Goal: Complete application form: Complete application form

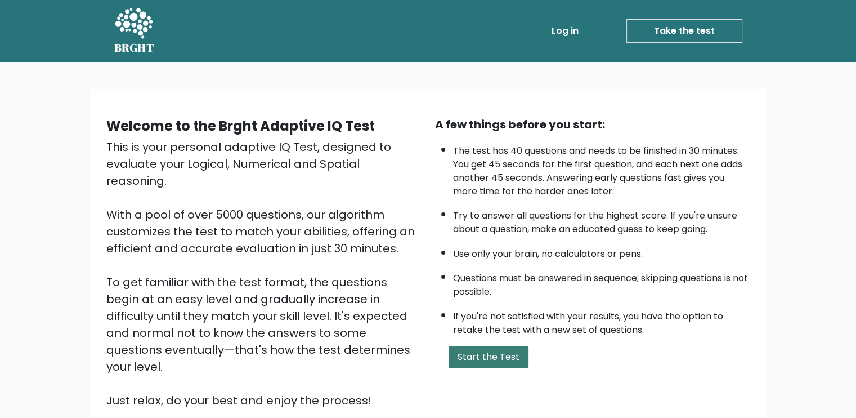
click at [500, 351] on button "Start the Test" at bounding box center [489, 357] width 80 height 23
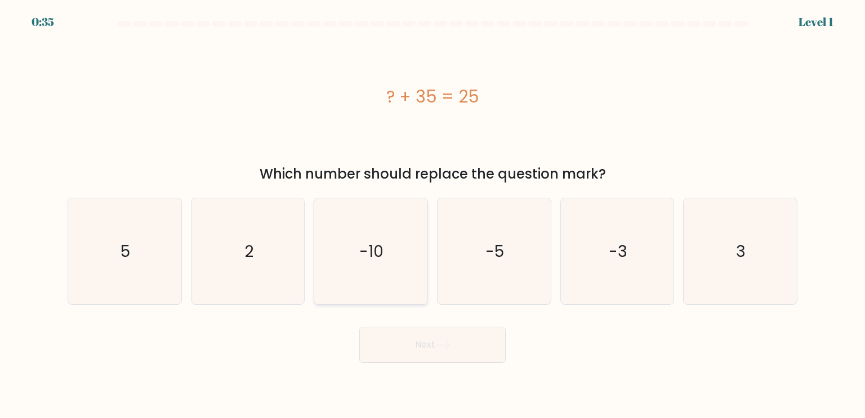
click at [396, 259] on icon "-10" at bounding box center [370, 251] width 106 height 106
click at [432, 214] on input "c. -10" at bounding box center [432, 212] width 1 height 6
radio input "true"
click at [439, 330] on button "Next" at bounding box center [432, 344] width 146 height 36
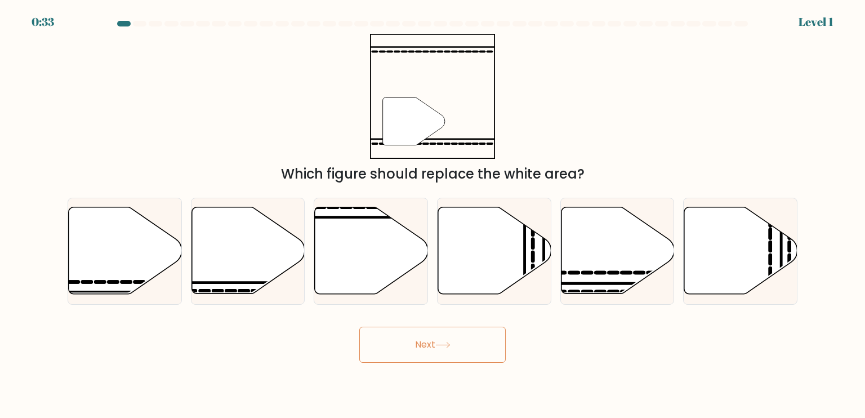
click at [446, 351] on button "Next" at bounding box center [432, 344] width 146 height 36
click at [604, 349] on div "Next" at bounding box center [432, 340] width 743 height 44
click at [244, 261] on icon at bounding box center [247, 250] width 113 height 87
click at [432, 214] on input "b." at bounding box center [432, 212] width 1 height 6
radio input "true"
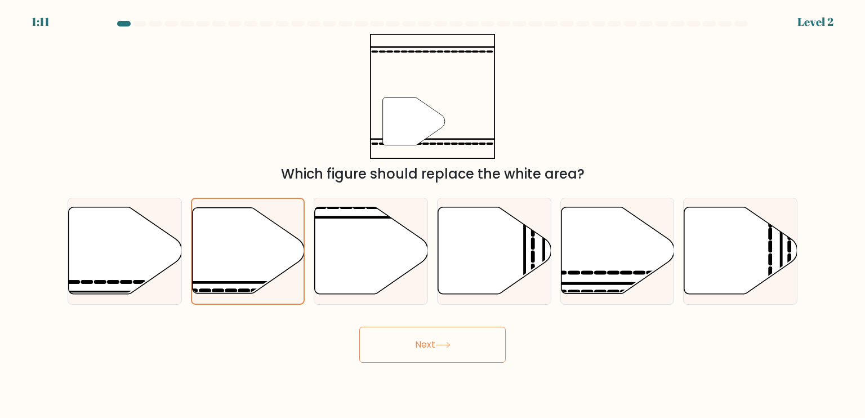
click at [426, 351] on button "Next" at bounding box center [432, 344] width 146 height 36
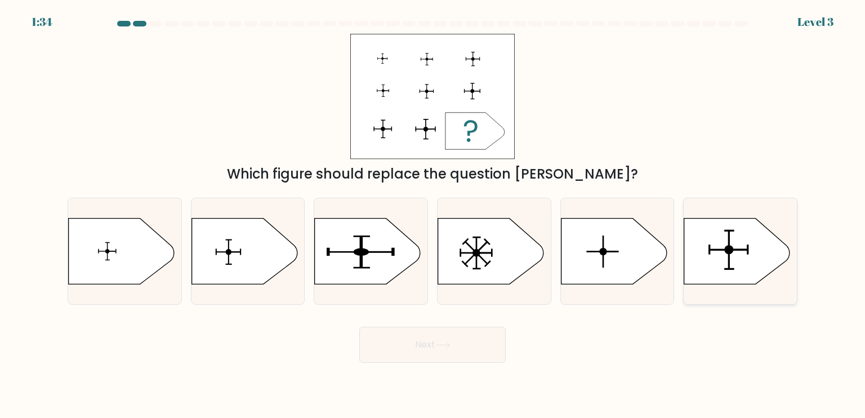
click at [741, 269] on icon at bounding box center [737, 251] width 106 height 66
click at [433, 214] on input "f." at bounding box center [432, 212] width 1 height 6
radio input "true"
click at [468, 337] on button "Next" at bounding box center [432, 344] width 146 height 36
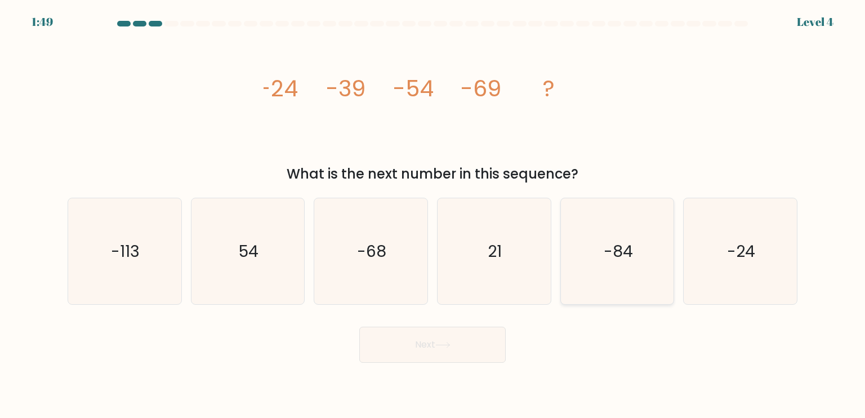
click at [619, 276] on icon "-84" at bounding box center [617, 251] width 106 height 106
click at [433, 214] on input "e. -84" at bounding box center [432, 212] width 1 height 6
radio input "true"
click at [465, 328] on button "Next" at bounding box center [432, 344] width 146 height 36
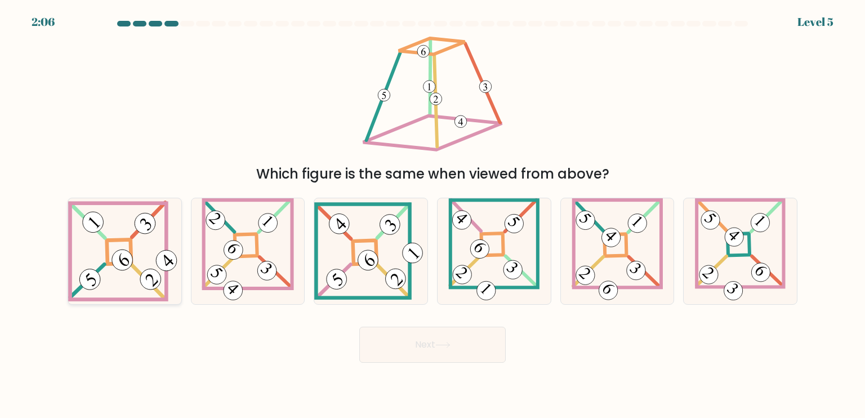
click at [129, 261] on 847 at bounding box center [122, 259] width 29 height 29
click at [432, 214] on input "a." at bounding box center [432, 212] width 1 height 6
radio input "true"
click at [450, 337] on button "Next" at bounding box center [432, 344] width 146 height 36
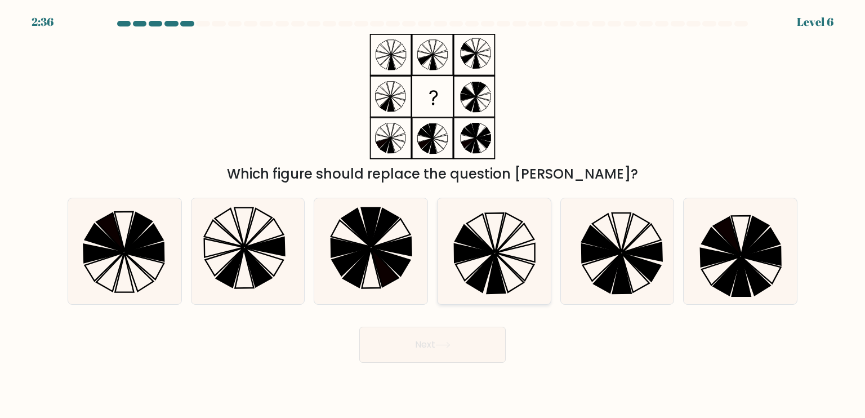
click at [498, 259] on icon at bounding box center [494, 251] width 106 height 106
click at [433, 214] on input "d." at bounding box center [432, 212] width 1 height 6
radio input "true"
click at [453, 335] on button "Next" at bounding box center [432, 344] width 146 height 36
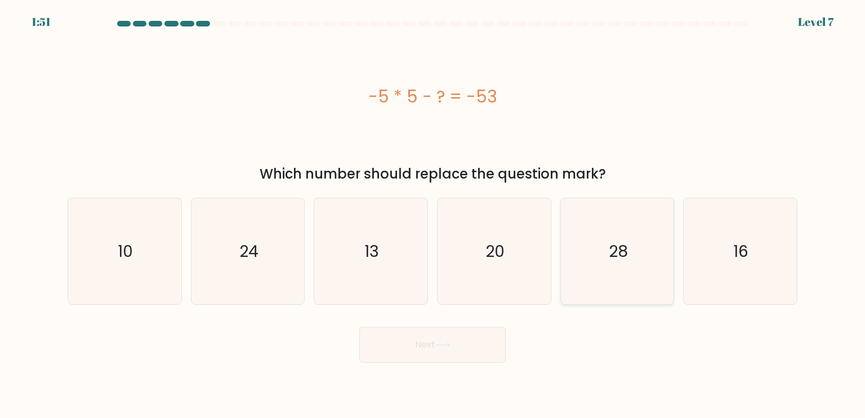
click at [602, 245] on icon "28" at bounding box center [617, 251] width 106 height 106
click at [433, 214] on input "e. 28" at bounding box center [432, 212] width 1 height 6
radio input "true"
click at [462, 352] on button "Next" at bounding box center [432, 344] width 146 height 36
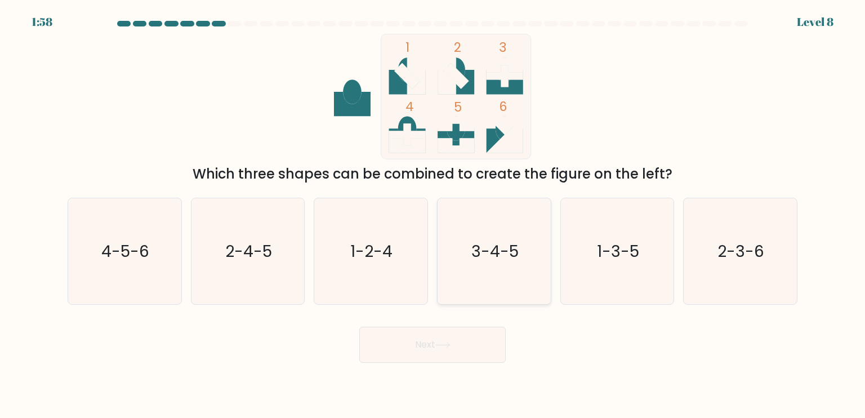
click at [499, 225] on icon "3-4-5" at bounding box center [494, 251] width 106 height 106
click at [433, 214] on input "d. 3-4-5" at bounding box center [432, 212] width 1 height 6
radio input "true"
click at [491, 351] on button "Next" at bounding box center [432, 344] width 146 height 36
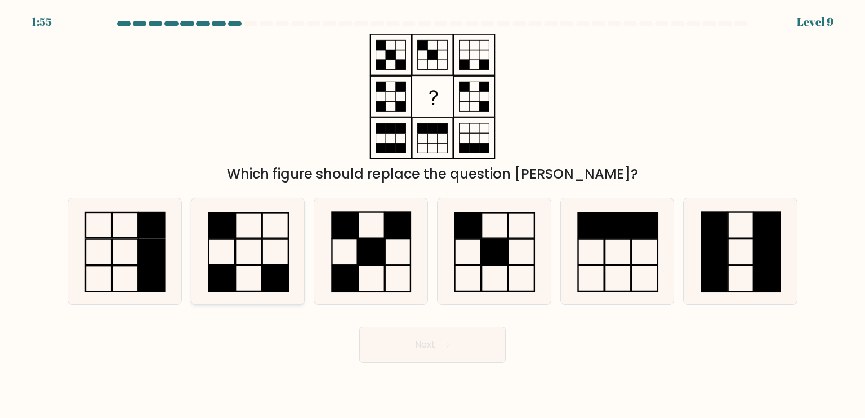
click at [258, 263] on icon at bounding box center [248, 251] width 106 height 106
click at [432, 214] on input "b." at bounding box center [432, 212] width 1 height 6
radio input "true"
click at [444, 331] on button "Next" at bounding box center [432, 344] width 146 height 36
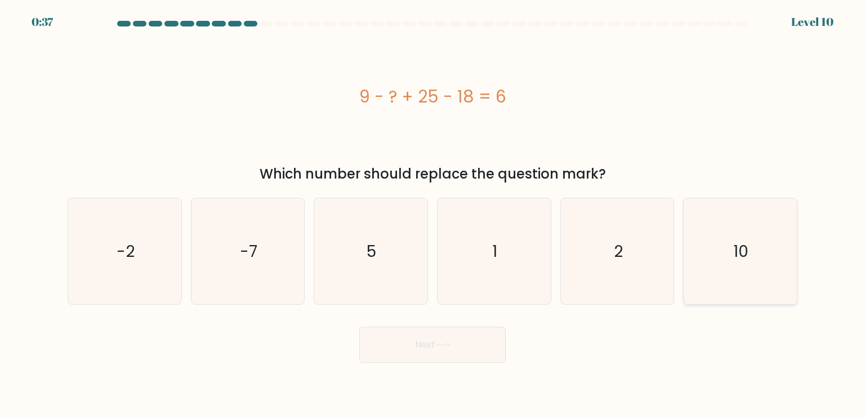
click at [758, 291] on icon "10" at bounding box center [740, 251] width 106 height 106
click at [433, 214] on input "f. 10" at bounding box center [432, 212] width 1 height 6
radio input "true"
click at [491, 362] on body "0:36 Level 10 5" at bounding box center [432, 209] width 865 height 418
click at [469, 344] on button "Next" at bounding box center [432, 344] width 146 height 36
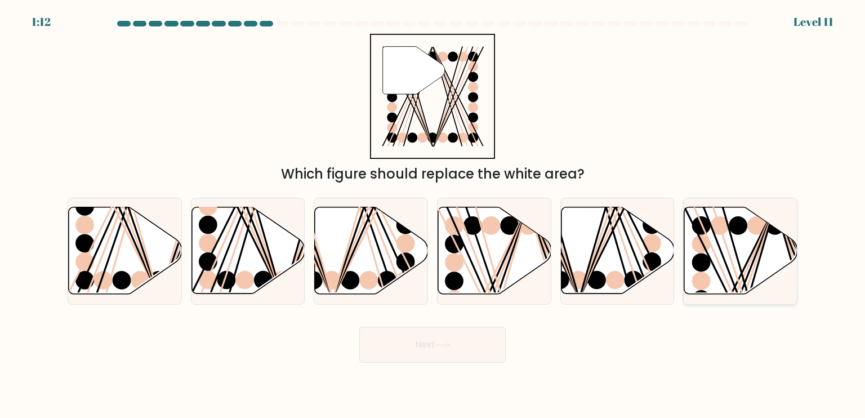
click at [705, 287] on circle at bounding box center [701, 281] width 19 height 19
click at [433, 214] on input "f." at bounding box center [432, 212] width 1 height 6
radio input "true"
click at [482, 342] on button "Next" at bounding box center [432, 344] width 146 height 36
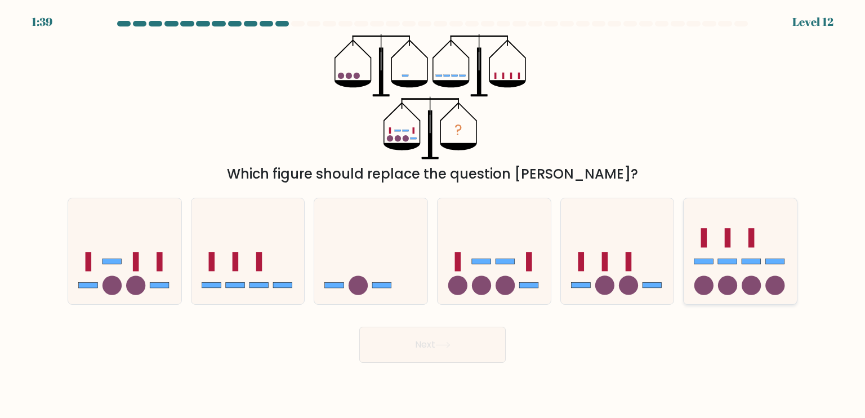
click at [751, 263] on rect at bounding box center [751, 261] width 19 height 6
click at [433, 214] on input "f." at bounding box center [432, 212] width 1 height 6
radio input "true"
click at [455, 337] on button "Next" at bounding box center [432, 344] width 146 height 36
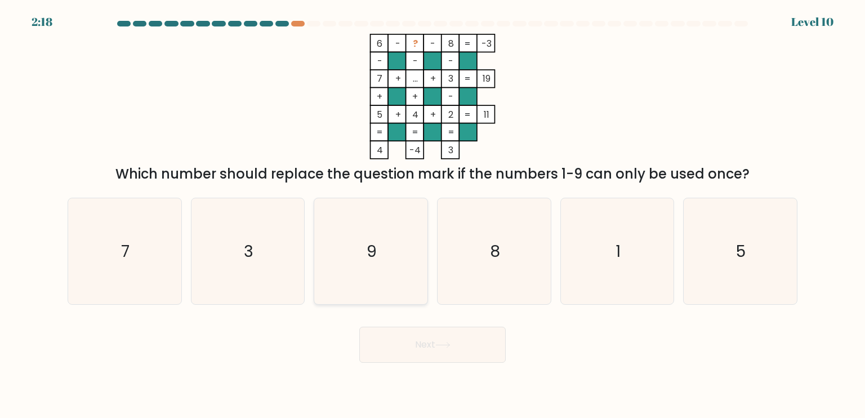
click at [346, 256] on icon "9" at bounding box center [370, 251] width 106 height 106
click at [432, 214] on input "c. 9" at bounding box center [432, 212] width 1 height 6
radio input "true"
click at [437, 348] on button "Next" at bounding box center [432, 344] width 146 height 36
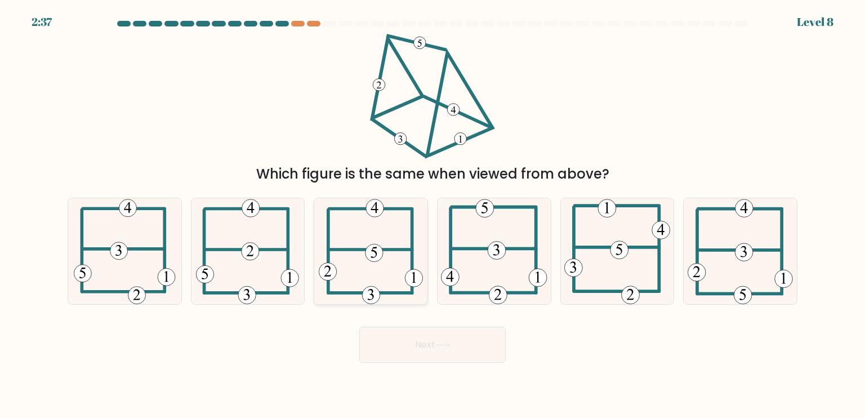
click at [396, 281] on icon at bounding box center [371, 251] width 105 height 106
click at [432, 214] on input "c." at bounding box center [432, 212] width 1 height 6
radio input "true"
click at [421, 339] on button "Next" at bounding box center [432, 344] width 146 height 36
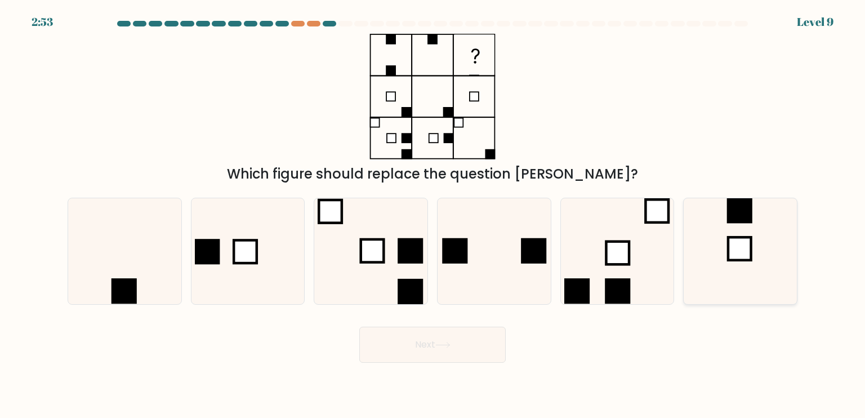
click at [745, 229] on icon at bounding box center [740, 251] width 106 height 106
click at [433, 214] on input "f." at bounding box center [432, 212] width 1 height 6
radio input "true"
click at [456, 345] on button "Next" at bounding box center [432, 344] width 146 height 36
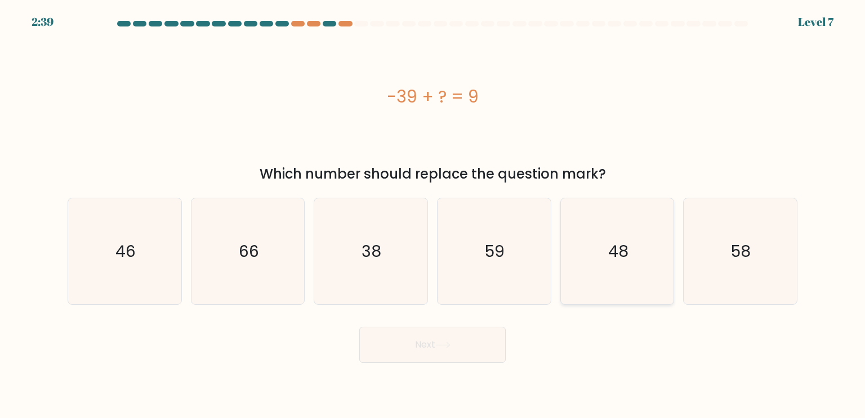
click at [615, 240] on text "48" at bounding box center [618, 250] width 20 height 23
click at [433, 214] on input "e. 48" at bounding box center [432, 212] width 1 height 6
radio input "true"
click at [449, 346] on icon at bounding box center [442, 345] width 15 height 6
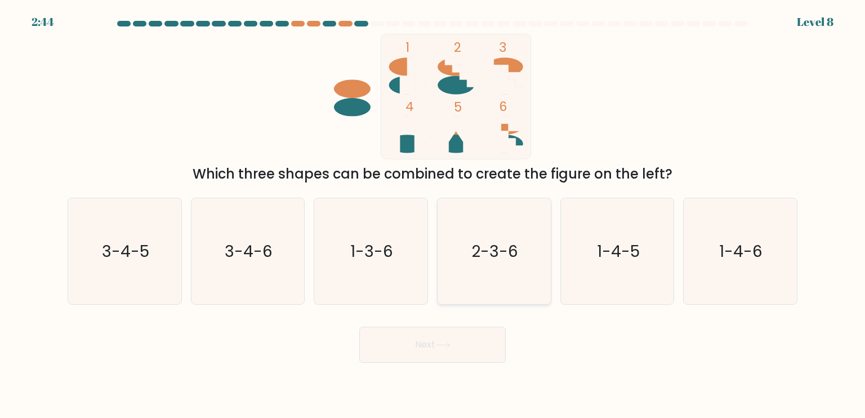
click at [504, 252] on text "2-3-6" at bounding box center [495, 250] width 47 height 23
click at [433, 214] on input "d. 2-3-6" at bounding box center [432, 212] width 1 height 6
radio input "true"
click at [472, 341] on button "Next" at bounding box center [432, 344] width 146 height 36
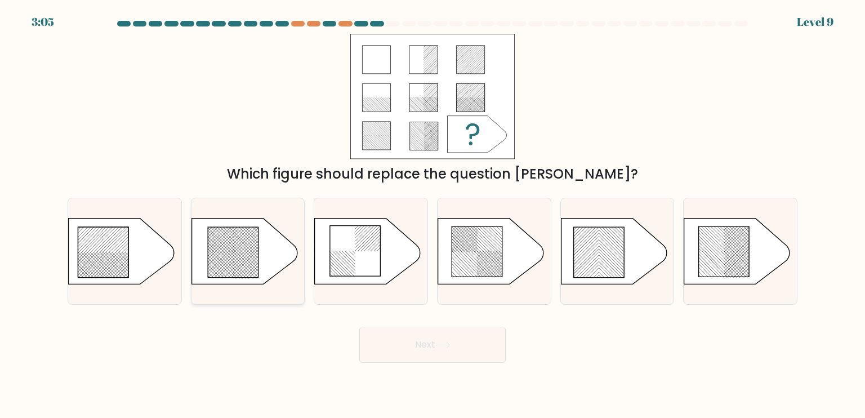
click at [260, 265] on rect at bounding box center [257, 262] width 446 height 433
click at [432, 214] on input "b." at bounding box center [432, 212] width 1 height 6
radio input "true"
click at [429, 356] on button "Next" at bounding box center [432, 344] width 146 height 36
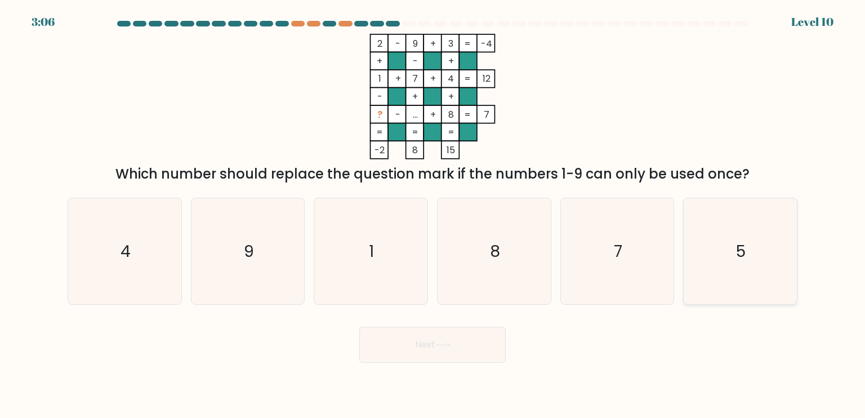
click at [689, 226] on icon "5" at bounding box center [740, 251] width 106 height 106
click at [433, 214] on input "f. 5" at bounding box center [432, 212] width 1 height 6
radio input "true"
click at [426, 362] on body "3:05 Level 10" at bounding box center [432, 209] width 865 height 418
click at [436, 353] on button "Next" at bounding box center [432, 344] width 146 height 36
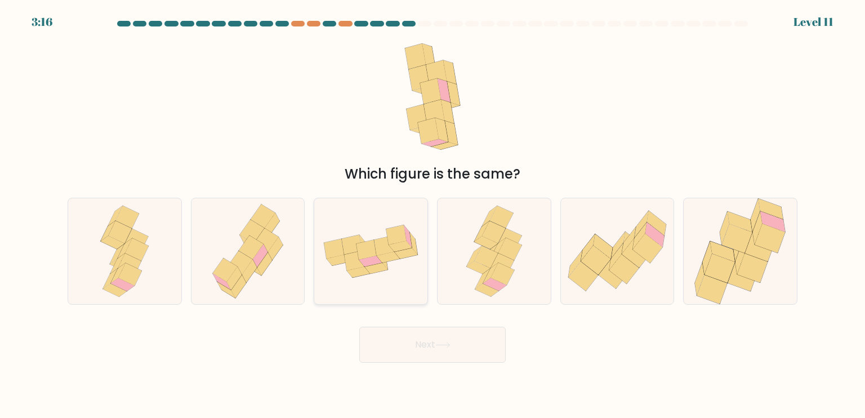
click at [400, 258] on icon at bounding box center [406, 253] width 23 height 11
click at [432, 214] on input "c." at bounding box center [432, 212] width 1 height 6
radio input "true"
click at [450, 334] on button "Next" at bounding box center [432, 344] width 146 height 36
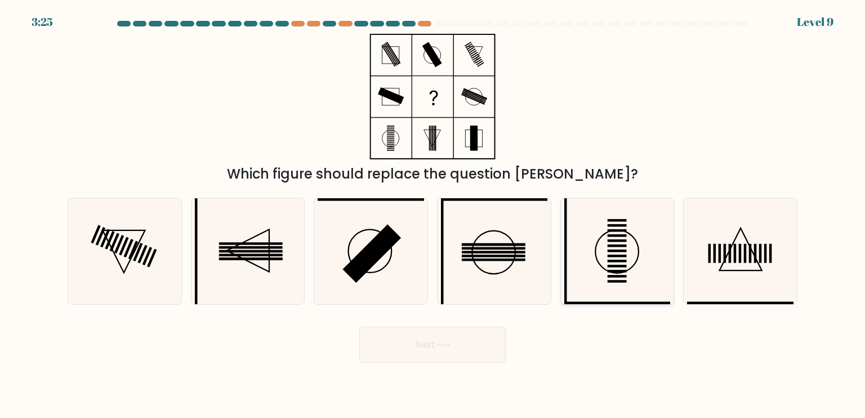
click at [598, 262] on circle at bounding box center [616, 251] width 43 height 43
click at [433, 214] on input "e." at bounding box center [432, 212] width 1 height 6
radio input "true"
click at [606, 289] on icon at bounding box center [617, 251] width 105 height 105
click at [433, 214] on input "e." at bounding box center [432, 212] width 1 height 6
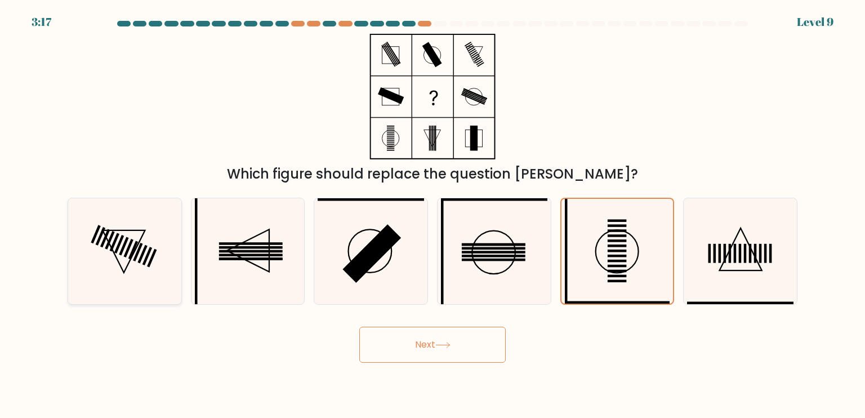
click at [93, 214] on icon at bounding box center [124, 251] width 106 height 106
click at [432, 214] on input "a." at bounding box center [432, 212] width 1 height 6
radio input "true"
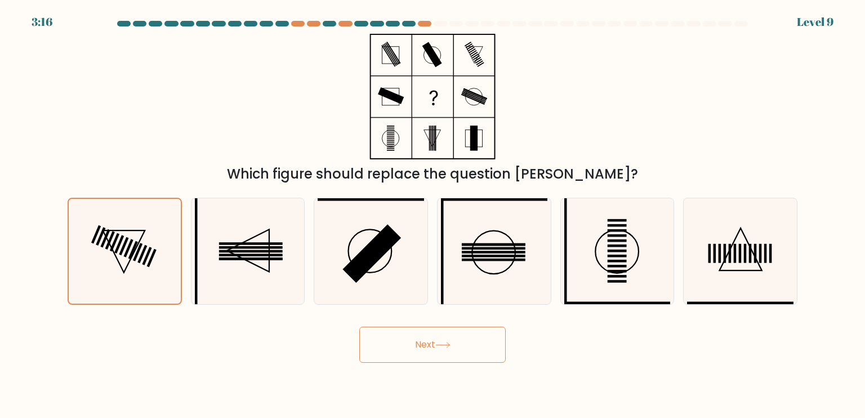
click at [409, 351] on button "Next" at bounding box center [432, 344] width 146 height 36
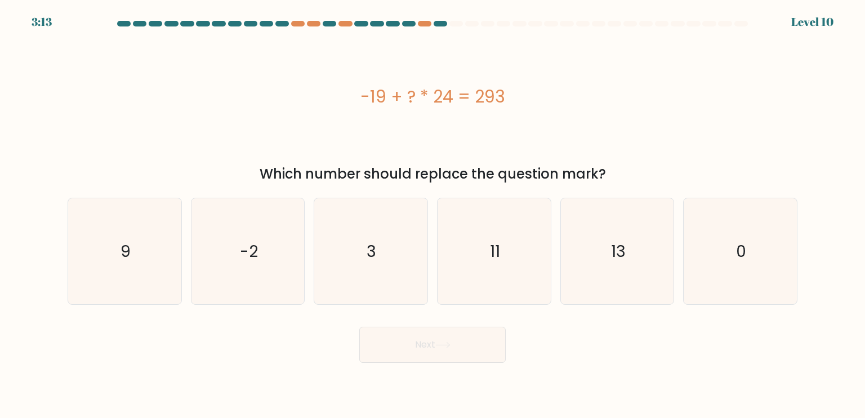
drag, startPoint x: 602, startPoint y: 265, endPoint x: 531, endPoint y: 336, distance: 99.9
click at [601, 267] on icon "13" at bounding box center [617, 251] width 106 height 106
click at [433, 214] on input "e. 13" at bounding box center [432, 212] width 1 height 6
radio input "true"
click at [504, 358] on button "Next" at bounding box center [432, 344] width 146 height 36
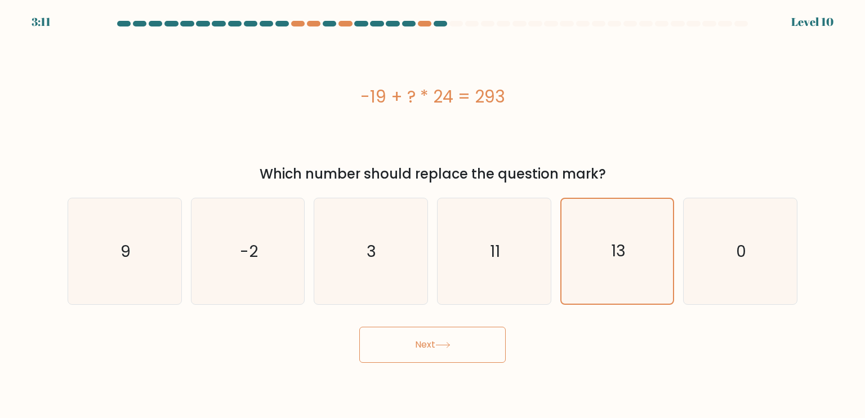
click at [491, 354] on button "Next" at bounding box center [432, 344] width 146 height 36
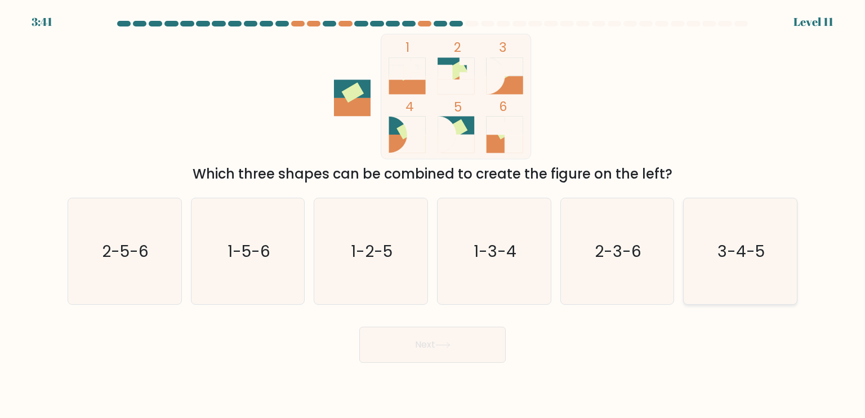
click at [755, 298] on icon "3-4-5" at bounding box center [740, 251] width 106 height 106
click at [433, 214] on input "f. 3-4-5" at bounding box center [432, 212] width 1 height 6
radio input "true"
click at [484, 335] on button "Next" at bounding box center [432, 344] width 146 height 36
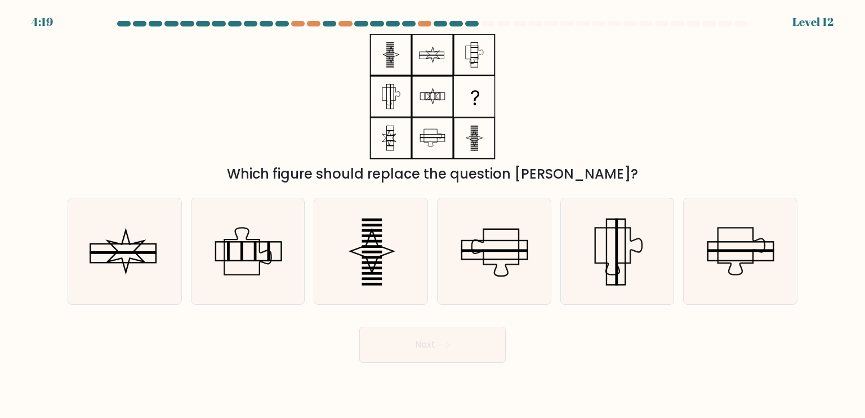
click at [279, 324] on div "Next" at bounding box center [432, 340] width 743 height 44
click at [372, 274] on rect at bounding box center [372, 273] width 20 height 3
click at [432, 214] on input "c." at bounding box center [432, 212] width 1 height 6
radio input "true"
click at [372, 274] on rect at bounding box center [372, 272] width 20 height 3
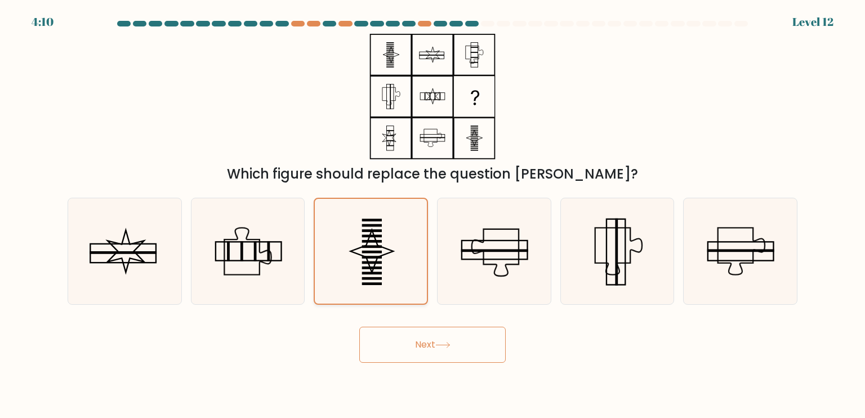
click at [432, 214] on input "c." at bounding box center [432, 212] width 1 height 6
click at [128, 244] on rect at bounding box center [123, 253] width 66 height 19
click at [432, 214] on input "a." at bounding box center [432, 212] width 1 height 6
radio input "true"
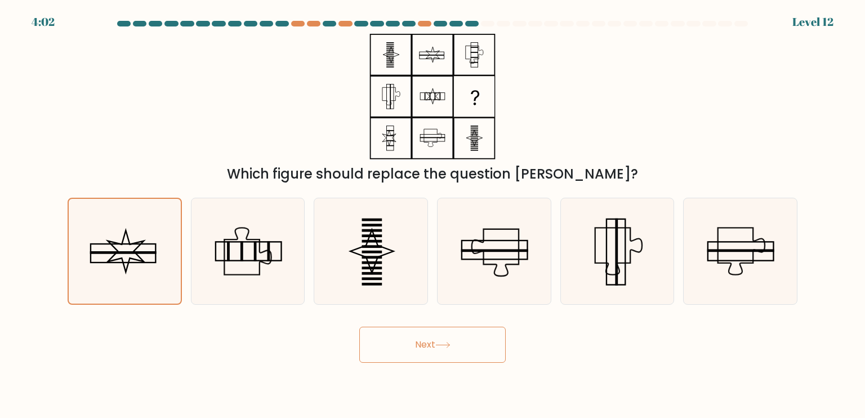
click at [404, 347] on button "Next" at bounding box center [432, 344] width 146 height 36
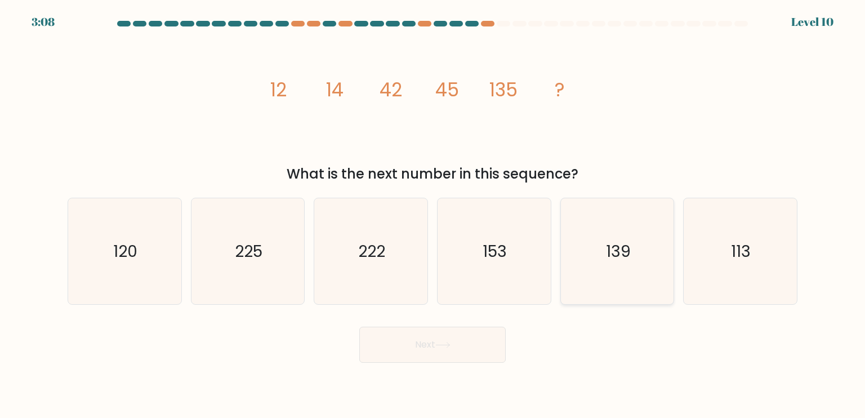
click at [630, 267] on icon "139" at bounding box center [617, 251] width 106 height 106
click at [433, 214] on input "e. 139" at bounding box center [432, 212] width 1 height 6
radio input "true"
click at [453, 333] on button "Next" at bounding box center [432, 344] width 146 height 36
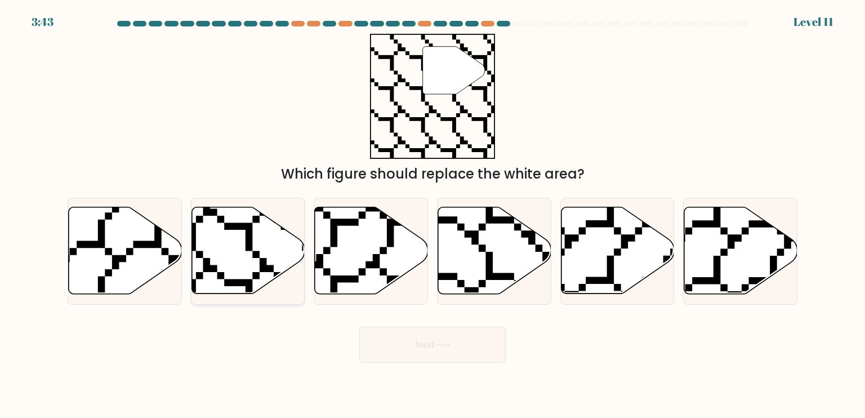
click at [196, 233] on icon at bounding box center [247, 250] width 113 height 87
click at [432, 214] on input "b." at bounding box center [432, 212] width 1 height 6
radio input "true"
click at [462, 340] on button "Next" at bounding box center [432, 344] width 146 height 36
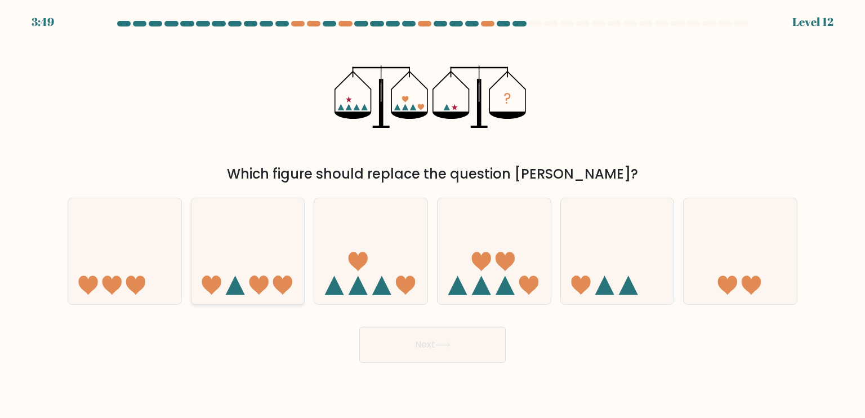
click at [287, 284] on icon at bounding box center [282, 284] width 19 height 19
click at [432, 214] on input "b." at bounding box center [432, 212] width 1 height 6
radio input "true"
click at [428, 332] on button "Next" at bounding box center [432, 344] width 146 height 36
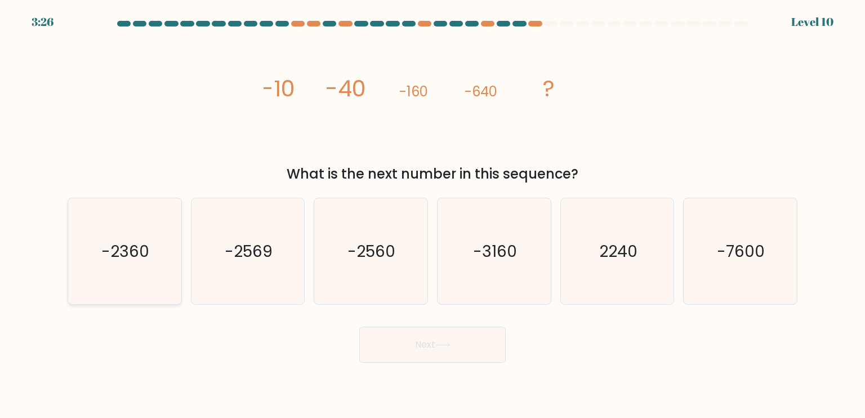
click at [173, 271] on icon "-2360" at bounding box center [124, 251] width 106 height 106
click at [432, 214] on input "a. -2360" at bounding box center [432, 212] width 1 height 6
radio input "true"
click at [443, 340] on button "Next" at bounding box center [432, 344] width 146 height 36
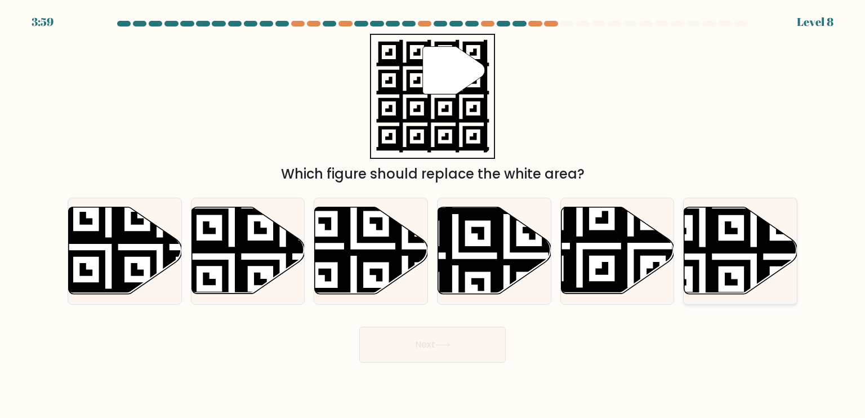
click at [739, 263] on icon at bounding box center [701, 205] width 205 height 205
click at [433, 214] on input "f." at bounding box center [432, 212] width 1 height 6
radio input "true"
click at [493, 339] on button "Next" at bounding box center [432, 344] width 146 height 36
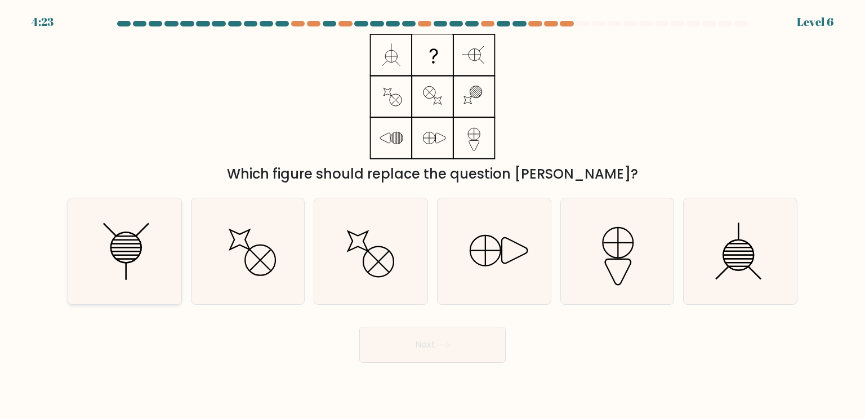
click at [120, 255] on line at bounding box center [126, 255] width 26 height 0
click at [432, 214] on input "a." at bounding box center [432, 212] width 1 height 6
radio input "true"
click at [386, 339] on button "Next" at bounding box center [432, 344] width 146 height 36
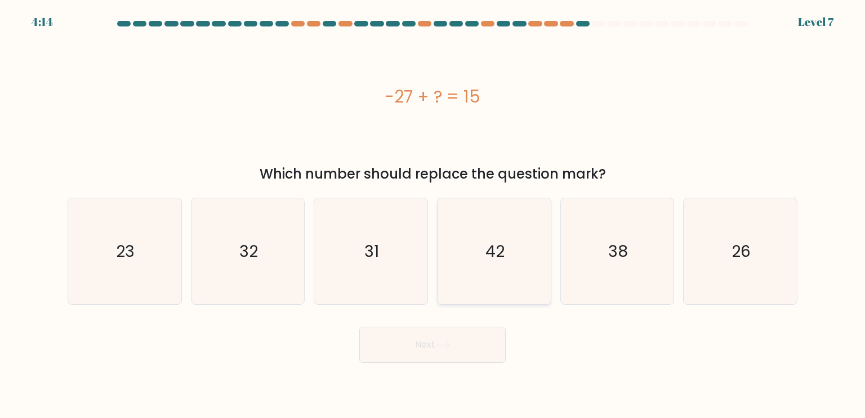
click at [489, 254] on text "42" at bounding box center [494, 250] width 19 height 23
click at [433, 214] on input "d. 42" at bounding box center [432, 212] width 1 height 6
radio input "true"
click at [462, 348] on button "Next" at bounding box center [432, 344] width 146 height 36
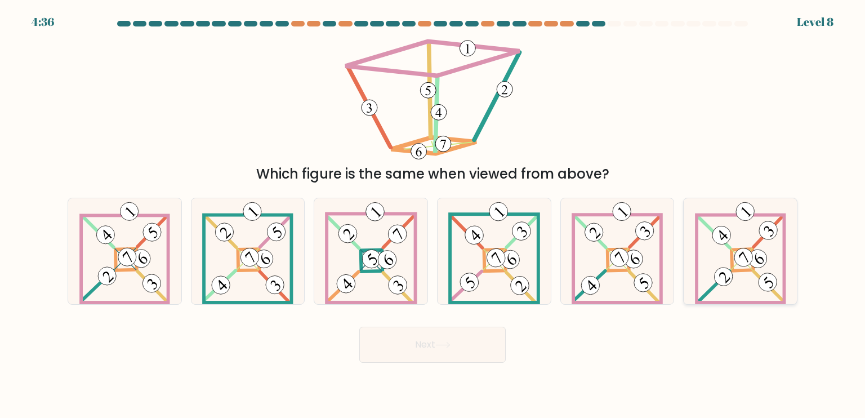
click at [735, 236] on icon at bounding box center [740, 251] width 91 height 106
click at [433, 214] on input "f." at bounding box center [432, 212] width 1 height 6
radio input "true"
click at [498, 347] on button "Next" at bounding box center [432, 344] width 146 height 36
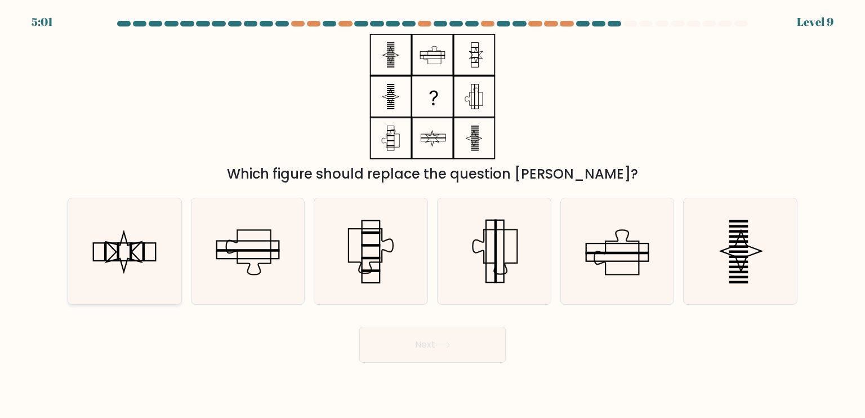
click at [163, 275] on icon at bounding box center [124, 251] width 106 height 106
click at [432, 214] on input "a." at bounding box center [432, 212] width 1 height 6
radio input "true"
click at [418, 337] on button "Next" at bounding box center [432, 344] width 146 height 36
click at [442, 346] on icon at bounding box center [442, 345] width 15 height 6
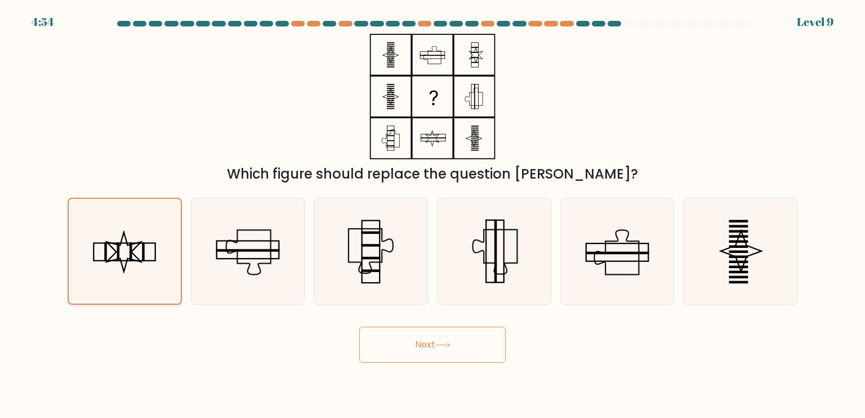
click at [145, 261] on icon at bounding box center [124, 251] width 105 height 105
click at [432, 214] on input "a." at bounding box center [432, 212] width 1 height 6
click at [446, 351] on button "Next" at bounding box center [432, 344] width 146 height 36
click at [439, 338] on button "Next" at bounding box center [432, 344] width 146 height 36
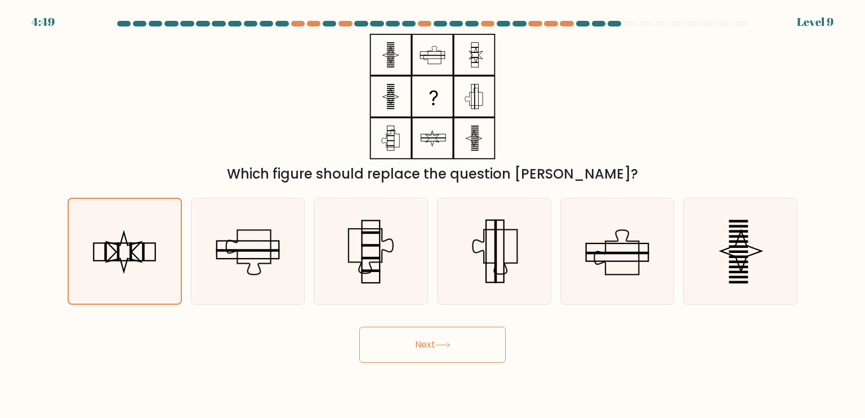
click at [439, 338] on button "Next" at bounding box center [432, 344] width 146 height 36
click at [257, 252] on icon at bounding box center [248, 251] width 106 height 106
click at [432, 214] on input "b." at bounding box center [432, 212] width 1 height 6
radio input "true"
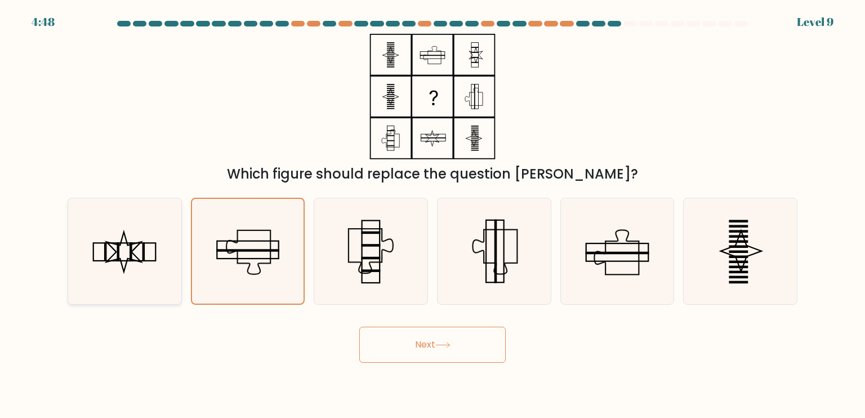
click at [173, 252] on icon at bounding box center [124, 251] width 106 height 106
click at [432, 214] on input "a." at bounding box center [432, 212] width 1 height 6
radio input "true"
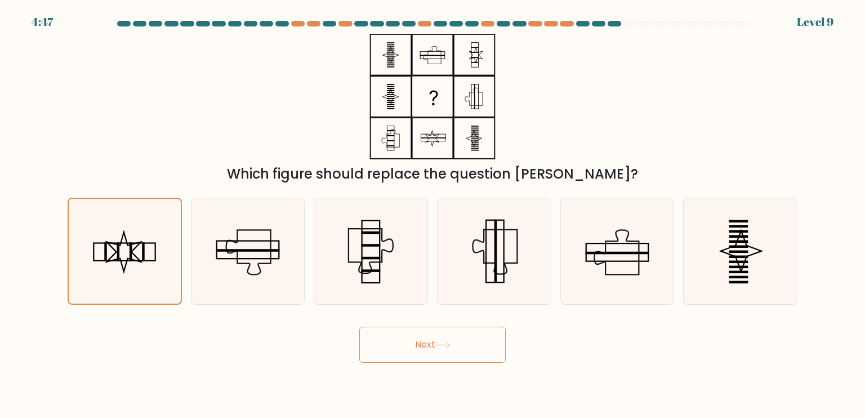
click at [439, 352] on button "Next" at bounding box center [432, 344] width 146 height 36
click at [445, 332] on button "Next" at bounding box center [432, 344] width 146 height 36
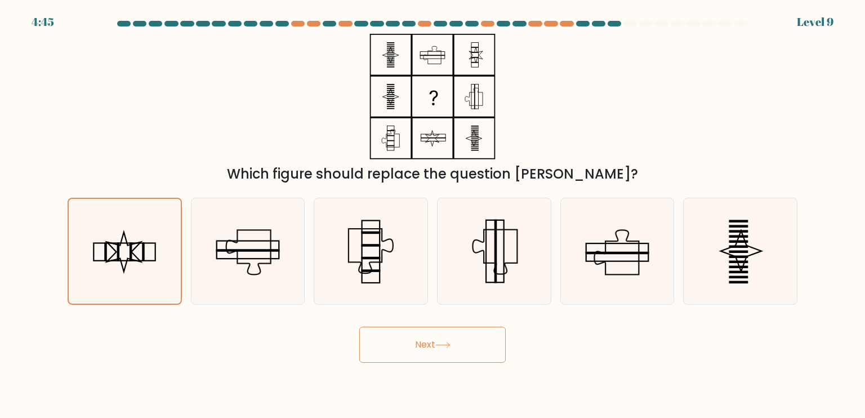
click at [445, 332] on button "Next" at bounding box center [432, 344] width 146 height 36
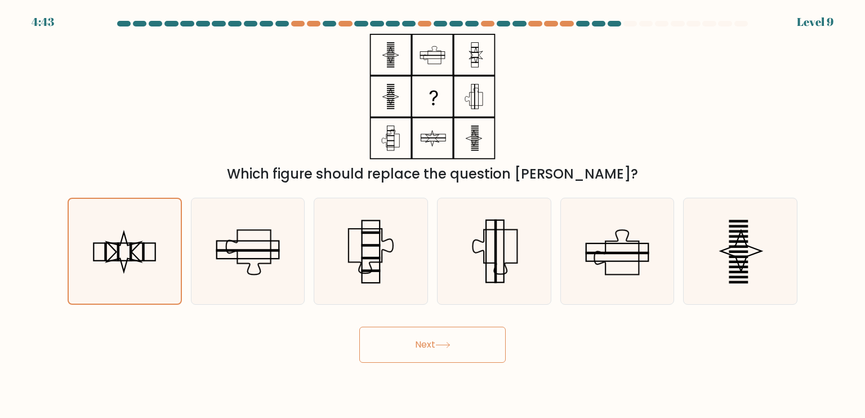
click at [457, 342] on button "Next" at bounding box center [432, 344] width 146 height 36
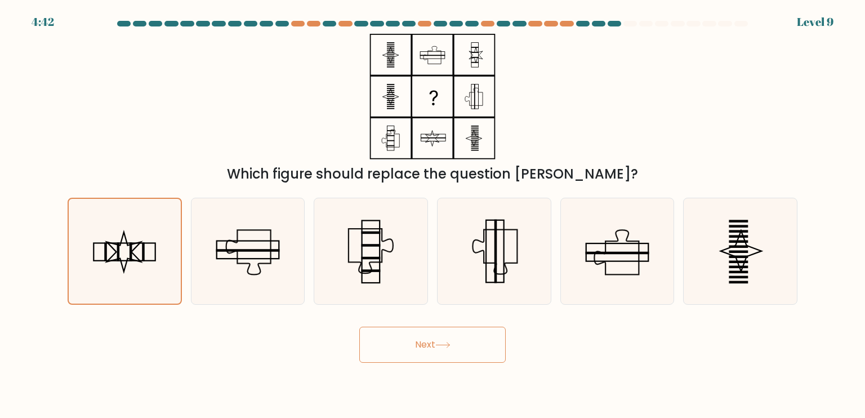
click at [457, 342] on button "Next" at bounding box center [432, 344] width 146 height 36
drag, startPoint x: 457, startPoint y: 342, endPoint x: 436, endPoint y: 343, distance: 20.3
click at [448, 343] on button "Next" at bounding box center [432, 344] width 146 height 36
click at [436, 343] on button "Next" at bounding box center [432, 344] width 146 height 36
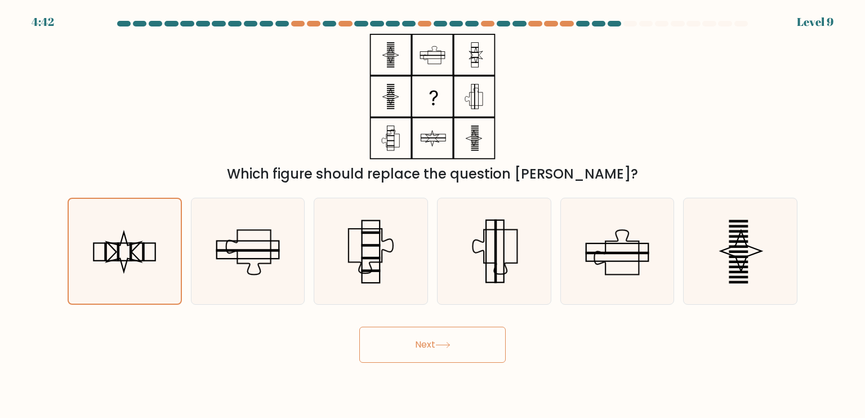
click at [436, 343] on button "Next" at bounding box center [432, 344] width 146 height 36
click at [427, 348] on button "Next" at bounding box center [432, 344] width 146 height 36
click at [428, 348] on button "Next" at bounding box center [432, 344] width 146 height 36
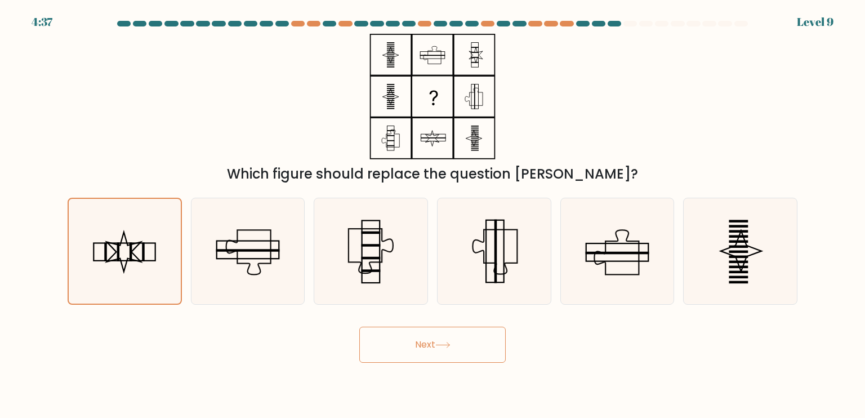
click at [428, 348] on button "Next" at bounding box center [432, 344] width 146 height 36
click at [509, 347] on div "Next" at bounding box center [432, 340] width 743 height 44
click at [508, 347] on div "Next" at bounding box center [432, 340] width 743 height 44
click at [458, 335] on button "Next" at bounding box center [432, 344] width 146 height 36
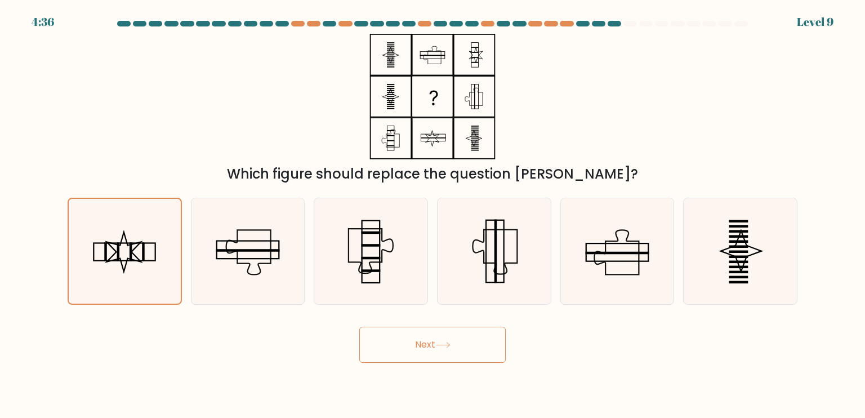
click at [458, 335] on button "Next" at bounding box center [432, 344] width 146 height 36
drag, startPoint x: 477, startPoint y: 352, endPoint x: 493, endPoint y: 348, distance: 16.8
click at [480, 352] on button "Next" at bounding box center [432, 344] width 146 height 36
click at [496, 347] on button "Next" at bounding box center [432, 344] width 146 height 36
click at [457, 308] on form at bounding box center [432, 192] width 865 height 342
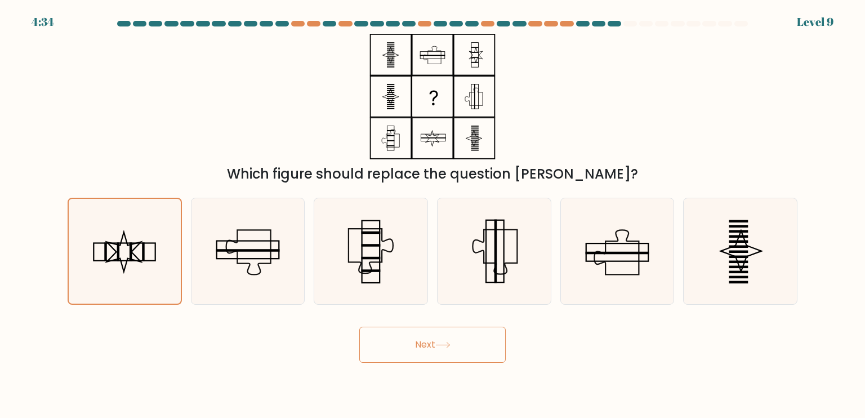
click at [463, 338] on button "Next" at bounding box center [432, 344] width 146 height 36
click at [463, 339] on button "Next" at bounding box center [432, 344] width 146 height 36
click at [458, 342] on button "Next" at bounding box center [432, 344] width 146 height 36
click at [426, 350] on button "Next" at bounding box center [432, 344] width 146 height 36
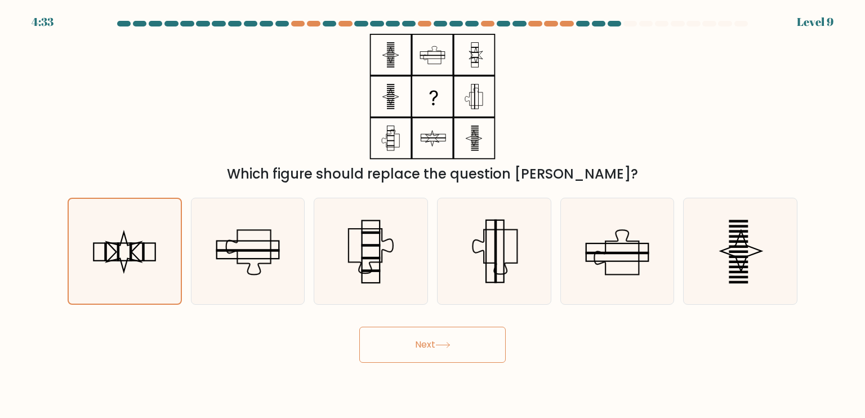
drag, startPoint x: 426, startPoint y: 352, endPoint x: 435, endPoint y: 352, distance: 9.0
click at [429, 352] on button "Next" at bounding box center [432, 344] width 146 height 36
drag, startPoint x: 435, startPoint y: 352, endPoint x: 439, endPoint y: 339, distance: 13.7
click at [437, 348] on button "Next" at bounding box center [432, 344] width 146 height 36
click at [440, 321] on div "Next" at bounding box center [432, 340] width 743 height 44
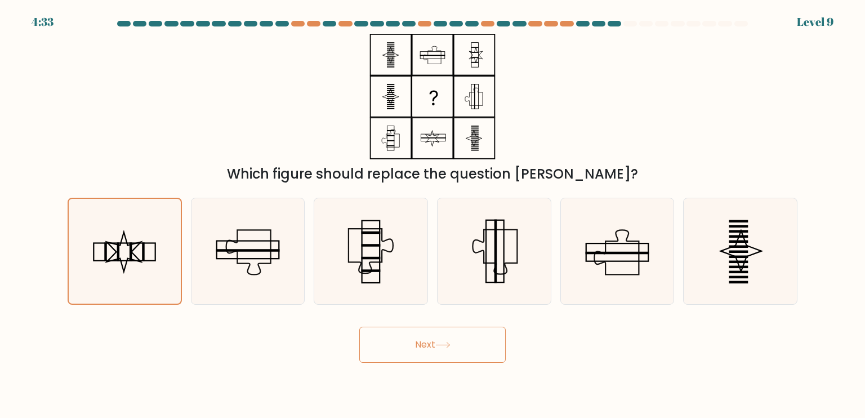
drag, startPoint x: 440, startPoint y: 322, endPoint x: 443, endPoint y: 330, distance: 9.1
click at [441, 327] on div "Next" at bounding box center [432, 340] width 743 height 44
click at [458, 357] on button "Next" at bounding box center [432, 344] width 146 height 36
click at [457, 353] on button "Next" at bounding box center [432, 344] width 146 height 36
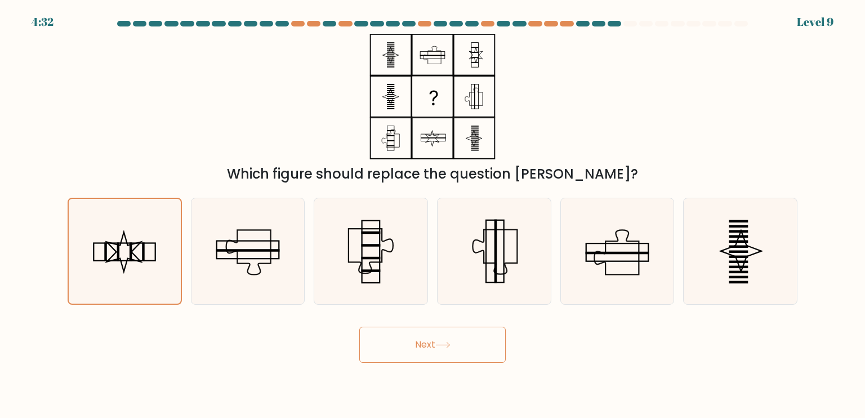
click at [454, 351] on button "Next" at bounding box center [432, 344] width 146 height 36
click at [444, 346] on icon at bounding box center [442, 345] width 15 height 6
click at [442, 345] on icon at bounding box center [443, 344] width 14 height 5
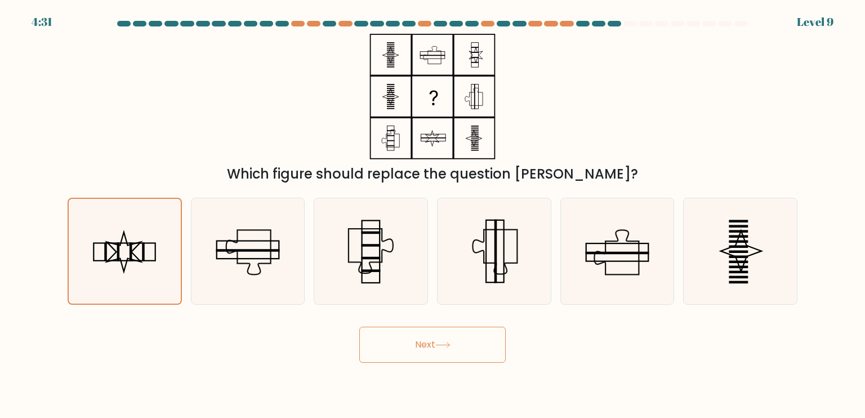
click at [442, 345] on icon at bounding box center [443, 344] width 14 height 5
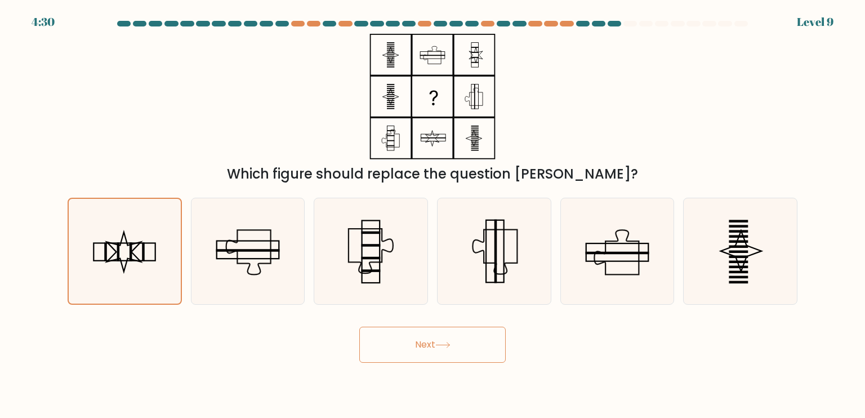
click at [442, 345] on icon at bounding box center [443, 344] width 14 height 5
drag, startPoint x: 442, startPoint y: 345, endPoint x: 505, endPoint y: 329, distance: 64.9
click at [445, 344] on icon at bounding box center [442, 345] width 15 height 6
click at [704, 263] on icon at bounding box center [740, 251] width 106 height 106
click at [433, 214] on input "f." at bounding box center [432, 212] width 1 height 6
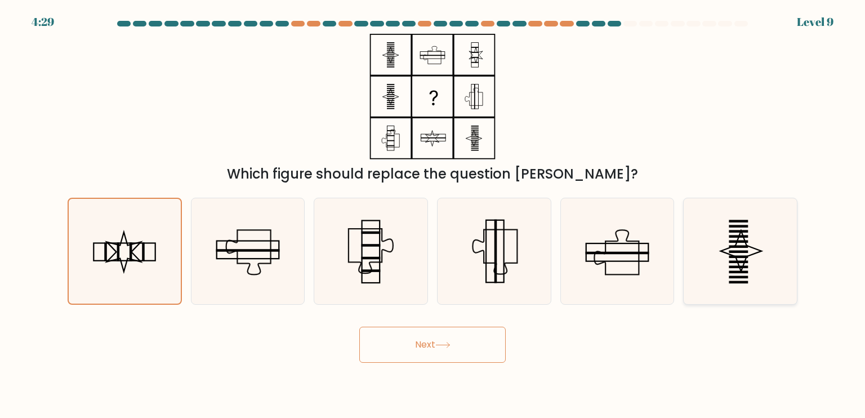
radio input "true"
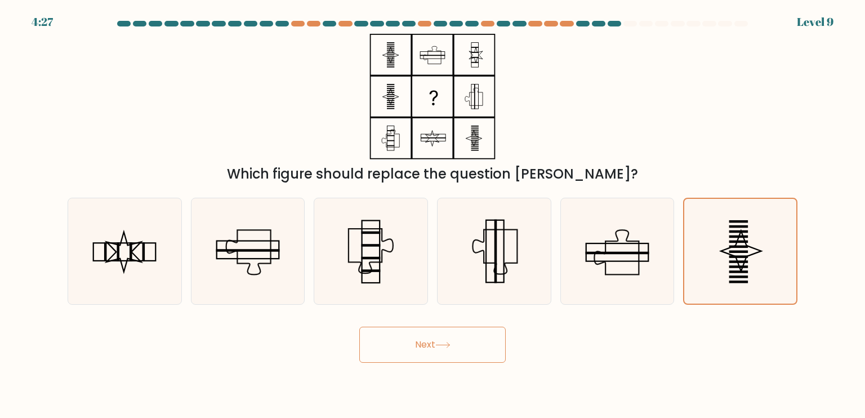
click at [184, 292] on div "a." at bounding box center [124, 251] width 123 height 107
click at [133, 269] on icon at bounding box center [124, 251] width 106 height 106
click at [432, 214] on input "a." at bounding box center [432, 212] width 1 height 6
radio input "true"
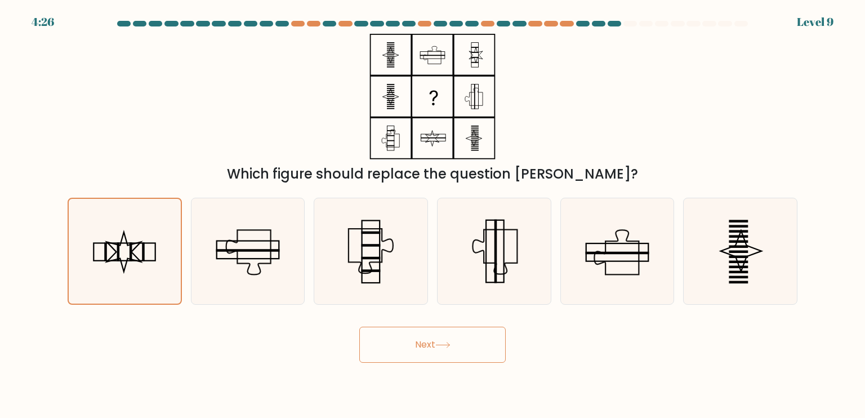
click at [426, 351] on button "Next" at bounding box center [432, 344] width 146 height 36
click at [421, 346] on button "Next" at bounding box center [432, 344] width 146 height 36
click at [456, 348] on button "Next" at bounding box center [432, 344] width 146 height 36
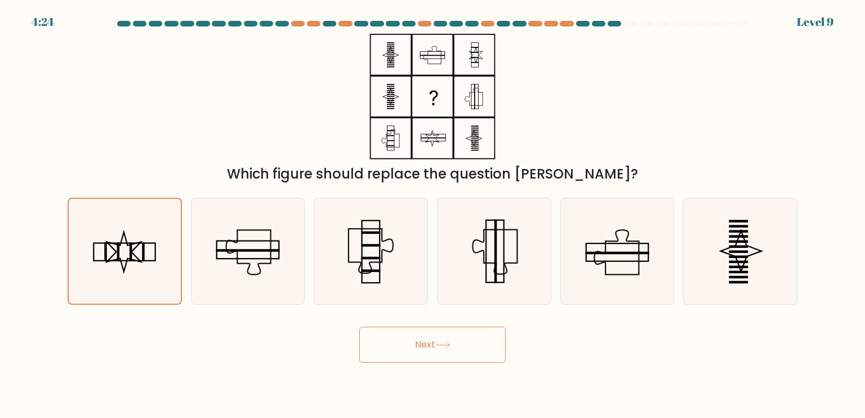
click at [494, 351] on button "Next" at bounding box center [432, 344] width 146 height 36
click at [359, 326] on button "Next" at bounding box center [432, 344] width 146 height 36
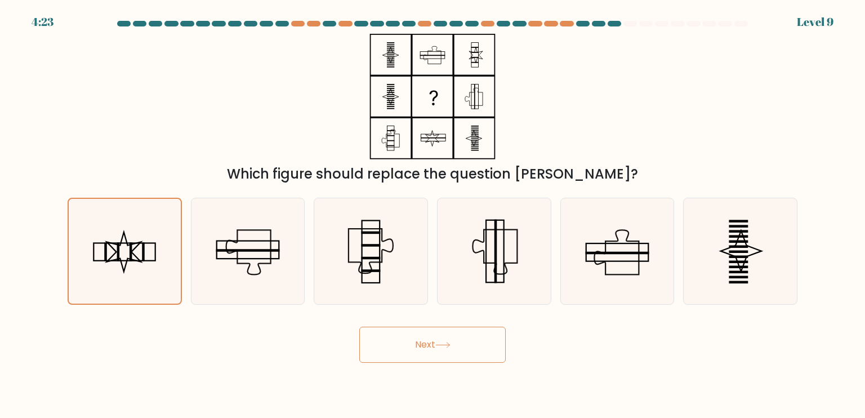
click at [359, 326] on button "Next" at bounding box center [432, 344] width 146 height 36
click at [727, 222] on icon at bounding box center [740, 251] width 106 height 106
click at [433, 214] on input "f." at bounding box center [432, 212] width 1 height 6
radio input "true"
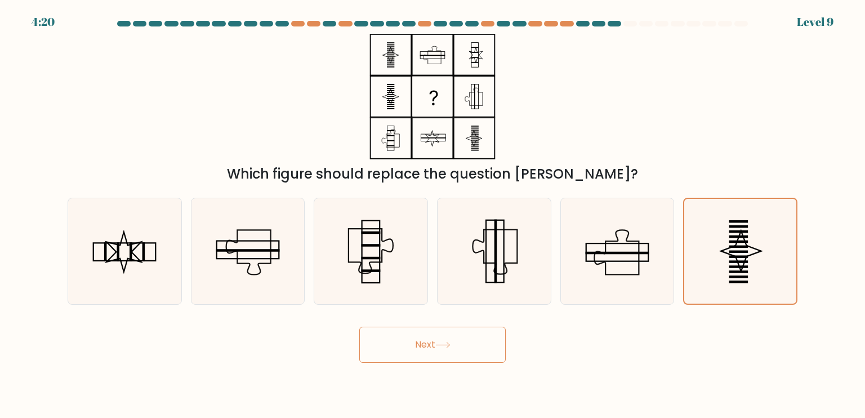
click at [474, 346] on button "Next" at bounding box center [432, 344] width 146 height 36
click at [399, 348] on button "Next" at bounding box center [432, 344] width 146 height 36
click at [610, 273] on icon at bounding box center [617, 251] width 106 height 106
click at [433, 214] on input "e." at bounding box center [432, 212] width 1 height 6
radio input "true"
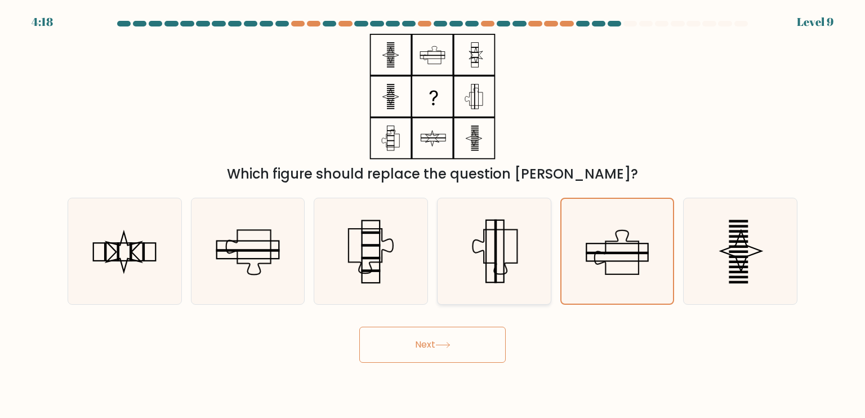
click at [481, 263] on icon at bounding box center [494, 251] width 106 height 106
click at [433, 214] on input "d." at bounding box center [432, 212] width 1 height 6
radio input "true"
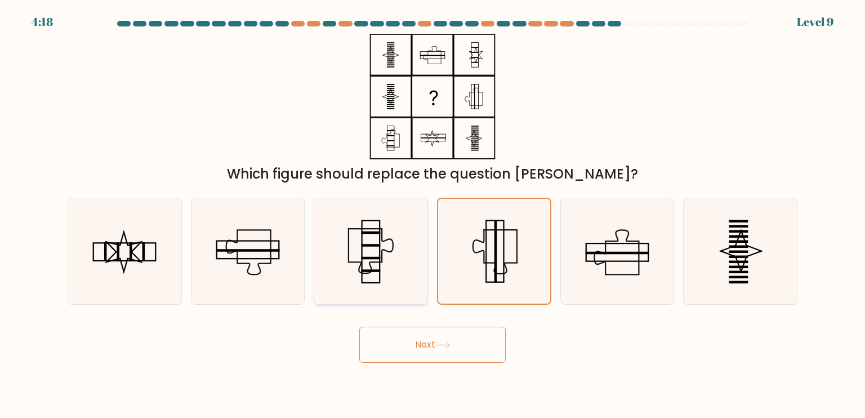
click at [360, 261] on icon at bounding box center [370, 251] width 106 height 106
click at [432, 214] on input "c." at bounding box center [432, 212] width 1 height 6
radio input "true"
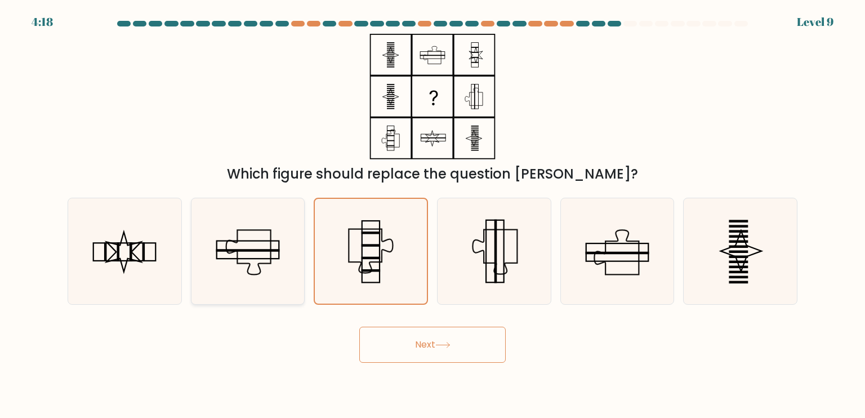
click at [214, 253] on icon at bounding box center [248, 251] width 106 height 106
click at [432, 214] on input "b." at bounding box center [432, 212] width 1 height 6
radio input "true"
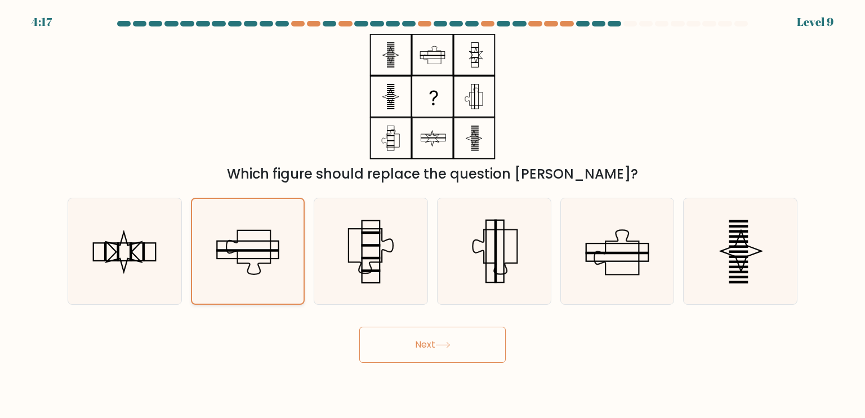
drag, startPoint x: 155, startPoint y: 248, endPoint x: 199, endPoint y: 253, distance: 44.8
click at [155, 247] on icon at bounding box center [124, 251] width 106 height 106
click at [432, 214] on input "a." at bounding box center [432, 212] width 1 height 6
radio input "true"
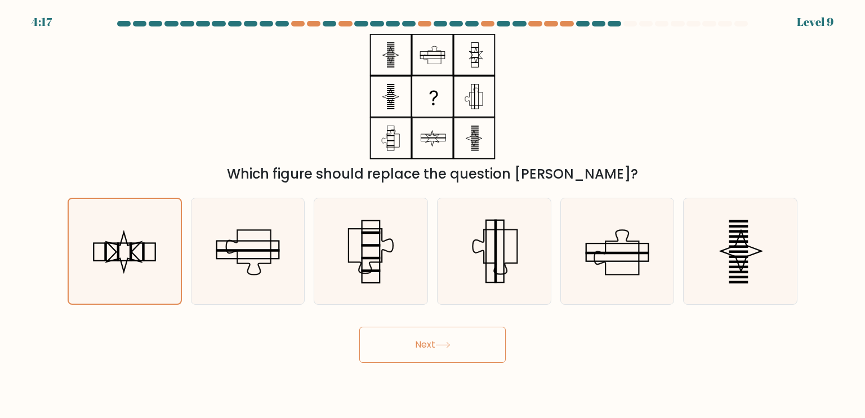
drag, startPoint x: 390, startPoint y: 325, endPoint x: 396, endPoint y: 348, distance: 24.6
click at [390, 328] on div "Next" at bounding box center [432, 340] width 743 height 44
click at [396, 348] on button "Next" at bounding box center [432, 344] width 146 height 36
drag, startPoint x: 397, startPoint y: 350, endPoint x: 390, endPoint y: 350, distance: 7.9
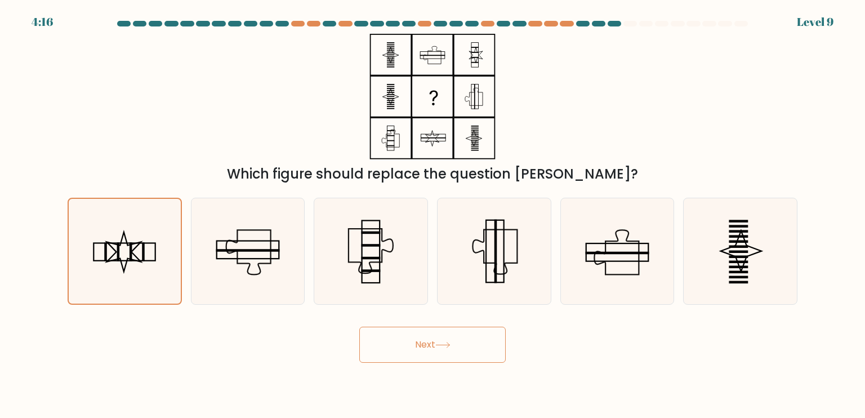
click at [393, 350] on button "Next" at bounding box center [432, 344] width 146 height 36
click at [252, 285] on icon at bounding box center [248, 251] width 106 height 106
click at [432, 214] on input "b." at bounding box center [432, 212] width 1 height 6
radio input "true"
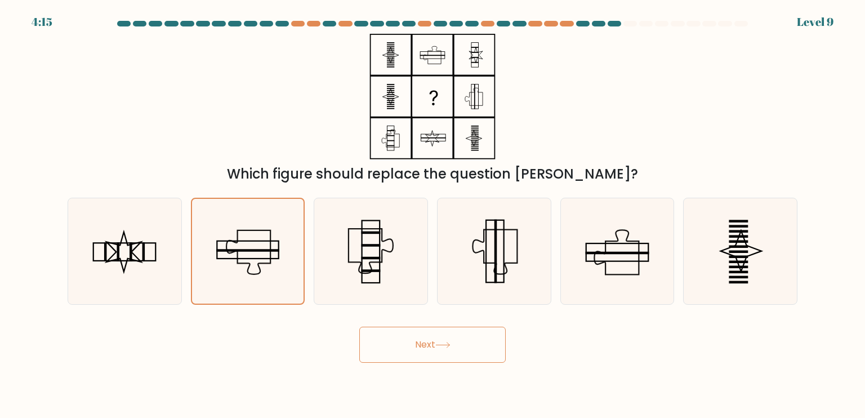
click at [437, 361] on button "Next" at bounding box center [432, 344] width 146 height 36
click at [439, 348] on button "Next" at bounding box center [432, 344] width 146 height 36
click at [384, 254] on icon at bounding box center [370, 251] width 106 height 106
click at [432, 214] on input "c." at bounding box center [432, 212] width 1 height 6
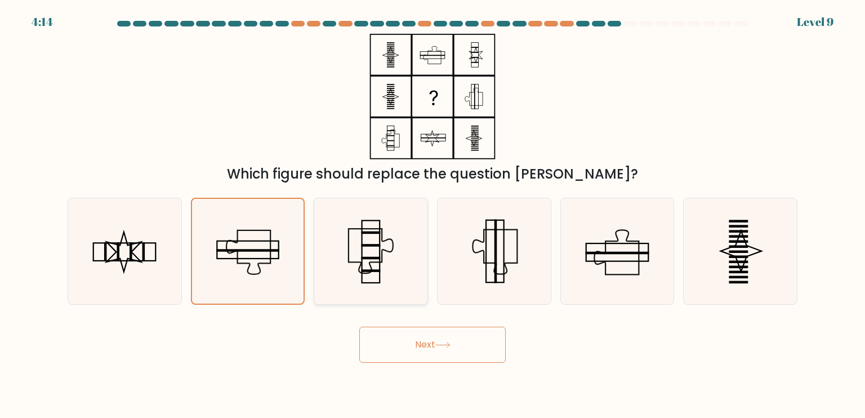
radio input "true"
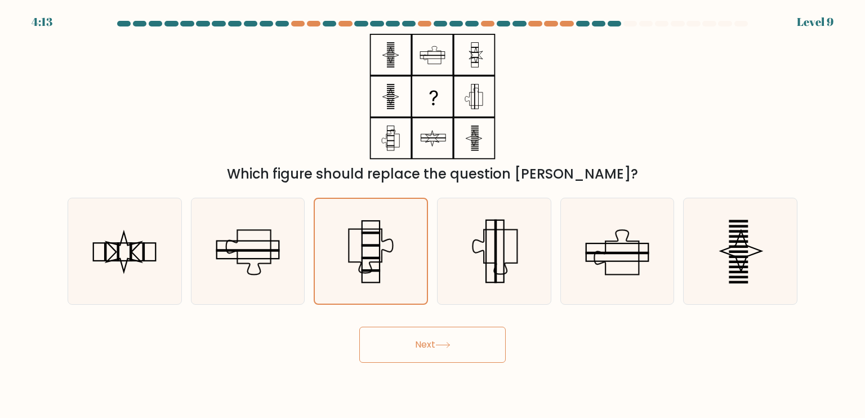
click at [475, 343] on button "Next" at bounding box center [432, 344] width 146 height 36
drag, startPoint x: 475, startPoint y: 343, endPoint x: 484, endPoint y: 330, distance: 16.2
click at [476, 343] on button "Next" at bounding box center [432, 344] width 146 height 36
click at [498, 274] on icon at bounding box center [495, 251] width 44 height 44
click at [433, 214] on input "d." at bounding box center [432, 212] width 1 height 6
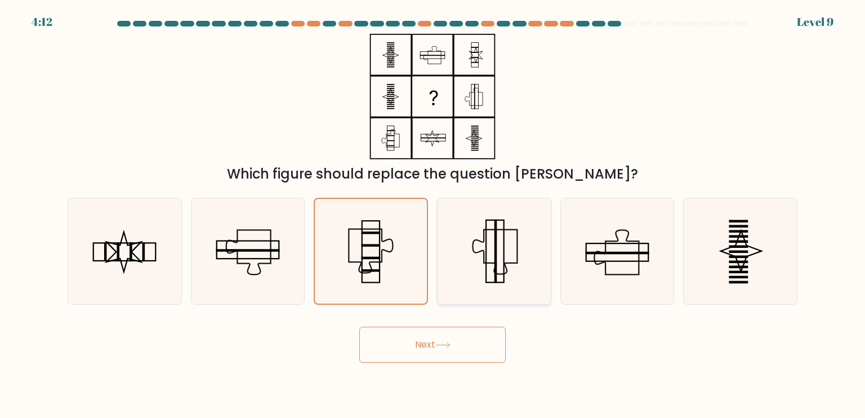
radio input "true"
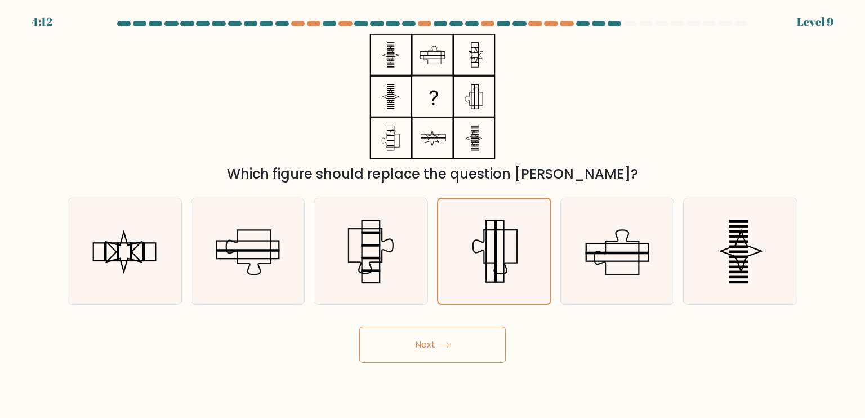
drag, startPoint x: 473, startPoint y: 337, endPoint x: 480, endPoint y: 339, distance: 6.4
click at [474, 338] on button "Next" at bounding box center [432, 344] width 146 height 36
click at [594, 271] on icon at bounding box center [617, 251] width 106 height 106
click at [433, 214] on input "e." at bounding box center [432, 212] width 1 height 6
radio input "true"
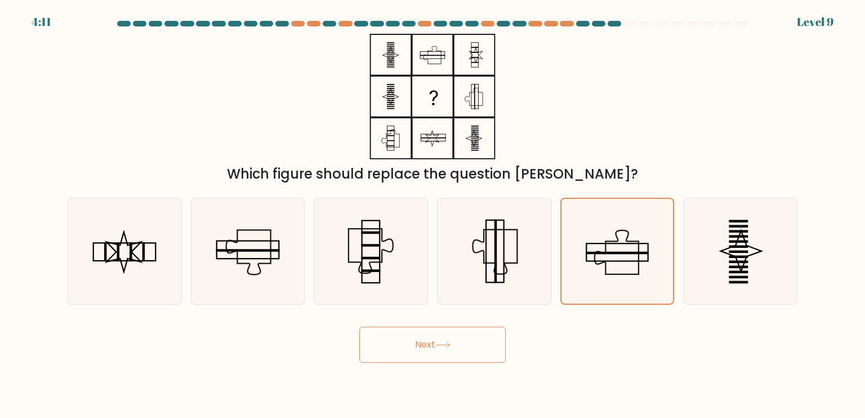
drag, startPoint x: 450, startPoint y: 363, endPoint x: 475, endPoint y: 361, distance: 24.8
click at [453, 363] on body "4:11 Level 9" at bounding box center [432, 209] width 865 height 418
click at [746, 250] on icon at bounding box center [740, 251] width 106 height 106
click at [433, 214] on input "f." at bounding box center [432, 212] width 1 height 6
radio input "true"
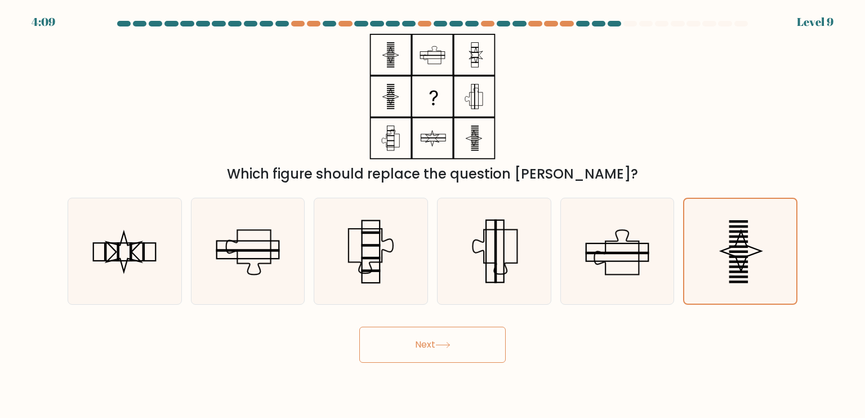
click at [432, 339] on button "Next" at bounding box center [432, 344] width 146 height 36
click at [421, 346] on button "Next" at bounding box center [432, 344] width 146 height 36
drag, startPoint x: 421, startPoint y: 346, endPoint x: 459, endPoint y: 350, distance: 38.4
click at [426, 347] on button "Next" at bounding box center [432, 344] width 146 height 36
click at [459, 350] on button "Next" at bounding box center [432, 344] width 146 height 36
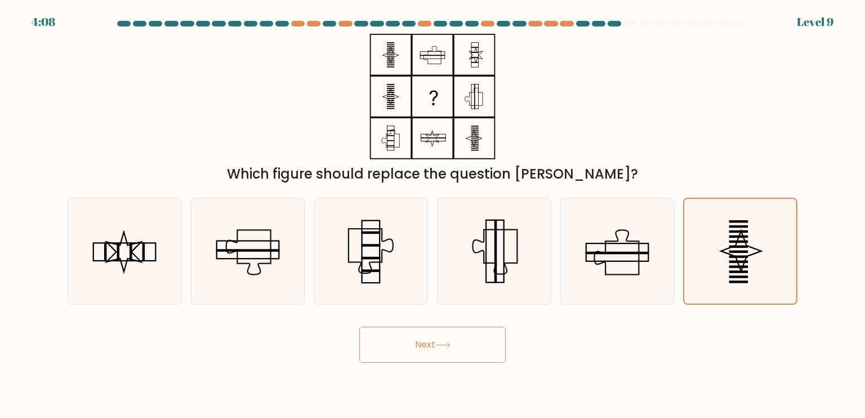
click at [457, 349] on button "Next" at bounding box center [432, 344] width 146 height 36
click at [189, 267] on div "b." at bounding box center [247, 251] width 123 height 107
click at [146, 261] on rect at bounding box center [124, 252] width 62 height 18
click at [432, 214] on input "a." at bounding box center [432, 212] width 1 height 6
radio input "true"
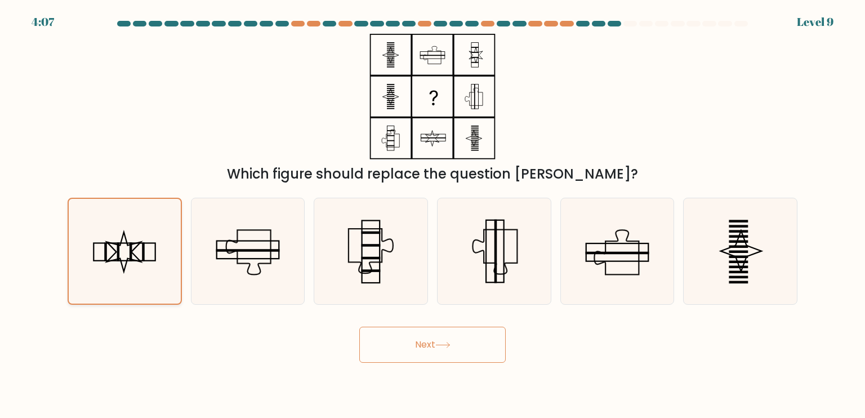
click at [146, 260] on rect at bounding box center [125, 251] width 62 height 17
click at [432, 214] on input "a." at bounding box center [432, 212] width 1 height 6
click at [146, 260] on rect at bounding box center [125, 251] width 62 height 17
click at [432, 214] on input "a." at bounding box center [432, 212] width 1 height 6
click at [398, 335] on button "Next" at bounding box center [432, 344] width 146 height 36
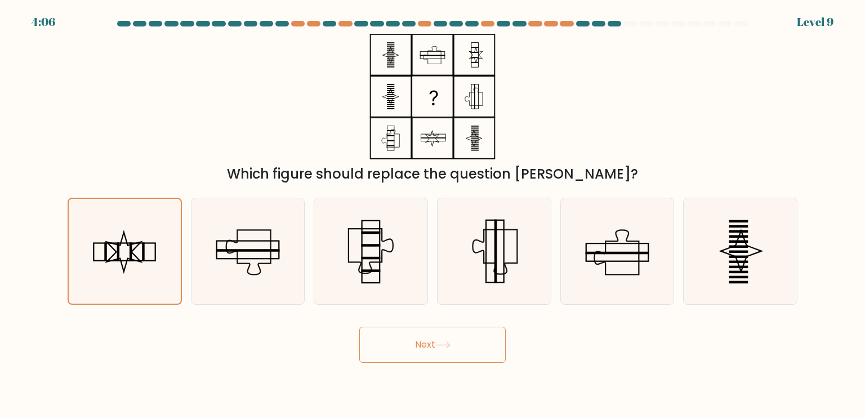
click at [399, 337] on button "Next" at bounding box center [432, 344] width 146 height 36
click at [404, 340] on button "Next" at bounding box center [432, 344] width 146 height 36
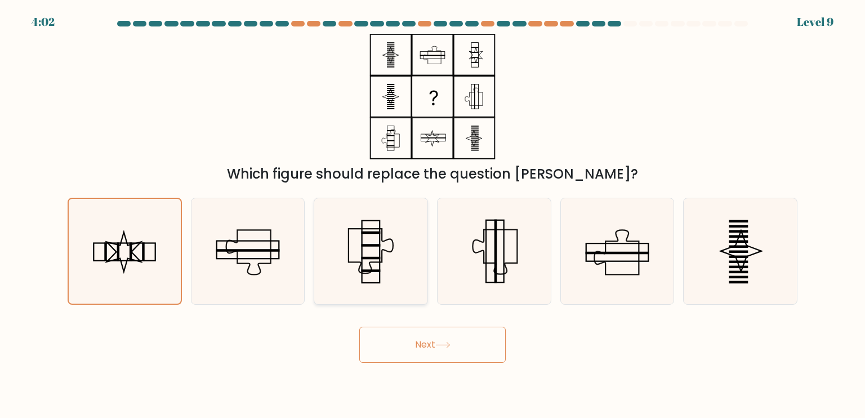
click at [352, 271] on icon at bounding box center [370, 251] width 106 height 106
click at [432, 214] on input "c." at bounding box center [432, 212] width 1 height 6
radio input "true"
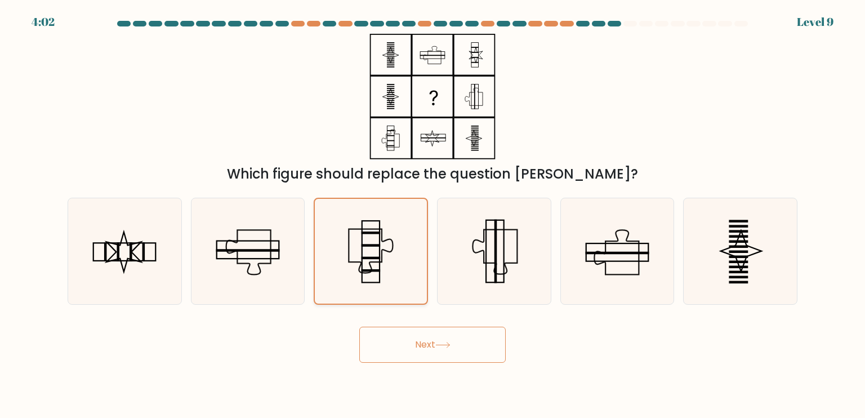
click at [349, 272] on icon at bounding box center [370, 251] width 105 height 105
click at [432, 214] on input "c." at bounding box center [432, 212] width 1 height 6
drag, startPoint x: 349, startPoint y: 272, endPoint x: 254, endPoint y: 261, distance: 95.2
click at [348, 272] on icon at bounding box center [370, 251] width 105 height 105
click at [432, 214] on input "c." at bounding box center [432, 212] width 1 height 6
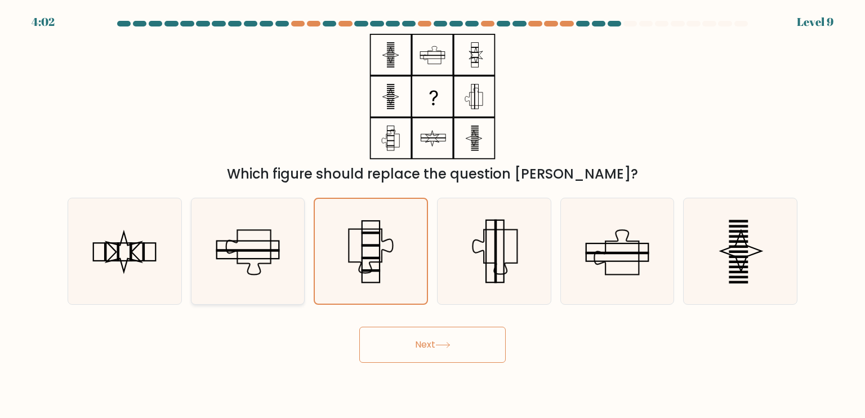
drag, startPoint x: 250, startPoint y: 261, endPoint x: 243, endPoint y: 261, distance: 6.8
click at [250, 261] on icon at bounding box center [248, 251] width 106 height 106
click at [432, 214] on input "b." at bounding box center [432, 212] width 1 height 6
radio input "true"
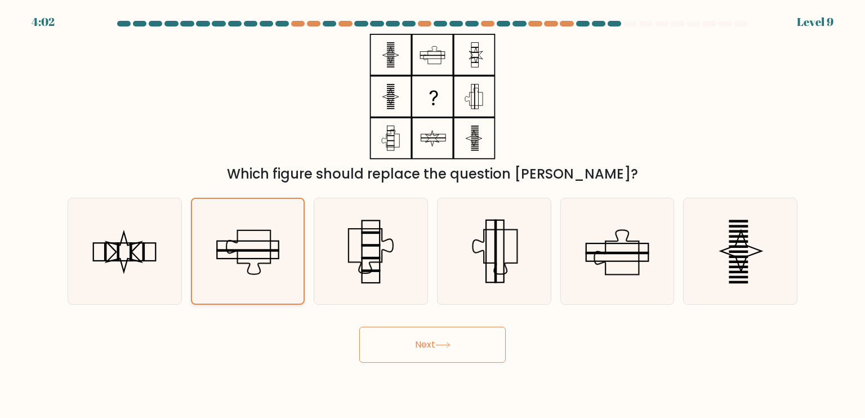
click at [224, 260] on icon at bounding box center [247, 251] width 105 height 105
click at [432, 214] on input "b." at bounding box center [432, 212] width 1 height 6
drag, startPoint x: 134, startPoint y: 243, endPoint x: 110, endPoint y: 239, distance: 24.5
click at [110, 239] on div "a." at bounding box center [124, 251] width 123 height 107
click at [110, 239] on icon at bounding box center [124, 251] width 106 height 106
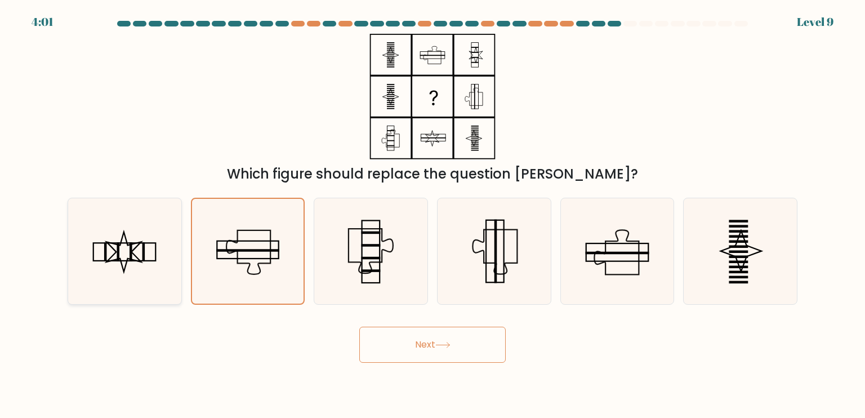
click at [432, 214] on input "a." at bounding box center [432, 212] width 1 height 6
radio input "true"
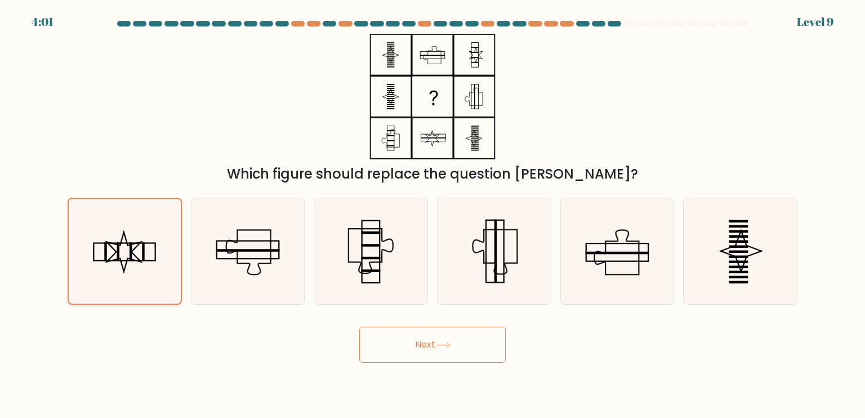
click at [108, 239] on icon at bounding box center [124, 251] width 105 height 105
click at [432, 214] on input "a." at bounding box center [432, 212] width 1 height 6
click at [449, 345] on icon at bounding box center [443, 344] width 14 height 5
click at [444, 346] on icon at bounding box center [442, 345] width 15 height 6
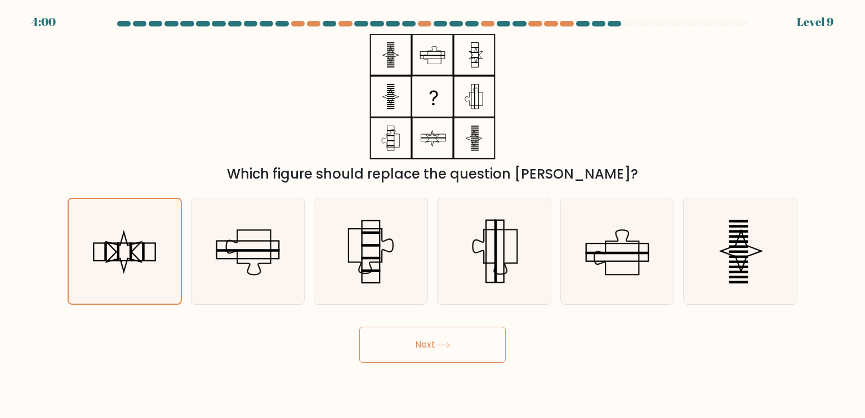
click at [444, 346] on icon at bounding box center [442, 345] width 15 height 6
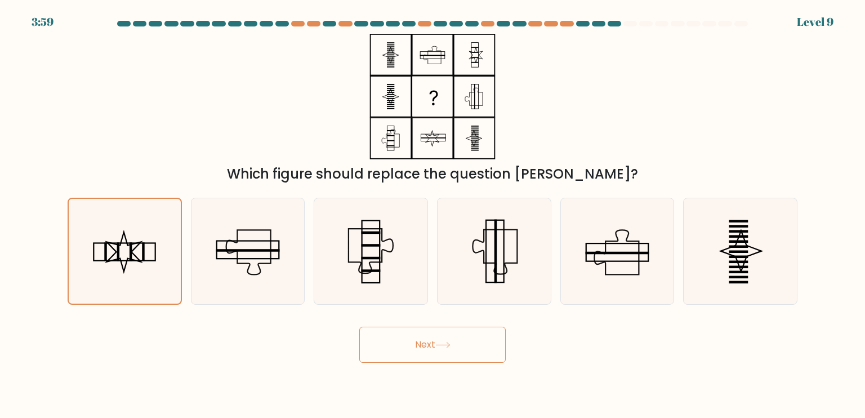
click at [445, 346] on icon at bounding box center [442, 345] width 15 height 6
drag, startPoint x: 445, startPoint y: 346, endPoint x: 455, endPoint y: 333, distance: 16.9
click at [448, 343] on icon at bounding box center [442, 345] width 15 height 6
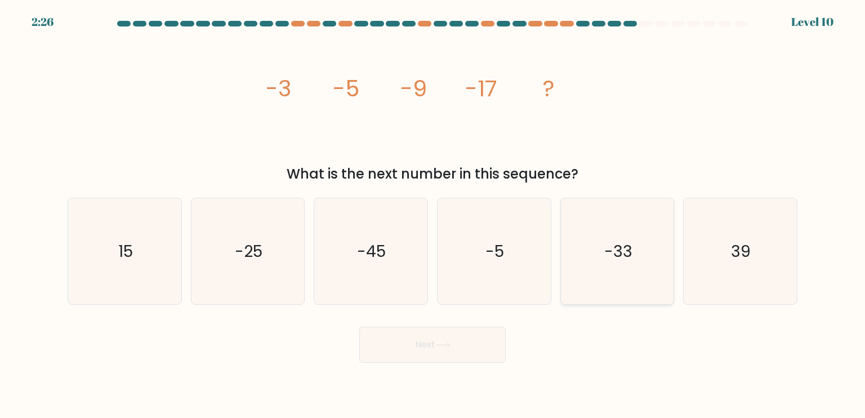
click at [632, 272] on icon "-33" at bounding box center [617, 251] width 106 height 106
click at [433, 214] on input "e. -33" at bounding box center [432, 212] width 1 height 6
radio input "true"
click at [436, 360] on button "Next" at bounding box center [432, 344] width 146 height 36
click at [441, 335] on button "Next" at bounding box center [432, 344] width 146 height 36
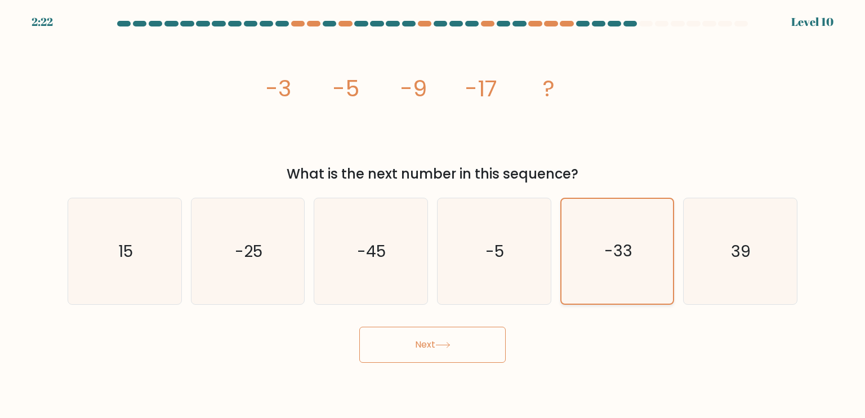
click at [593, 283] on icon "-33" at bounding box center [617, 251] width 105 height 105
click at [433, 214] on input "e. -33" at bounding box center [432, 212] width 1 height 6
click at [448, 338] on button "Next" at bounding box center [432, 344] width 146 height 36
click at [405, 341] on button "Next" at bounding box center [432, 344] width 146 height 36
click at [496, 354] on button "Next" at bounding box center [432, 344] width 146 height 36
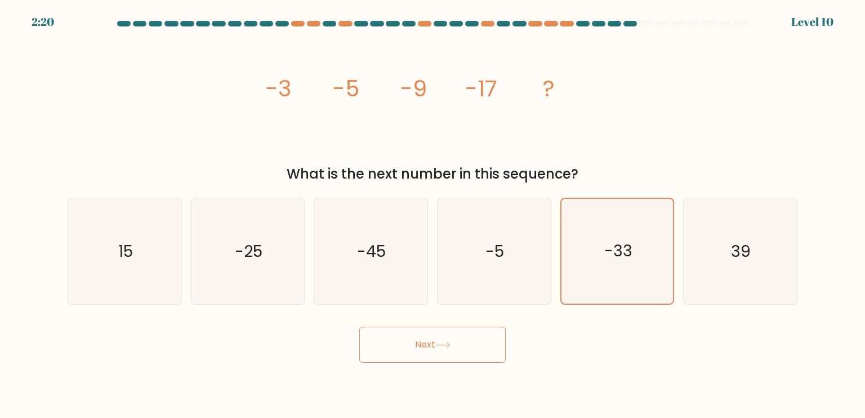
drag, startPoint x: 506, startPoint y: 351, endPoint x: 464, endPoint y: 343, distance: 43.1
click at [491, 347] on div "Next" at bounding box center [432, 340] width 743 height 44
click at [455, 343] on button "Next" at bounding box center [432, 344] width 146 height 36
click at [454, 344] on button "Next" at bounding box center [432, 344] width 146 height 36
click at [446, 348] on button "Next" at bounding box center [432, 344] width 146 height 36
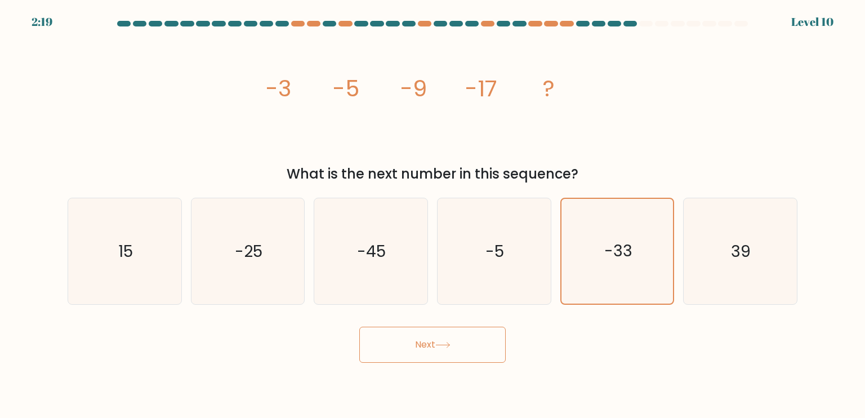
click at [442, 348] on button "Next" at bounding box center [432, 344] width 146 height 36
drag, startPoint x: 435, startPoint y: 347, endPoint x: 428, endPoint y: 335, distance: 13.1
click at [435, 346] on button "Next" at bounding box center [432, 344] width 146 height 36
drag, startPoint x: 428, startPoint y: 335, endPoint x: 409, endPoint y: 337, distance: 19.2
click at [422, 335] on button "Next" at bounding box center [432, 344] width 146 height 36
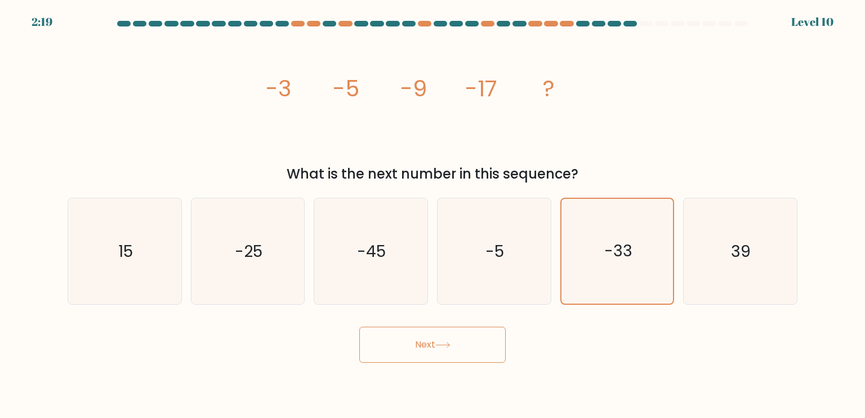
click at [409, 337] on button "Next" at bounding box center [432, 344] width 146 height 36
click at [413, 345] on button "Next" at bounding box center [432, 344] width 146 height 36
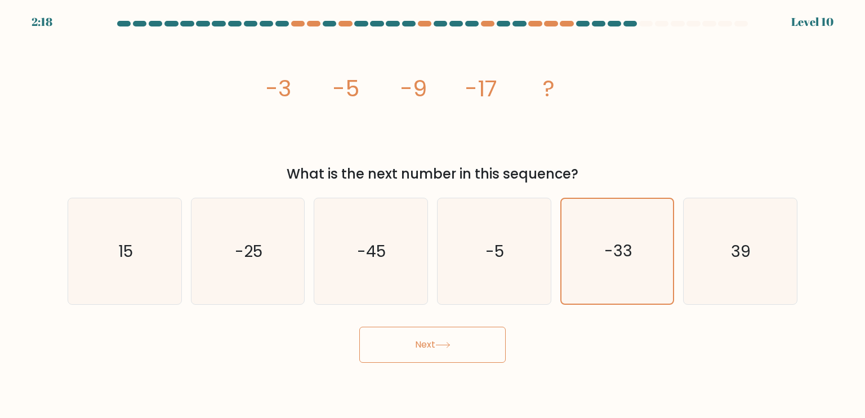
click at [413, 345] on button "Next" at bounding box center [432, 344] width 146 height 36
click at [413, 346] on button "Next" at bounding box center [432, 344] width 146 height 36
click at [420, 339] on button "Next" at bounding box center [432, 344] width 146 height 36
click at [421, 339] on button "Next" at bounding box center [432, 344] width 146 height 36
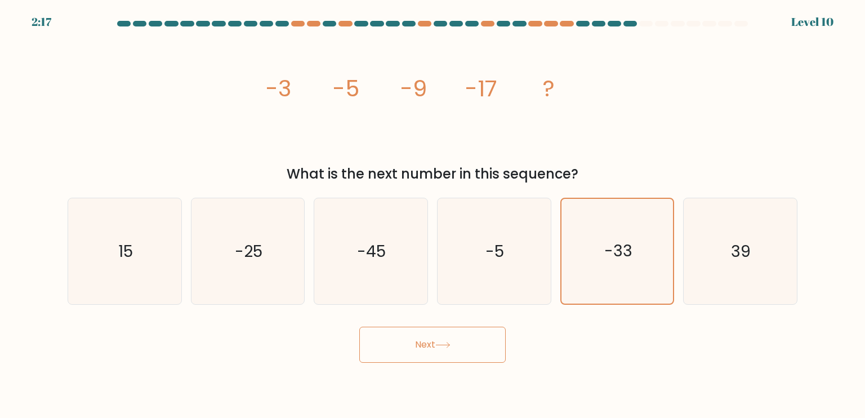
click at [419, 339] on button "Next" at bounding box center [432, 344] width 146 height 36
click at [423, 341] on button "Next" at bounding box center [432, 344] width 146 height 36
click at [428, 342] on button "Next" at bounding box center [432, 344] width 146 height 36
click at [433, 343] on button "Next" at bounding box center [432, 344] width 146 height 36
click at [449, 343] on button "Next" at bounding box center [432, 344] width 146 height 36
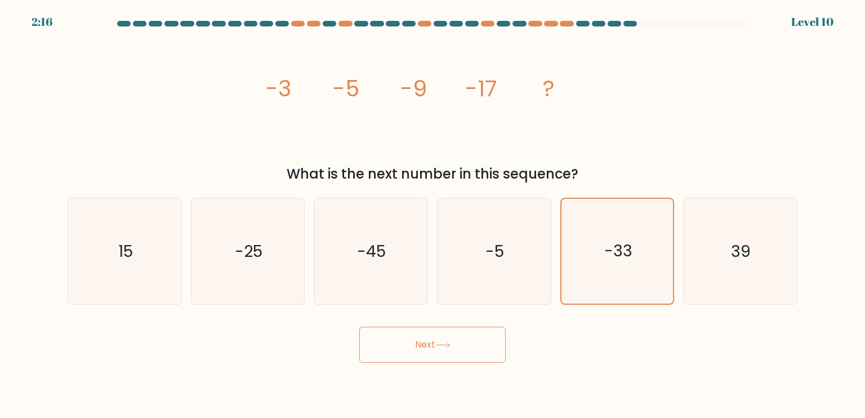
drag, startPoint x: 466, startPoint y: 357, endPoint x: 459, endPoint y: 363, distance: 8.8
click at [462, 359] on button "Next" at bounding box center [432, 344] width 146 height 36
click at [461, 361] on button "Next" at bounding box center [432, 344] width 146 height 36
drag, startPoint x: 462, startPoint y: 361, endPoint x: 455, endPoint y: 362, distance: 6.3
click at [462, 361] on button "Next" at bounding box center [432, 344] width 146 height 36
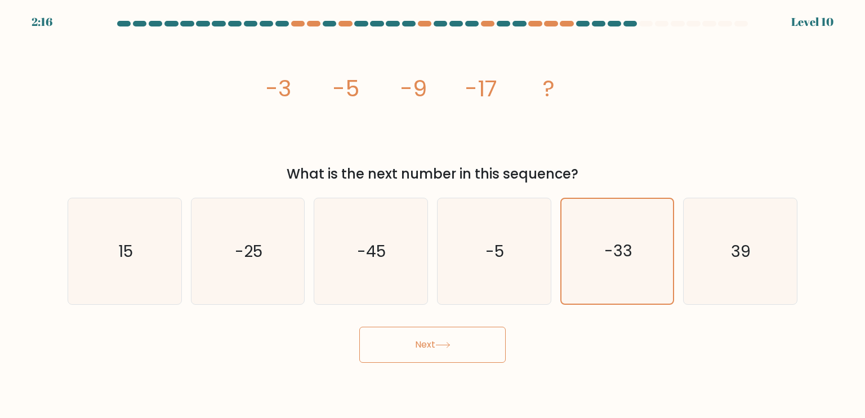
click at [455, 362] on button "Next" at bounding box center [432, 344] width 146 height 36
click at [458, 360] on button "Next" at bounding box center [432, 344] width 146 height 36
click at [450, 359] on button "Next" at bounding box center [432, 344] width 146 height 36
click at [450, 358] on button "Next" at bounding box center [432, 344] width 146 height 36
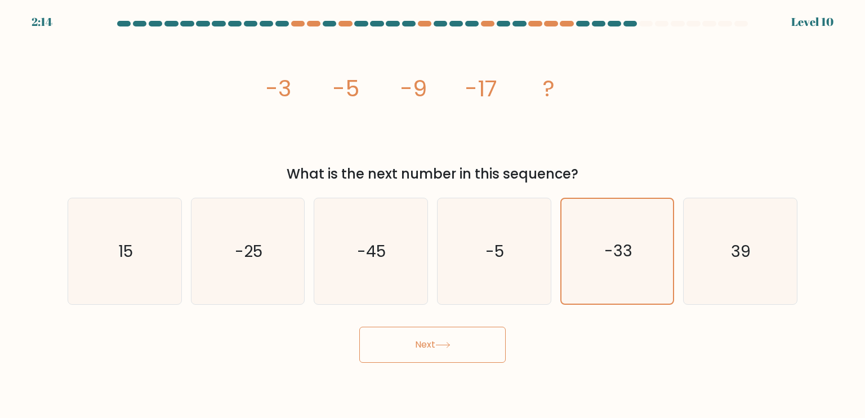
click at [451, 357] on button "Next" at bounding box center [432, 344] width 146 height 36
drag, startPoint x: 441, startPoint y: 351, endPoint x: 400, endPoint y: 340, distance: 42.6
click at [432, 349] on button "Next" at bounding box center [432, 344] width 146 height 36
drag, startPoint x: 305, startPoint y: 337, endPoint x: 311, endPoint y: 338, distance: 6.3
click at [308, 337] on div "Next" at bounding box center [432, 340] width 743 height 44
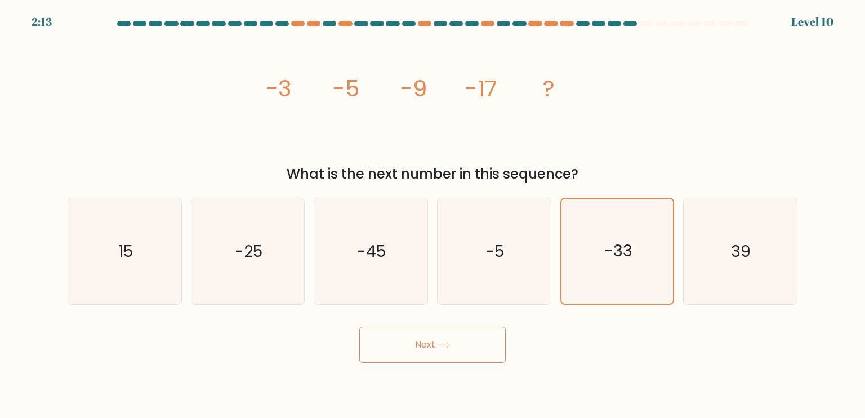
click at [311, 338] on div "Next" at bounding box center [432, 340] width 743 height 44
click at [418, 352] on button "Next" at bounding box center [432, 344] width 146 height 36
click at [417, 353] on button "Next" at bounding box center [432, 344] width 146 height 36
click at [414, 352] on button "Next" at bounding box center [432, 344] width 146 height 36
click at [484, 257] on icon "-5" at bounding box center [494, 251] width 106 height 106
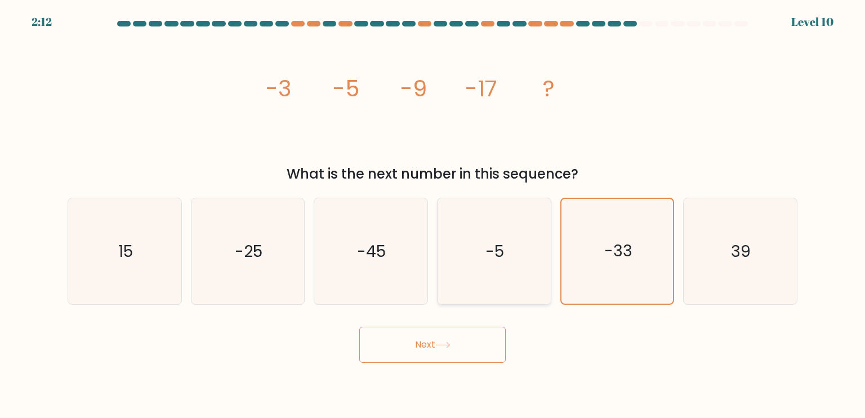
click at [433, 214] on input "d. -5" at bounding box center [432, 212] width 1 height 6
radio input "true"
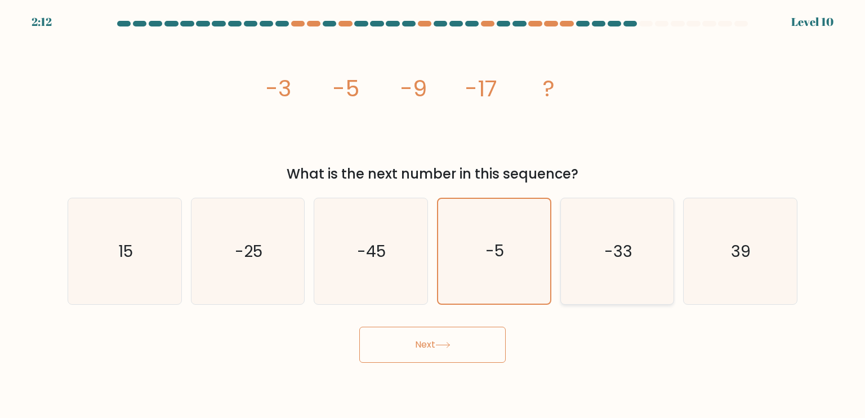
click at [571, 269] on icon "-33" at bounding box center [617, 251] width 106 height 106
click at [433, 214] on input "e. -33" at bounding box center [432, 212] width 1 height 6
radio input "true"
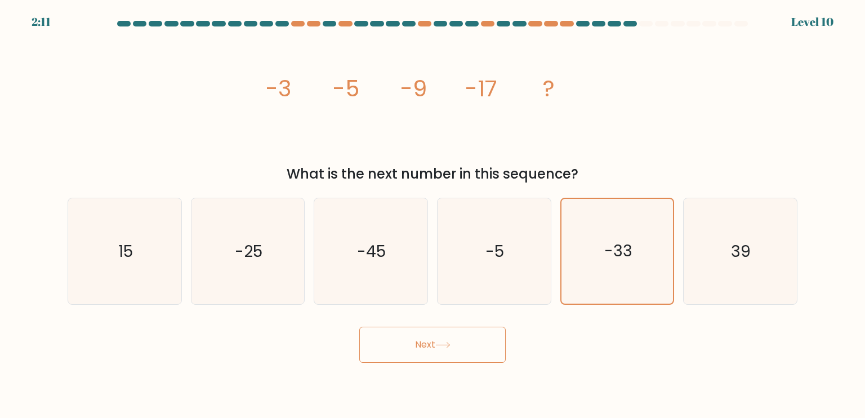
click at [471, 345] on button "Next" at bounding box center [432, 344] width 146 height 36
click at [466, 346] on button "Next" at bounding box center [432, 344] width 146 height 36
click at [468, 347] on button "Next" at bounding box center [432, 344] width 146 height 36
click at [469, 347] on button "Next" at bounding box center [432, 344] width 146 height 36
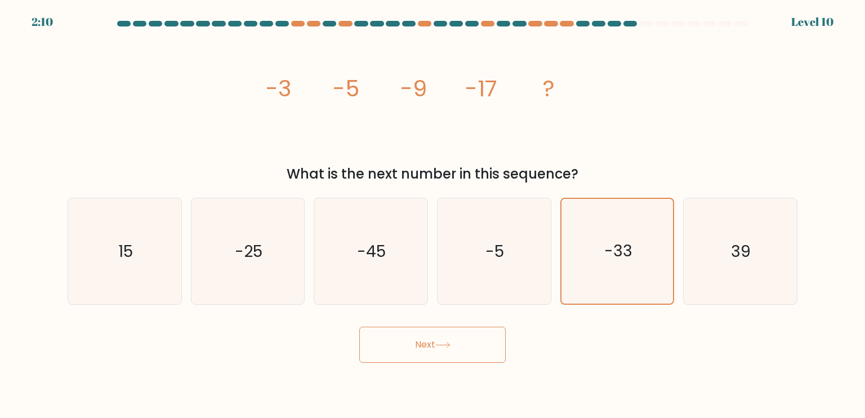
click at [470, 347] on button "Next" at bounding box center [432, 344] width 146 height 36
click at [438, 345] on icon at bounding box center [442, 345] width 15 height 6
click at [448, 344] on icon at bounding box center [442, 345] width 15 height 6
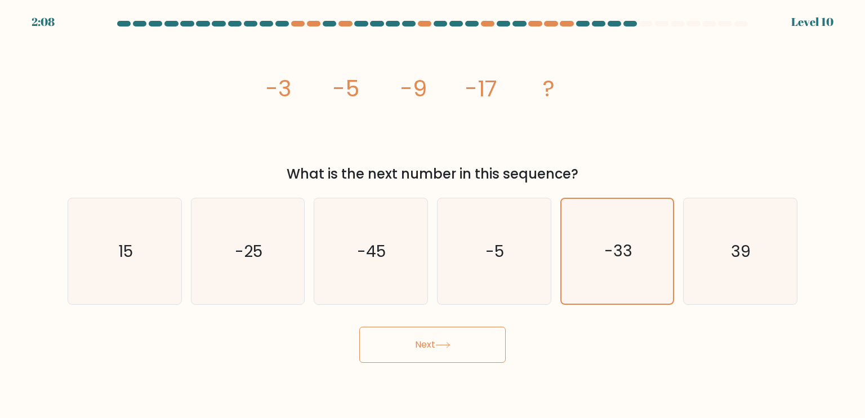
drag, startPoint x: 448, startPoint y: 344, endPoint x: 417, endPoint y: 343, distance: 31.5
click at [447, 344] on icon at bounding box center [442, 345] width 15 height 6
click at [415, 344] on button "Next" at bounding box center [432, 344] width 146 height 36
click at [444, 344] on button "Next" at bounding box center [432, 344] width 146 height 36
click at [444, 344] on icon at bounding box center [442, 345] width 15 height 6
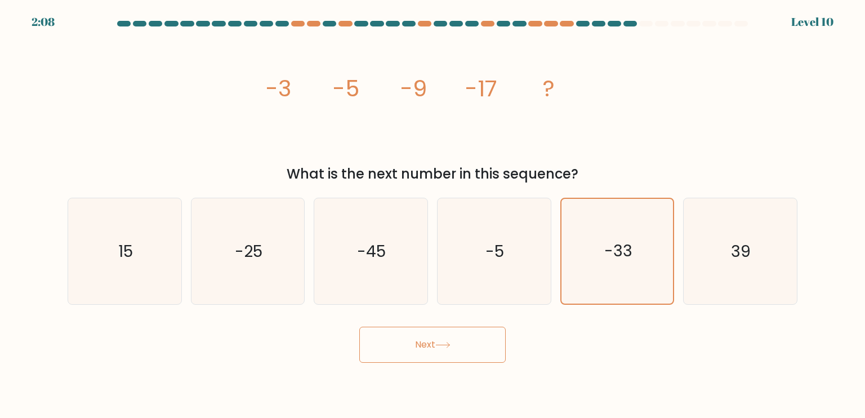
click at [520, 364] on body "2:08 Level 10" at bounding box center [432, 209] width 865 height 418
drag, startPoint x: 513, startPoint y: 366, endPoint x: 453, endPoint y: 348, distance: 63.4
click at [455, 350] on body "2:07 Level 10" at bounding box center [432, 209] width 865 height 418
click at [453, 348] on button "Next" at bounding box center [432, 344] width 146 height 36
click at [448, 347] on icon at bounding box center [442, 345] width 15 height 6
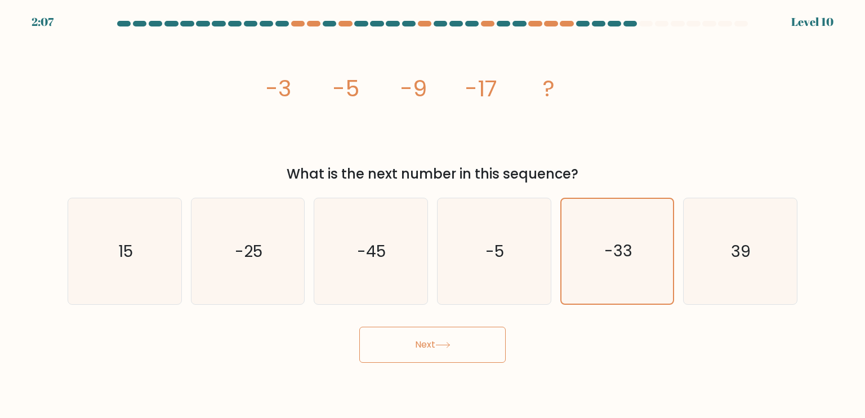
click at [437, 345] on icon at bounding box center [442, 345] width 15 height 6
click at [359, 326] on button "Next" at bounding box center [432, 344] width 146 height 36
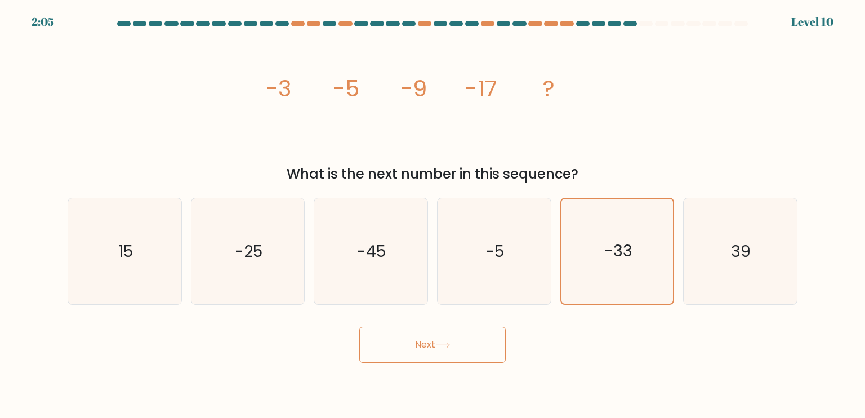
click at [448, 351] on button "Next" at bounding box center [432, 344] width 146 height 36
click at [456, 352] on button "Next" at bounding box center [432, 344] width 146 height 36
click at [413, 352] on button "Next" at bounding box center [432, 344] width 146 height 36
click at [411, 354] on button "Next" at bounding box center [432, 344] width 146 height 36
click at [419, 360] on button "Next" at bounding box center [432, 344] width 146 height 36
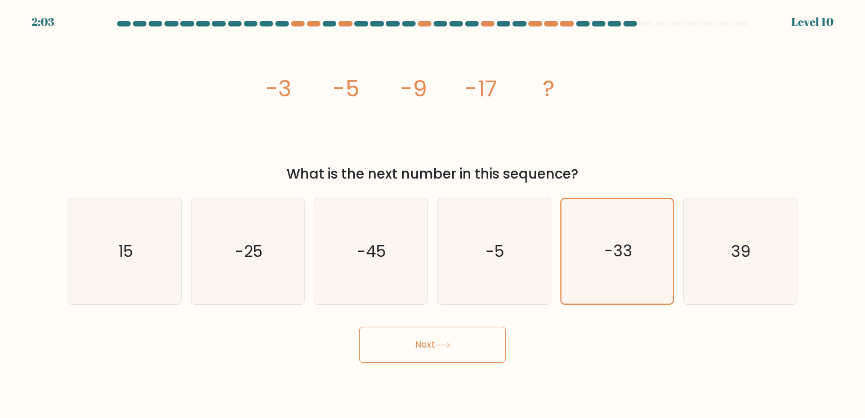
click at [429, 350] on button "Next" at bounding box center [432, 344] width 146 height 36
click at [441, 348] on icon at bounding box center [442, 345] width 15 height 6
click at [450, 346] on icon at bounding box center [442, 345] width 15 height 6
click at [459, 338] on button "Next" at bounding box center [432, 344] width 146 height 36
click at [410, 349] on button "Next" at bounding box center [432, 344] width 146 height 36
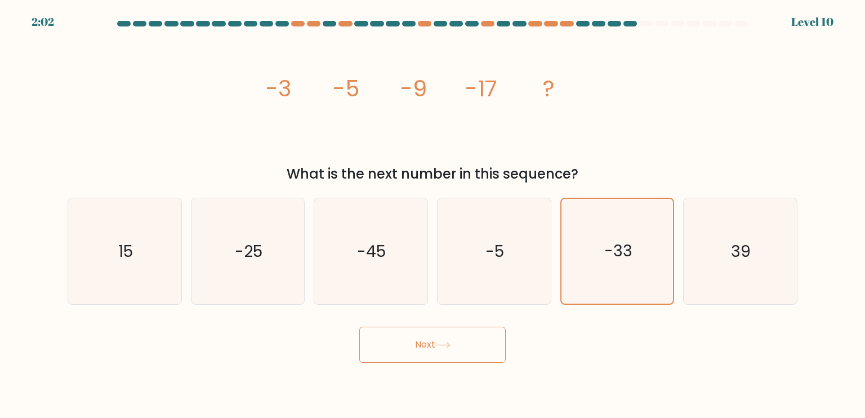
click at [394, 349] on button "Next" at bounding box center [432, 344] width 146 height 36
click at [416, 350] on button "Next" at bounding box center [432, 344] width 146 height 36
click at [444, 347] on icon at bounding box center [442, 345] width 15 height 6
click at [460, 356] on button "Next" at bounding box center [432, 344] width 146 height 36
click at [459, 356] on button "Next" at bounding box center [432, 344] width 146 height 36
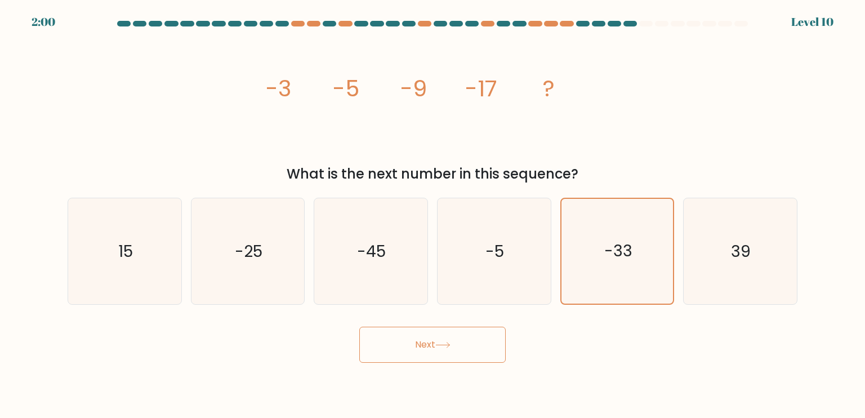
click at [449, 351] on button "Next" at bounding box center [432, 344] width 146 height 36
drag, startPoint x: 449, startPoint y: 351, endPoint x: 444, endPoint y: 342, distance: 9.6
click at [449, 350] on button "Next" at bounding box center [432, 344] width 146 height 36
click at [444, 342] on icon at bounding box center [442, 345] width 15 height 6
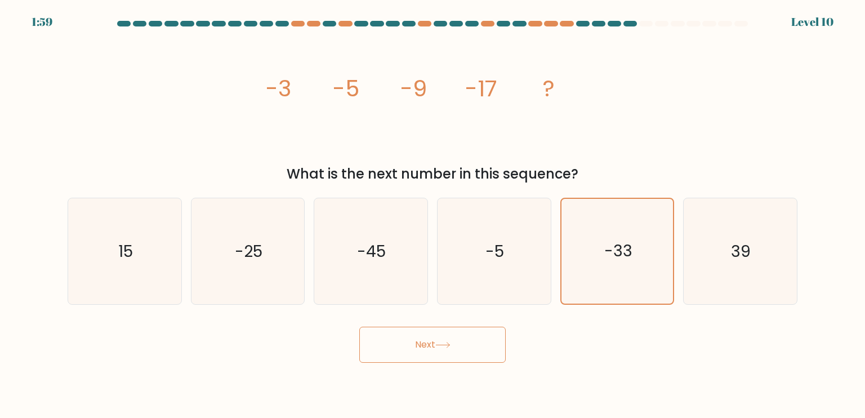
click at [445, 342] on icon at bounding box center [442, 345] width 15 height 6
click at [447, 342] on icon at bounding box center [442, 345] width 15 height 6
click at [491, 339] on button "Next" at bounding box center [432, 344] width 146 height 36
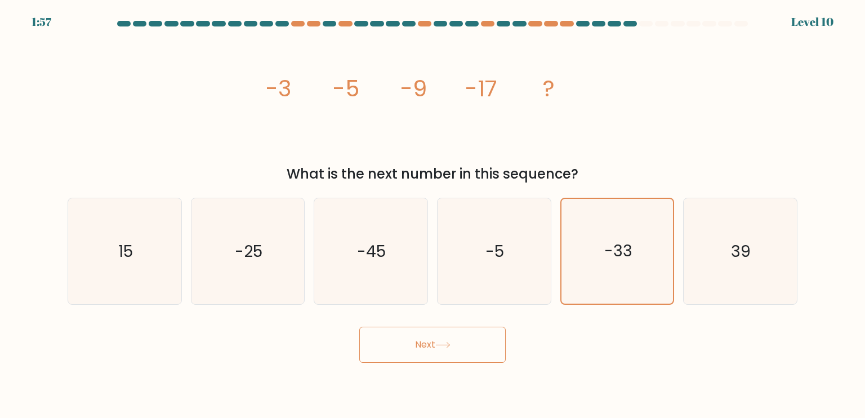
click at [491, 339] on button "Next" at bounding box center [432, 344] width 146 height 36
click at [489, 339] on button "Next" at bounding box center [432, 344] width 146 height 36
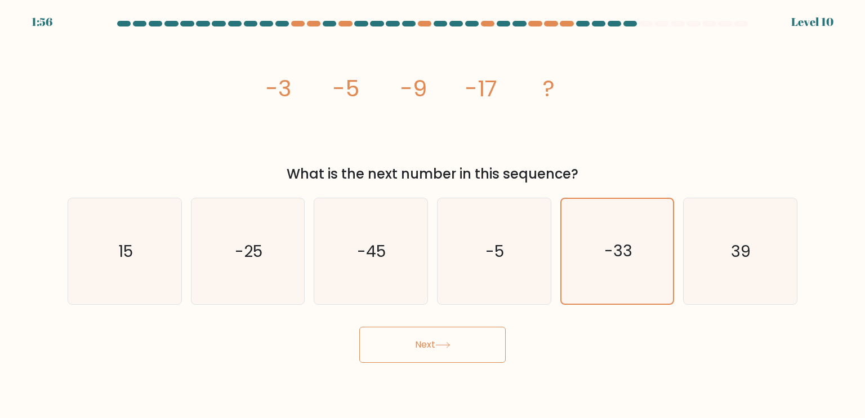
click at [489, 339] on button "Next" at bounding box center [432, 344] width 146 height 36
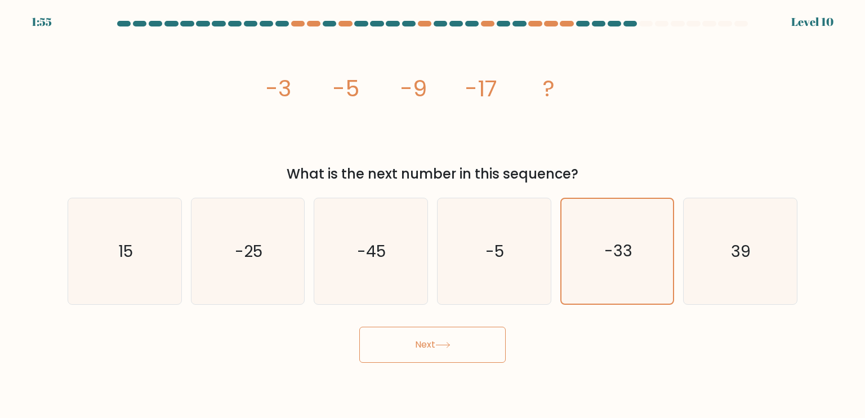
click at [484, 339] on button "Next" at bounding box center [432, 344] width 146 height 36
click at [485, 339] on button "Next" at bounding box center [432, 344] width 146 height 36
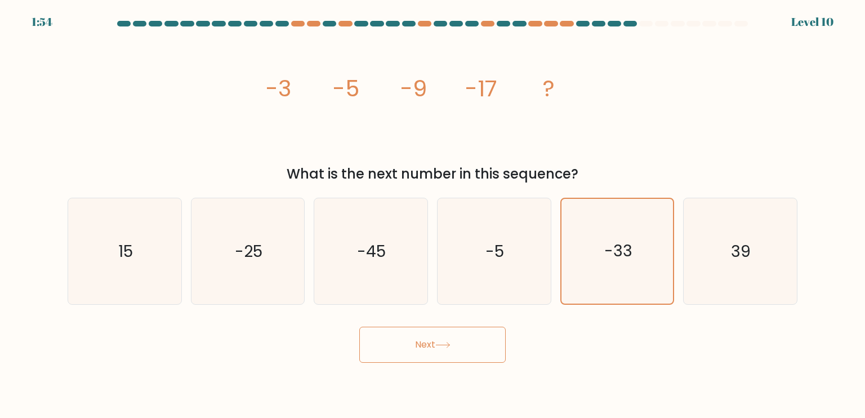
drag, startPoint x: 485, startPoint y: 339, endPoint x: 448, endPoint y: 311, distance: 46.2
click at [464, 325] on div "Next" at bounding box center [432, 340] width 743 height 44
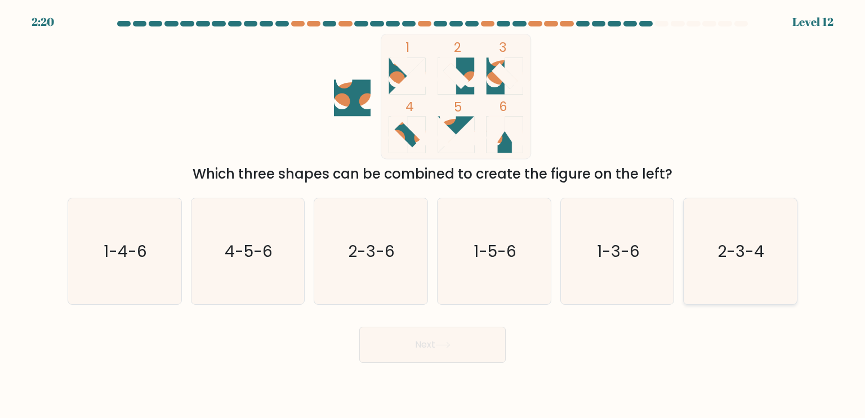
click at [715, 245] on icon "2-3-4" at bounding box center [740, 251] width 106 height 106
click at [433, 214] on input "f. 2-3-4" at bounding box center [432, 212] width 1 height 6
radio input "true"
click at [448, 344] on icon at bounding box center [442, 345] width 15 height 6
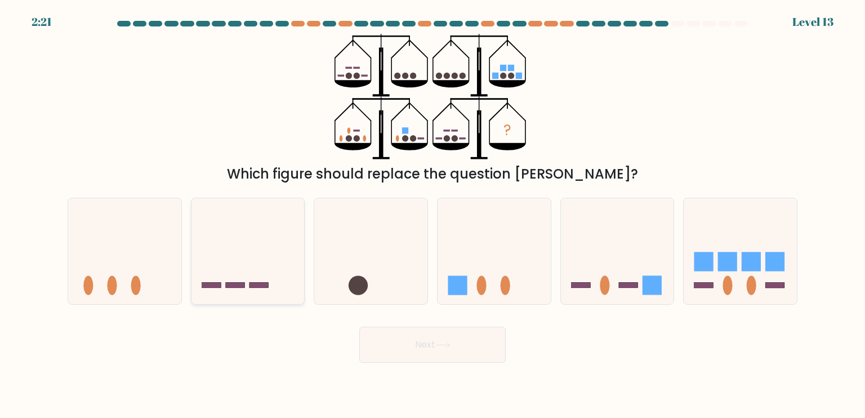
click at [263, 256] on icon at bounding box center [247, 250] width 113 height 93
click at [432, 214] on input "b." at bounding box center [432, 212] width 1 height 6
radio input "true"
click at [142, 252] on icon at bounding box center [124, 250] width 113 height 93
click at [432, 214] on input "a." at bounding box center [432, 212] width 1 height 6
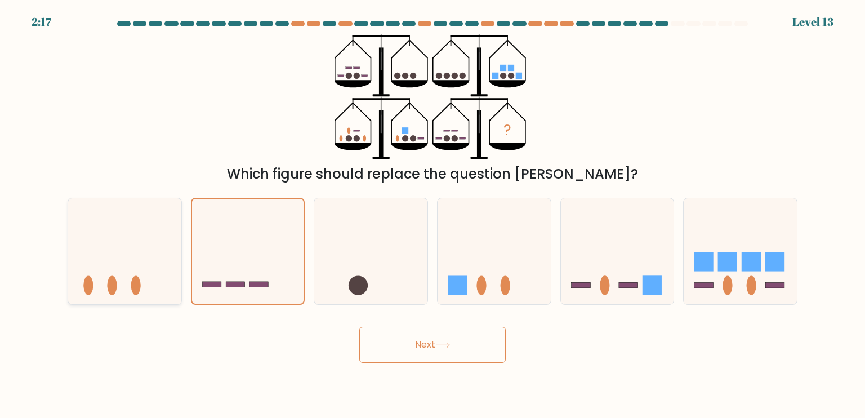
radio input "true"
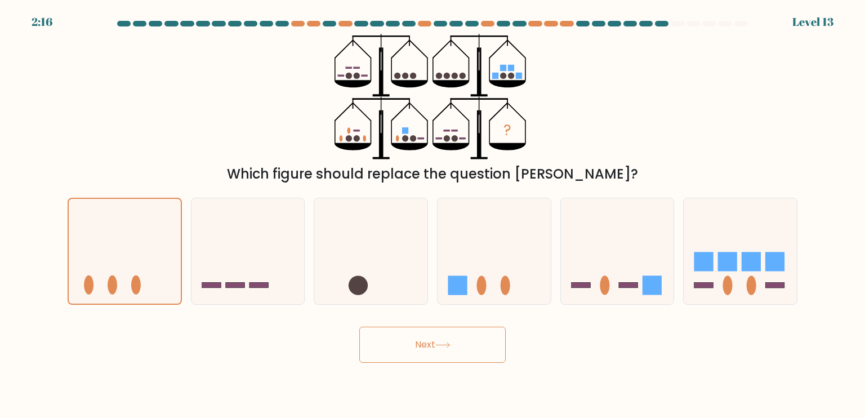
click at [446, 339] on button "Next" at bounding box center [432, 344] width 146 height 36
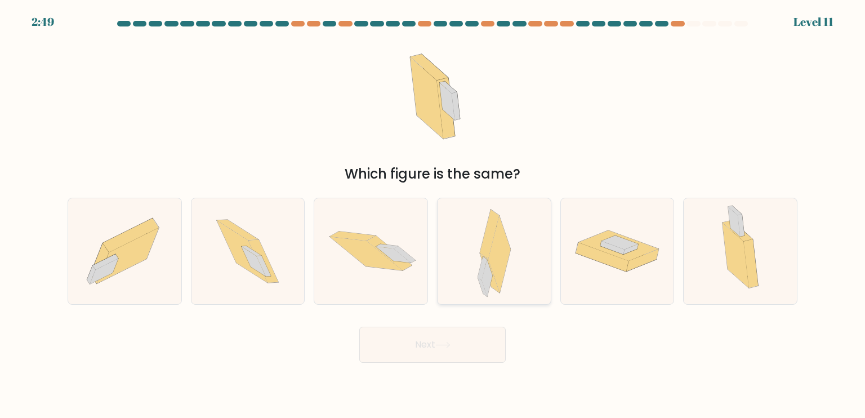
click at [486, 269] on icon at bounding box center [486, 278] width 11 height 37
click at [433, 214] on input "d." at bounding box center [432, 212] width 1 height 6
radio input "true"
click at [450, 341] on button "Next" at bounding box center [432, 344] width 146 height 36
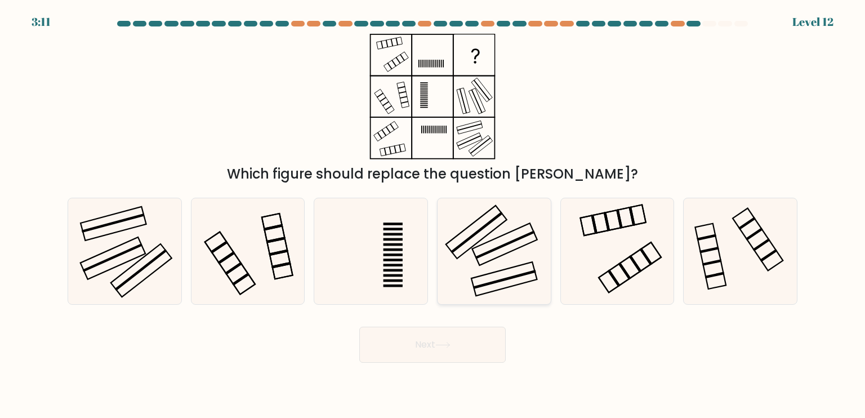
click at [475, 246] on icon at bounding box center [494, 251] width 106 height 106
click at [433, 214] on input "d." at bounding box center [432, 212] width 1 height 6
radio input "true"
click at [419, 340] on button "Next" at bounding box center [432, 344] width 146 height 36
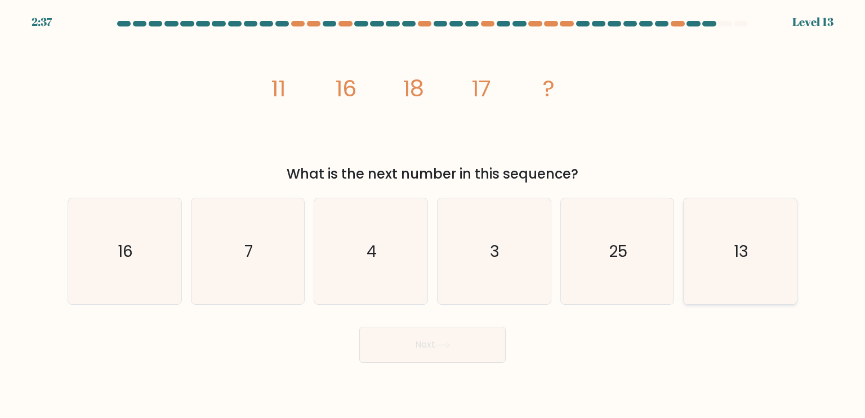
click at [709, 234] on icon "13" at bounding box center [740, 251] width 106 height 106
click at [433, 214] on input "f. 13" at bounding box center [432, 212] width 1 height 6
radio input "true"
click at [450, 343] on icon at bounding box center [442, 345] width 15 height 6
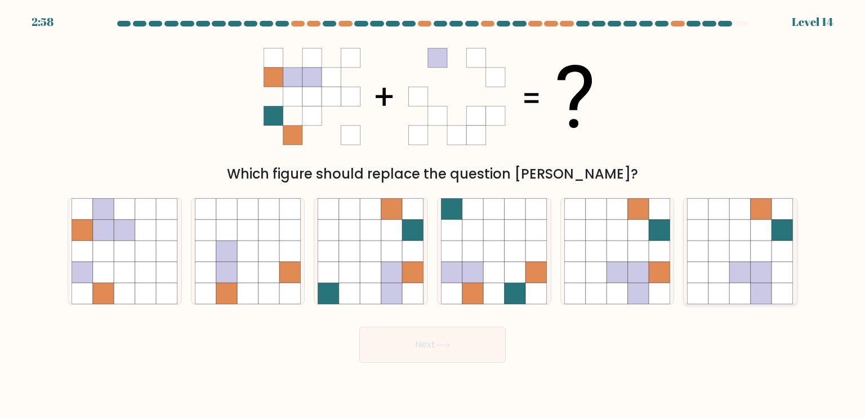
click at [782, 249] on icon at bounding box center [782, 250] width 21 height 21
click at [433, 214] on input "f." at bounding box center [432, 212] width 1 height 6
radio input "true"
click at [471, 337] on button "Next" at bounding box center [432, 344] width 146 height 36
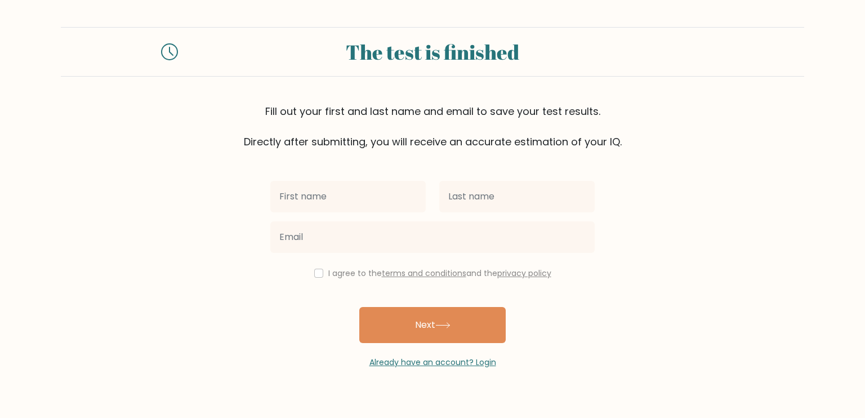
click at [354, 207] on input "text" at bounding box center [347, 197] width 155 height 32
type input "murphy blaire"
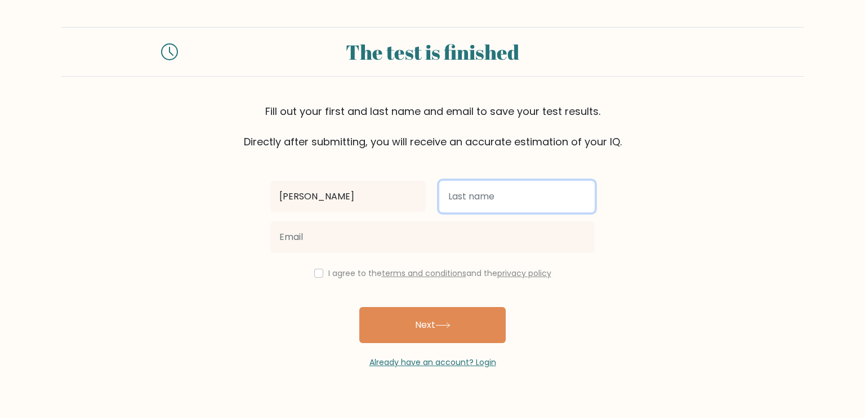
click at [457, 186] on input "text" at bounding box center [516, 197] width 155 height 32
type input "catayas"
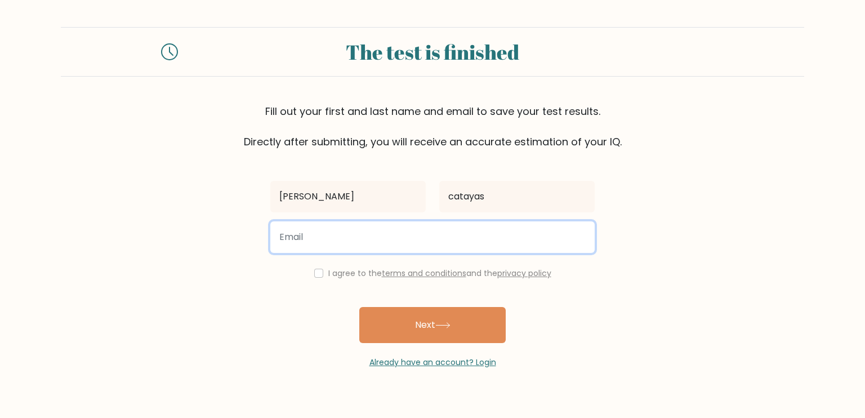
click at [448, 243] on input "email" at bounding box center [432, 237] width 324 height 32
type input "murphyblairecatayas@gmail.com"
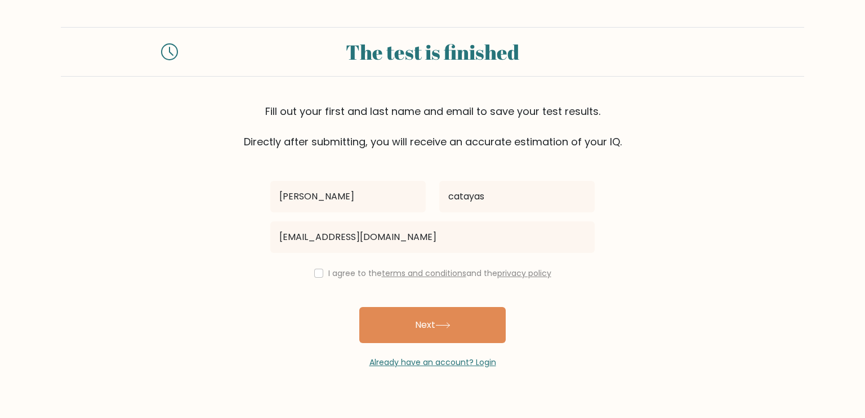
click at [320, 271] on div "I agree to the terms and conditions and the privacy policy" at bounding box center [432, 273] width 338 height 14
click at [316, 279] on div "I agree to the terms and conditions and the privacy policy" at bounding box center [432, 273] width 338 height 14
click at [318, 274] on input "checkbox" at bounding box center [318, 273] width 9 height 9
checkbox input "true"
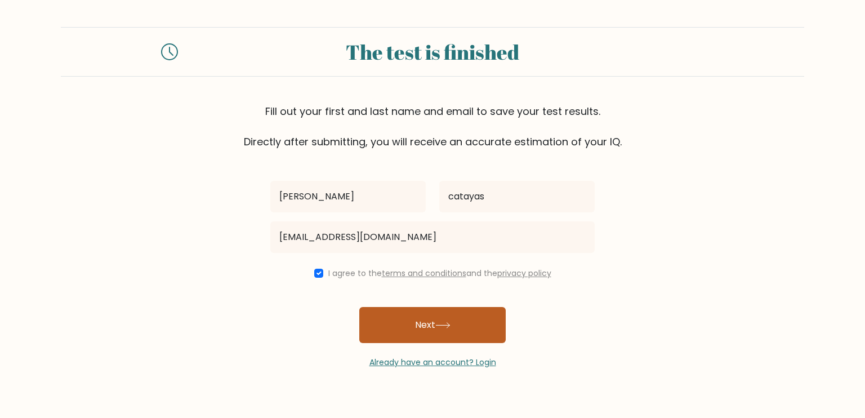
click at [397, 320] on button "Next" at bounding box center [432, 325] width 146 height 36
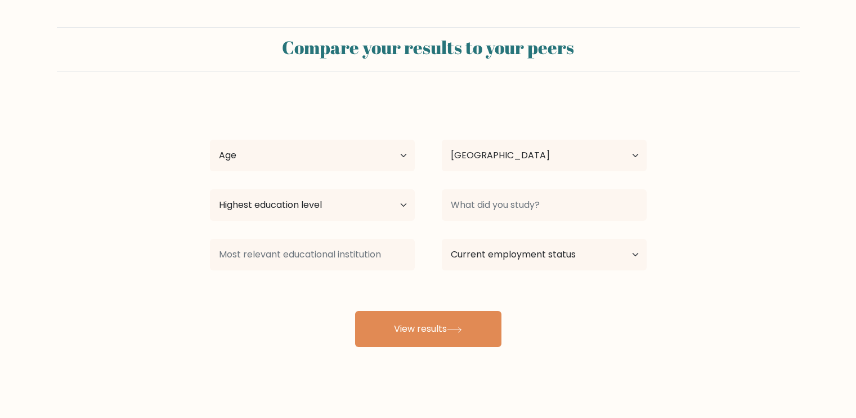
select select "PH"
click at [381, 164] on select "Age Under 18 years old 18-24 years old 25-34 years old 35-44 years old 45-54 ye…" at bounding box center [312, 156] width 205 height 32
select select "25_34"
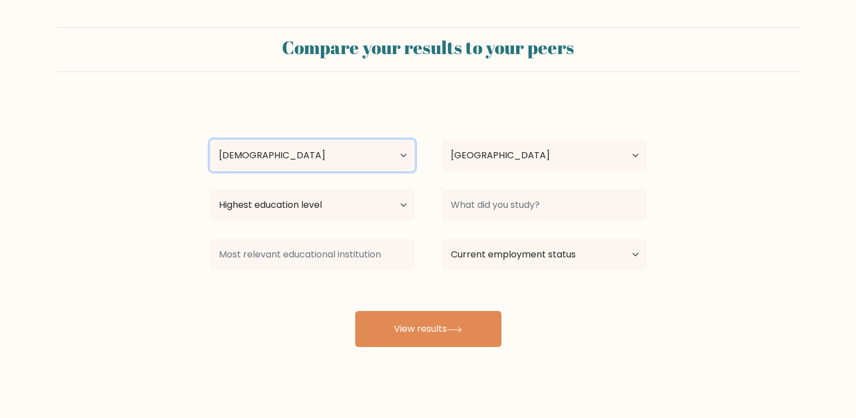
click at [210, 140] on select "Age Under 18 years old 18-24 years old 25-34 years old 35-44 years old 45-54 ye…" at bounding box center [312, 156] width 205 height 32
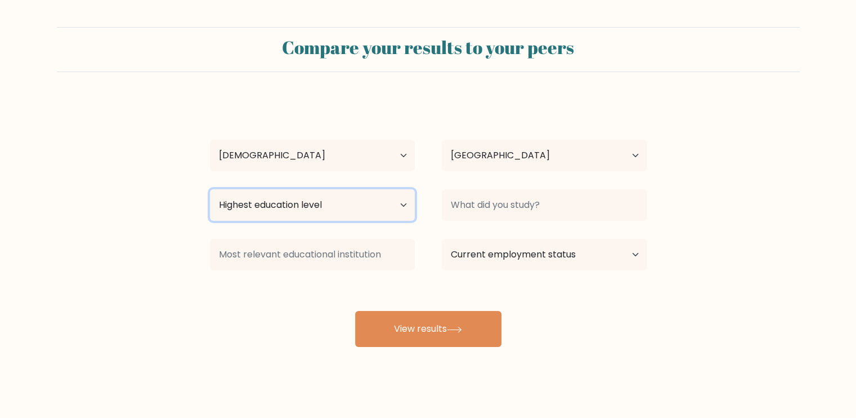
click at [357, 216] on select "Highest education level No schooling Primary Lower Secondary Upper Secondary Oc…" at bounding box center [312, 205] width 205 height 32
select select "bachelors_degree"
click at [210, 189] on select "Highest education level No schooling Primary Lower Secondary Upper Secondary Oc…" at bounding box center [312, 205] width 205 height 32
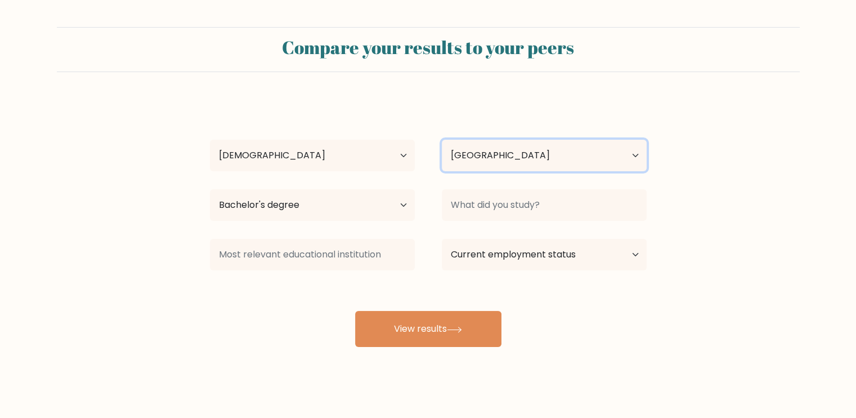
click at [540, 160] on select "Country Afghanistan Albania Algeria American Samoa Andorra Angola Anguilla Anta…" at bounding box center [544, 156] width 205 height 32
click at [538, 161] on select "Country Afghanistan Albania Algeria American Samoa Andorra Angola Anguilla Anta…" at bounding box center [544, 156] width 205 height 32
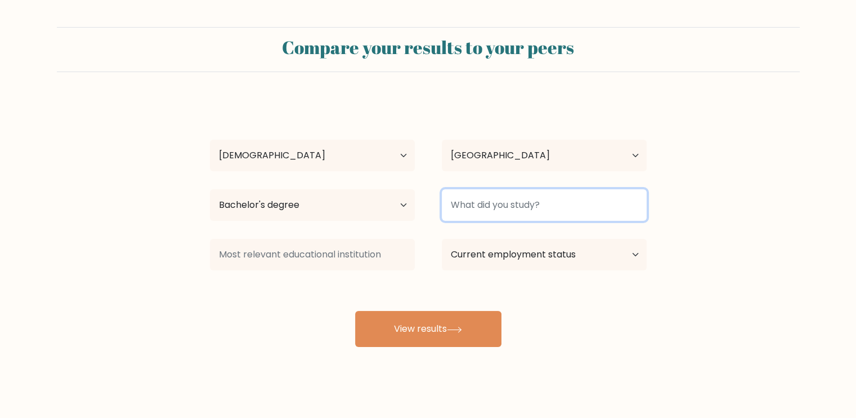
click at [520, 204] on input at bounding box center [544, 205] width 205 height 32
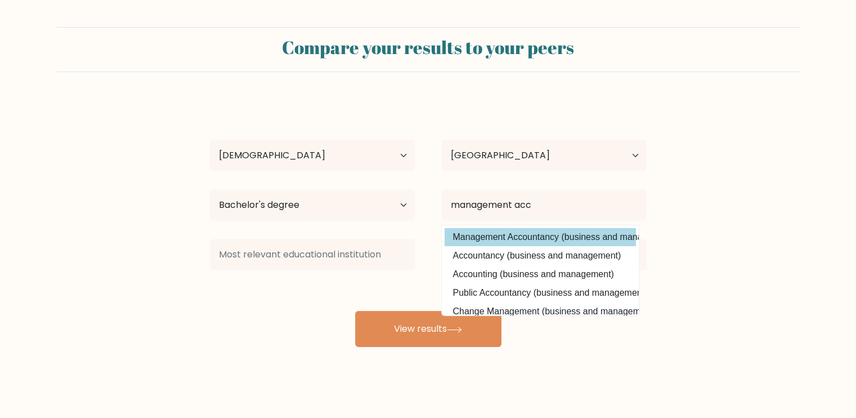
click at [548, 233] on option "Management Accountancy (business and management)" at bounding box center [540, 237] width 191 height 18
type input "Management Accountancy"
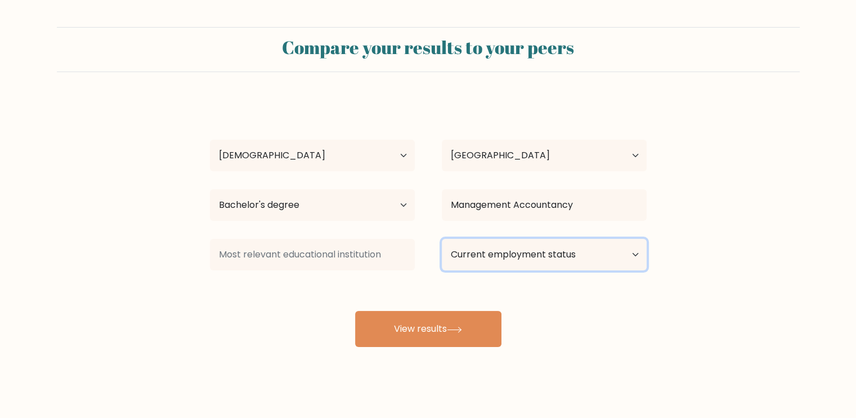
click at [495, 260] on select "Current employment status Employed Student Retired Other / prefer not to answer" at bounding box center [544, 255] width 205 height 32
select select "other"
click at [442, 239] on select "Current employment status Employed Student Retired Other / prefer not to answer" at bounding box center [544, 255] width 205 height 32
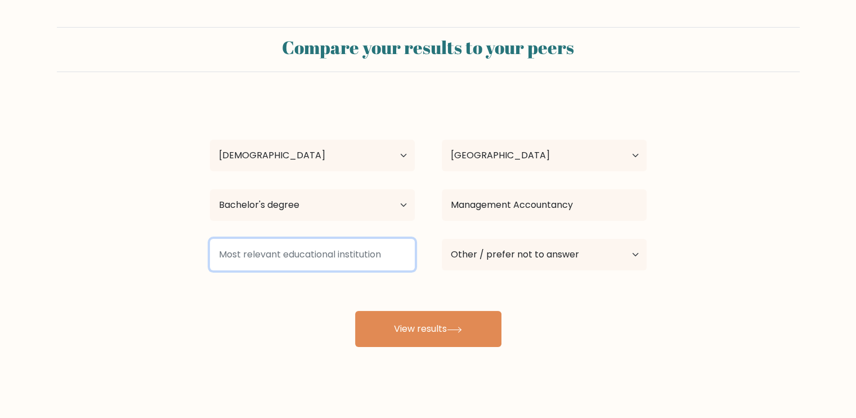
click at [355, 264] on input at bounding box center [312, 255] width 205 height 32
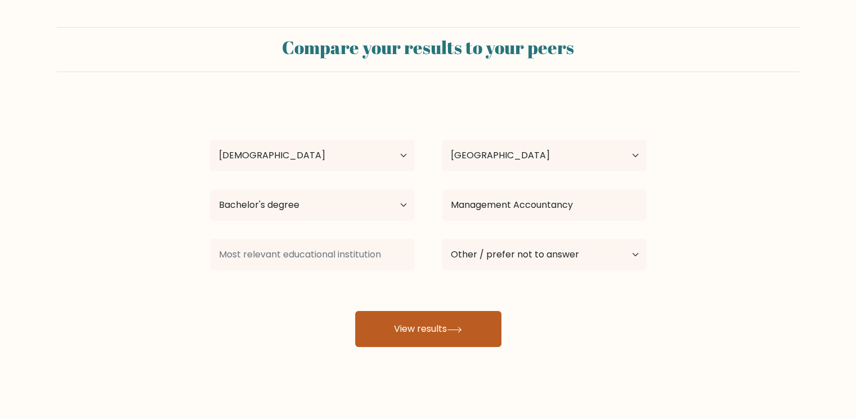
click at [462, 321] on button "View results" at bounding box center [428, 329] width 146 height 36
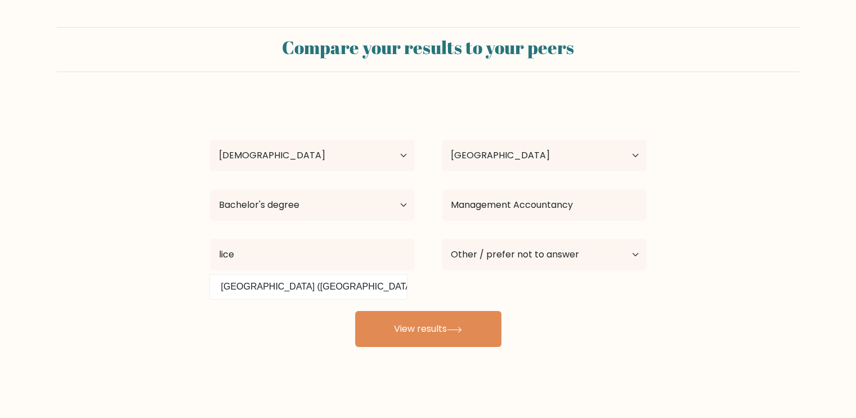
click at [368, 305] on div "murphy blaire catayas Age Under 18 years old 18-24 years old 25-34 years old 35…" at bounding box center [428, 223] width 450 height 248
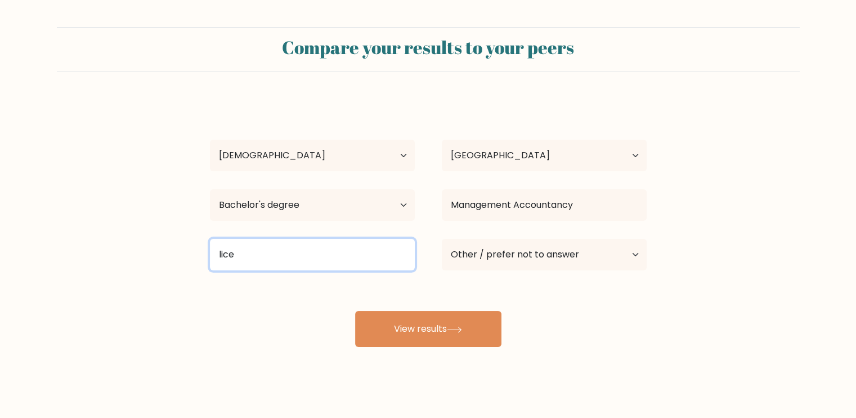
click at [334, 257] on input "lice" at bounding box center [312, 255] width 205 height 32
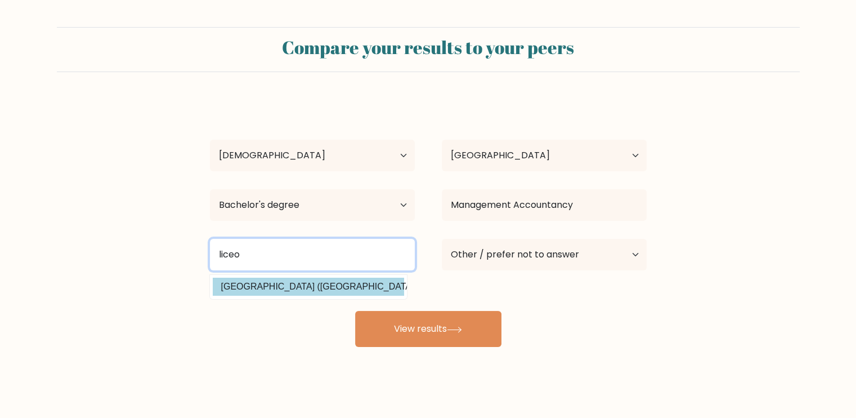
type input "liceo"
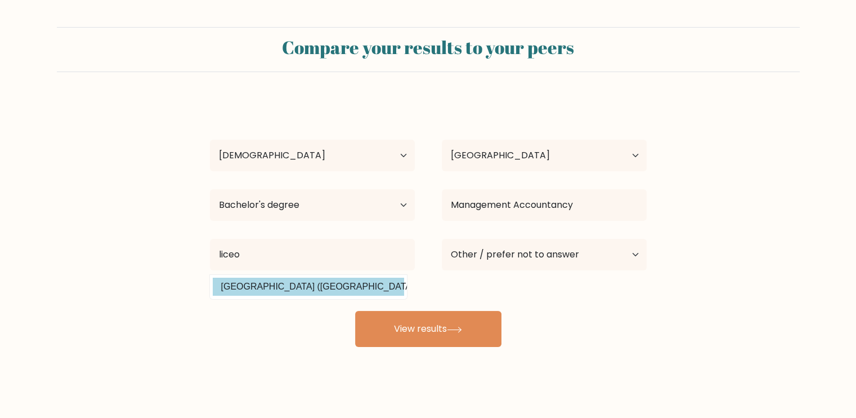
click at [304, 285] on div "murphy blaire catayas Age Under 18 years old 18-24 years old 25-34 years old 35…" at bounding box center [428, 223] width 450 height 248
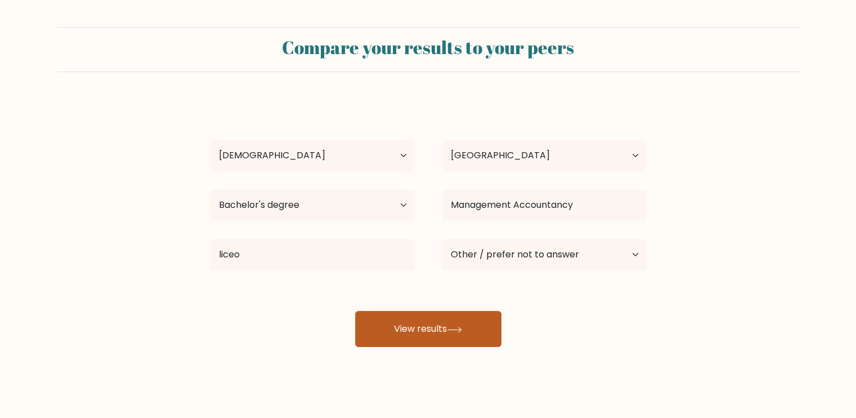
click at [406, 325] on button "View results" at bounding box center [428, 329] width 146 height 36
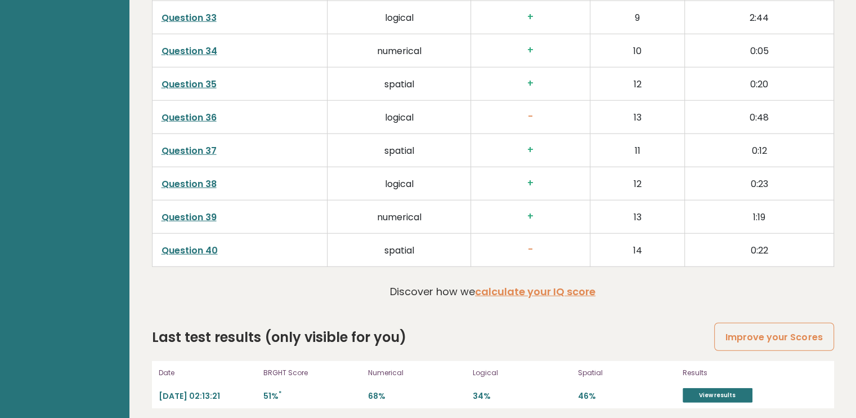
scroll to position [2888, 0]
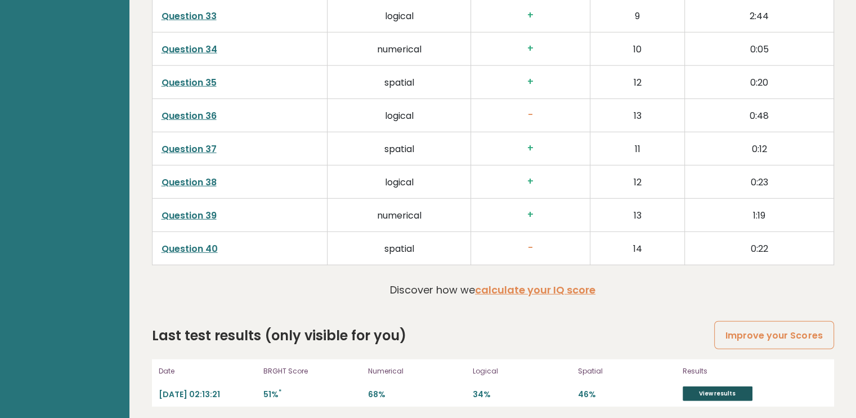
click at [736, 386] on link "View results" at bounding box center [718, 393] width 70 height 15
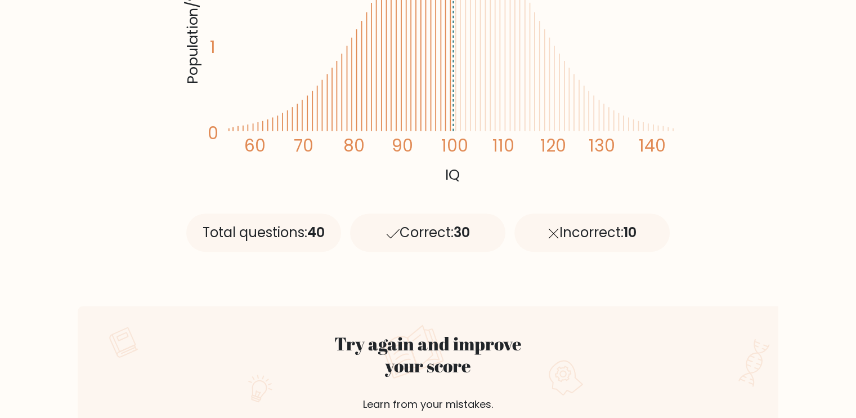
scroll to position [507, 0]
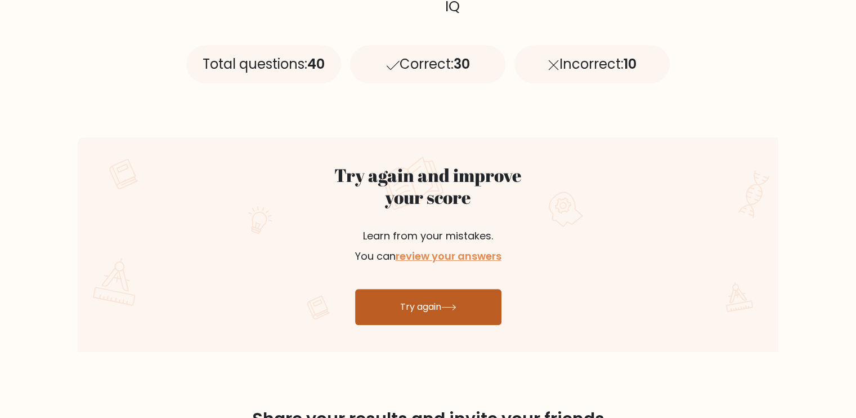
click at [481, 311] on link "Try again" at bounding box center [428, 307] width 146 height 36
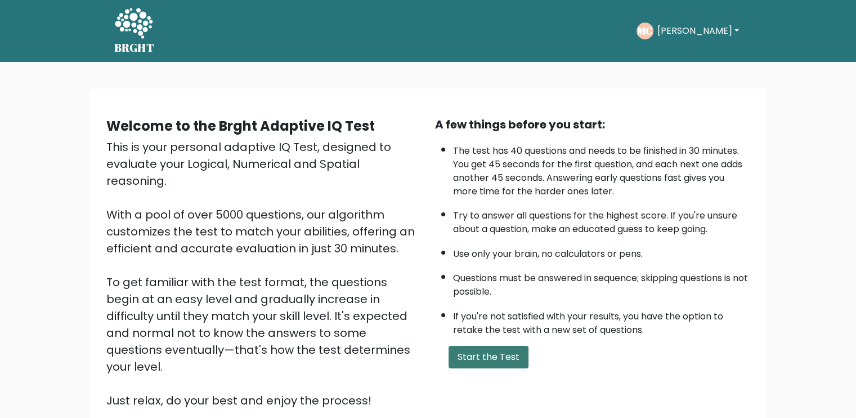
click at [493, 350] on button "Start the Test" at bounding box center [489, 357] width 80 height 23
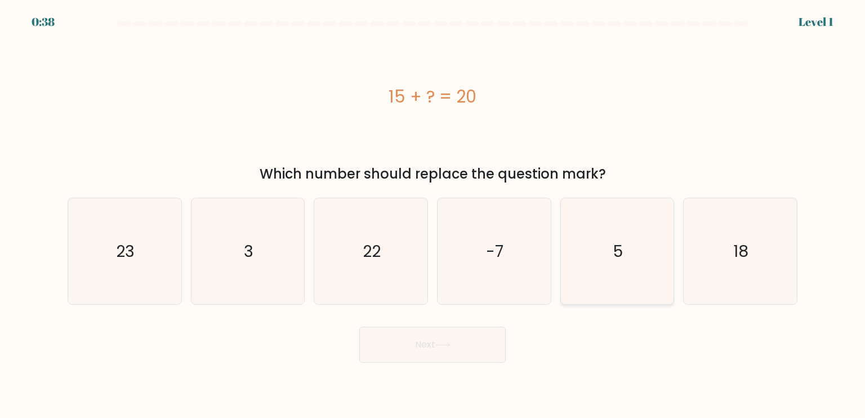
click at [633, 293] on icon "5" at bounding box center [617, 251] width 106 height 106
click at [433, 214] on input "e. 5" at bounding box center [432, 212] width 1 height 6
radio input "true"
click at [468, 349] on button "Next" at bounding box center [432, 344] width 146 height 36
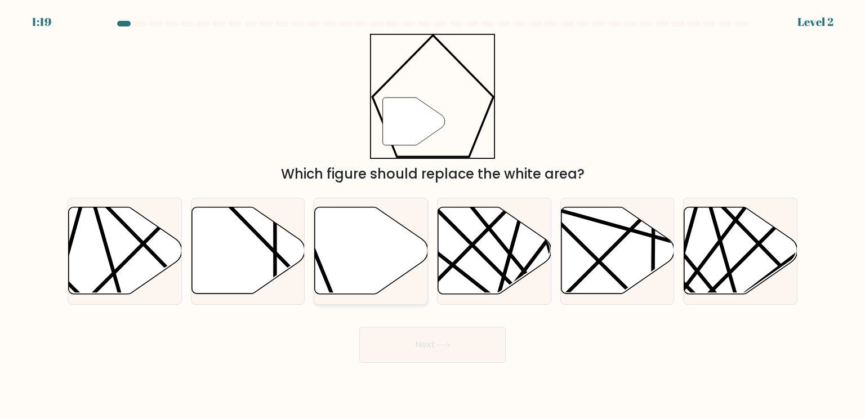
click at [380, 227] on icon at bounding box center [371, 250] width 113 height 87
click at [432, 214] on input "c." at bounding box center [432, 212] width 1 height 6
radio input "true"
click at [407, 339] on button "Next" at bounding box center [432, 344] width 146 height 36
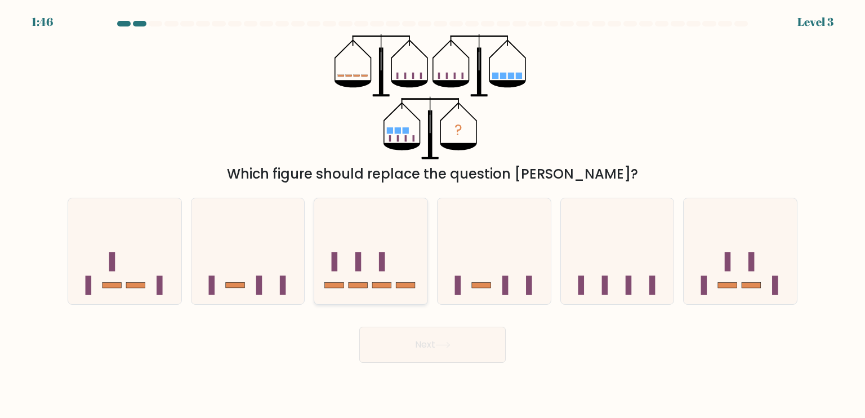
click at [404, 289] on icon at bounding box center [370, 250] width 113 height 93
click at [432, 214] on input "c." at bounding box center [432, 212] width 1 height 6
radio input "true"
click at [433, 332] on button "Next" at bounding box center [432, 344] width 146 height 36
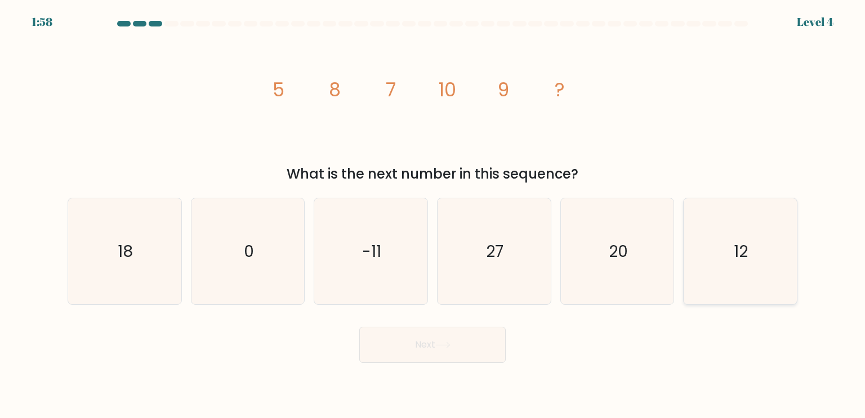
click at [767, 270] on icon "12" at bounding box center [740, 251] width 106 height 106
click at [433, 214] on input "f. 12" at bounding box center [432, 212] width 1 height 6
radio input "true"
click at [482, 342] on button "Next" at bounding box center [432, 344] width 146 height 36
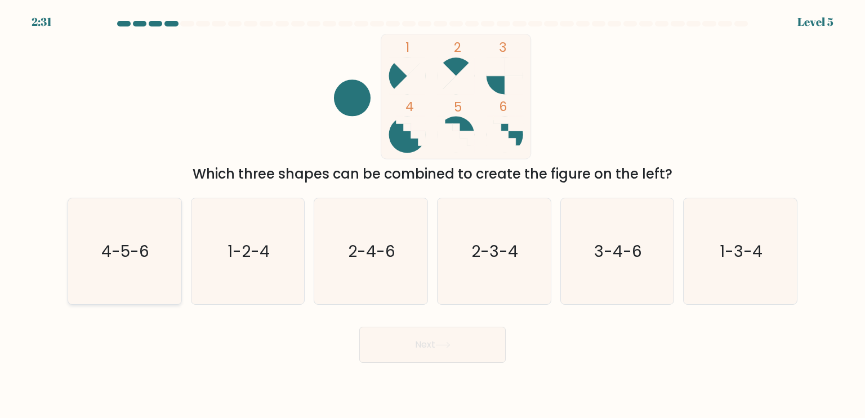
click at [135, 260] on text "4-5-6" at bounding box center [126, 250] width 48 height 23
click at [432, 214] on input "a. 4-5-6" at bounding box center [432, 212] width 1 height 6
radio input "true"
click at [440, 339] on button "Next" at bounding box center [432, 344] width 146 height 36
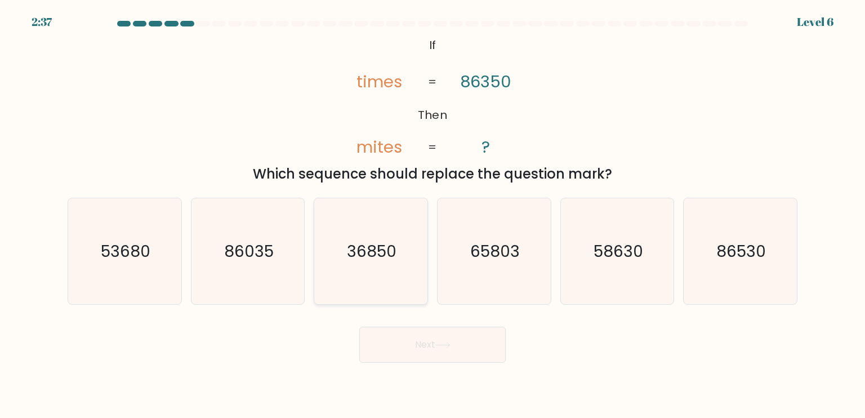
click at [394, 274] on icon "36850" at bounding box center [370, 251] width 106 height 106
click at [432, 214] on input "c. 36850" at bounding box center [432, 212] width 1 height 6
radio input "true"
click at [458, 342] on button "Next" at bounding box center [432, 344] width 146 height 36
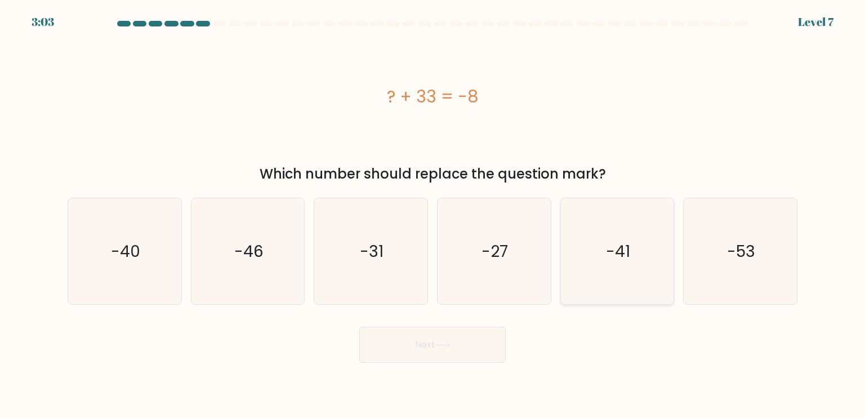
click at [588, 267] on icon "-41" at bounding box center [617, 251] width 106 height 106
click at [433, 214] on input "e. -41" at bounding box center [432, 212] width 1 height 6
radio input "true"
click at [469, 337] on button "Next" at bounding box center [432, 344] width 146 height 36
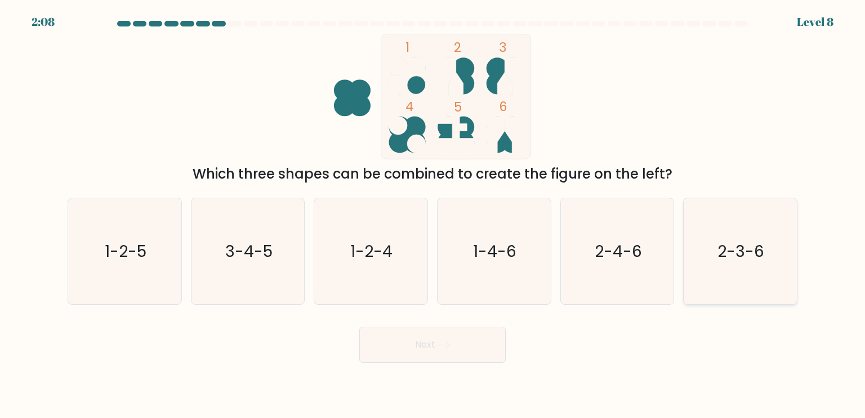
click at [726, 230] on icon "2-3-6" at bounding box center [740, 251] width 106 height 106
click at [433, 214] on input "f. 2-3-6" at bounding box center [432, 212] width 1 height 6
radio input "true"
click at [450, 348] on button "Next" at bounding box center [432, 344] width 146 height 36
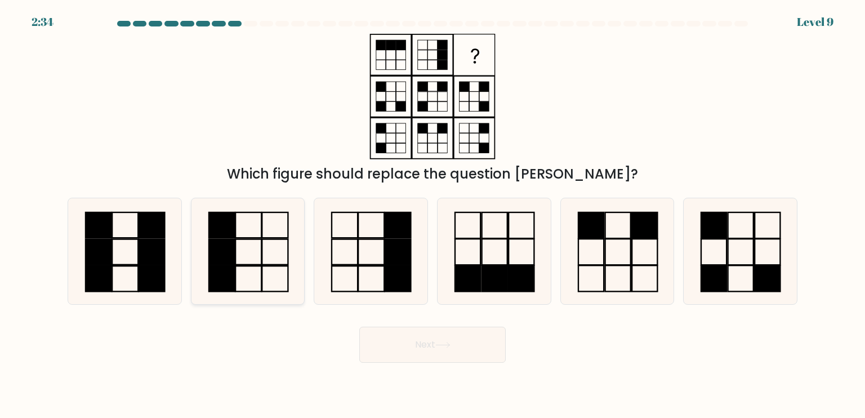
click at [248, 210] on icon at bounding box center [248, 251] width 106 height 106
click at [432, 210] on input "b." at bounding box center [432, 212] width 1 height 6
radio input "true"
click at [433, 351] on button "Next" at bounding box center [432, 344] width 146 height 36
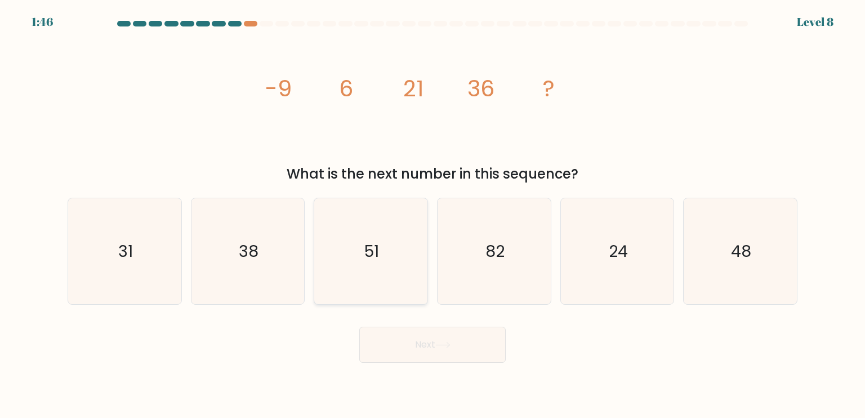
drag, startPoint x: 384, startPoint y: 223, endPoint x: 392, endPoint y: 262, distance: 39.1
click at [384, 223] on icon "51" at bounding box center [370, 251] width 106 height 106
click at [432, 214] on input "c. 51" at bounding box center [432, 212] width 1 height 6
radio input "true"
click at [426, 335] on button "Next" at bounding box center [432, 344] width 146 height 36
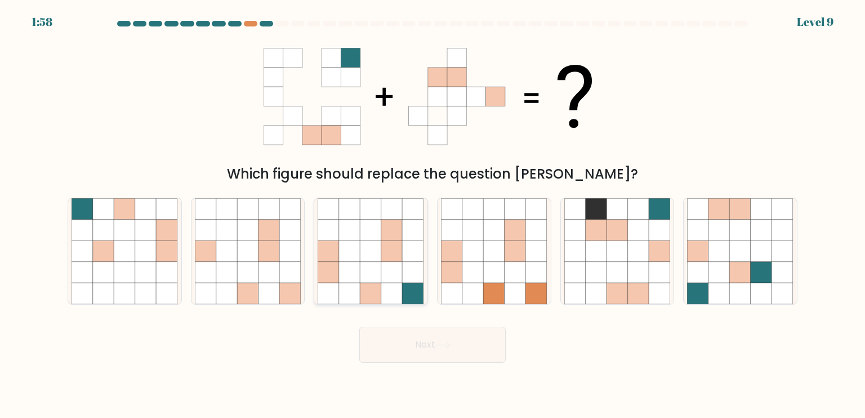
click at [391, 275] on icon at bounding box center [391, 272] width 21 height 21
click at [432, 214] on input "c." at bounding box center [432, 212] width 1 height 6
radio input "true"
click at [441, 341] on button "Next" at bounding box center [432, 344] width 146 height 36
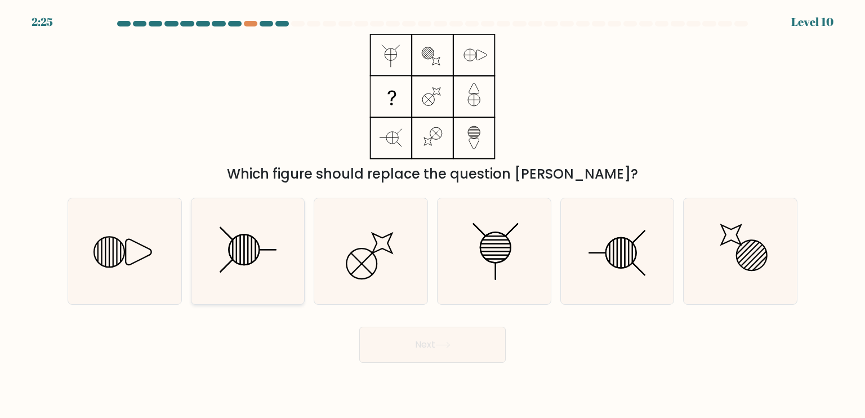
click at [271, 225] on icon at bounding box center [248, 251] width 106 height 106
click at [432, 214] on input "b." at bounding box center [432, 212] width 1 height 6
radio input "true"
click at [439, 337] on button "Next" at bounding box center [432, 344] width 146 height 36
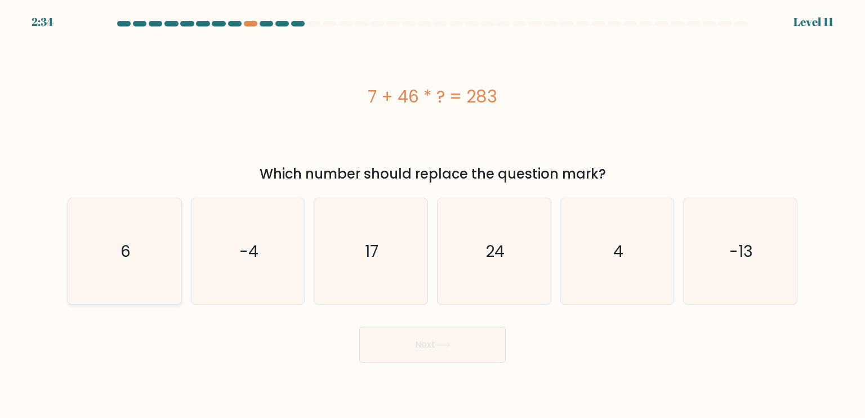
click at [95, 237] on icon "6" at bounding box center [124, 251] width 106 height 106
click at [432, 214] on input "a. 6" at bounding box center [432, 212] width 1 height 6
radio input "true"
click at [436, 357] on button "Next" at bounding box center [432, 344] width 146 height 36
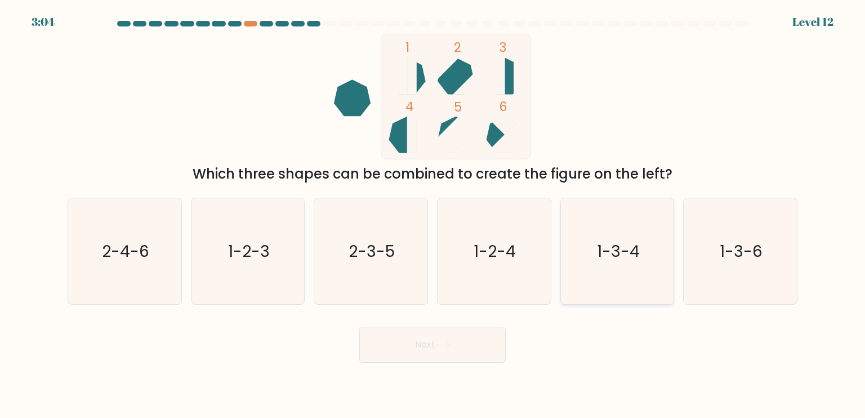
click at [611, 250] on text "1-3-4" at bounding box center [618, 250] width 43 height 23
click at [433, 214] on input "e. 1-3-4" at bounding box center [432, 212] width 1 height 6
radio input "true"
click at [466, 339] on button "Next" at bounding box center [432, 344] width 146 height 36
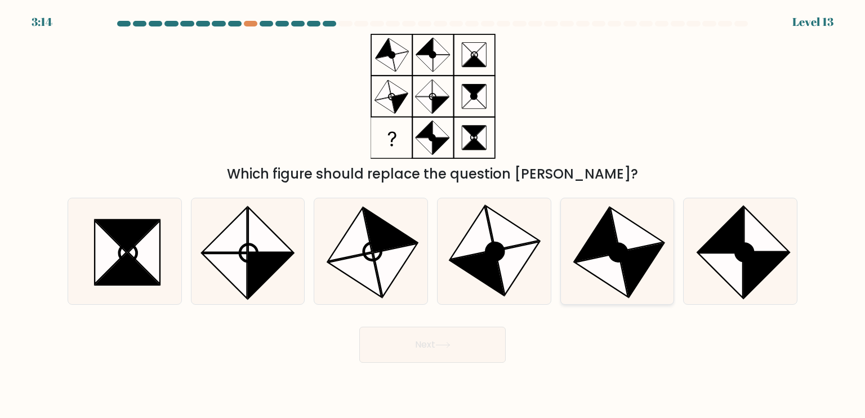
click at [614, 237] on icon at bounding box center [596, 234] width 44 height 53
click at [433, 214] on input "e." at bounding box center [432, 212] width 1 height 6
radio input "true"
click at [428, 337] on button "Next" at bounding box center [432, 344] width 146 height 36
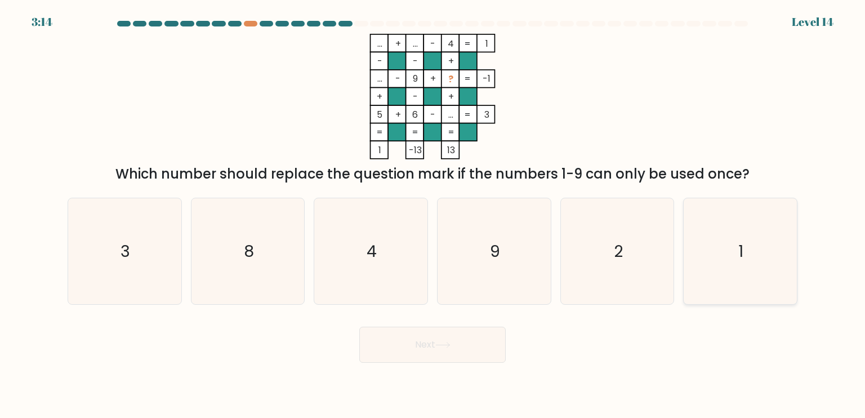
click at [727, 218] on icon "1" at bounding box center [740, 251] width 106 height 106
click at [433, 214] on input "f. 1" at bounding box center [432, 212] width 1 height 6
radio input "true"
click at [441, 337] on button "Next" at bounding box center [432, 344] width 146 height 36
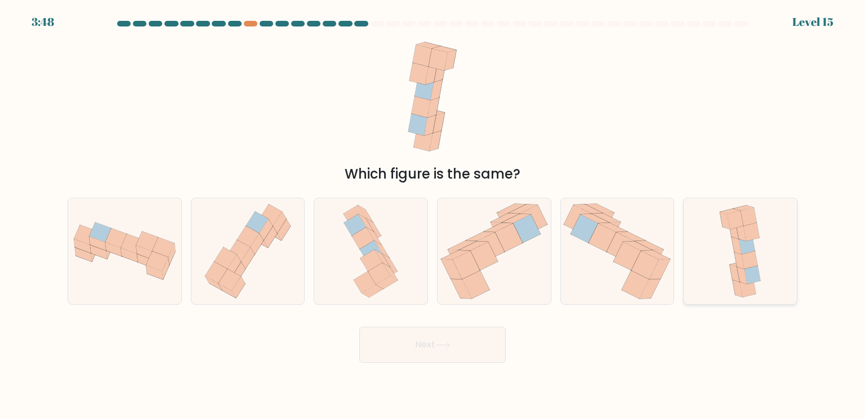
click at [727, 234] on icon at bounding box center [739, 251] width 51 height 106
click at [433, 214] on input "f." at bounding box center [432, 212] width 1 height 6
radio input "true"
click at [459, 339] on button "Next" at bounding box center [432, 344] width 146 height 36
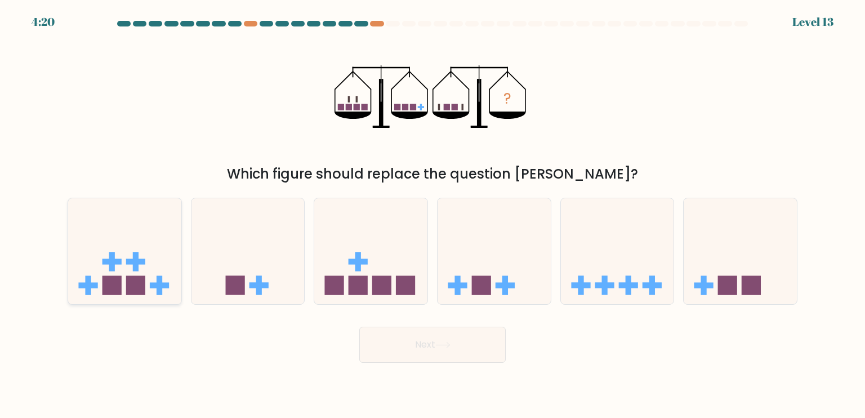
click at [165, 252] on icon at bounding box center [124, 250] width 113 height 93
click at [432, 214] on input "a." at bounding box center [432, 212] width 1 height 6
radio input "true"
click at [441, 351] on button "Next" at bounding box center [432, 344] width 146 height 36
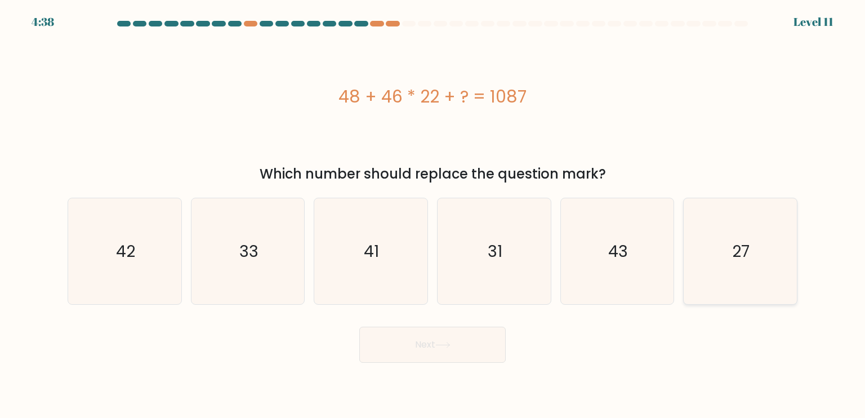
click at [705, 293] on icon "27" at bounding box center [740, 251] width 106 height 106
click at [433, 214] on input "f. 27" at bounding box center [432, 212] width 1 height 6
radio input "true"
click at [446, 350] on button "Next" at bounding box center [432, 344] width 146 height 36
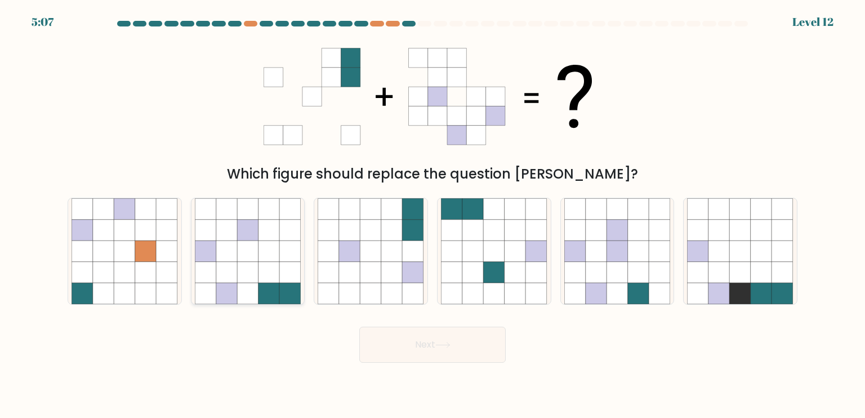
click at [241, 295] on icon at bounding box center [247, 293] width 21 height 21
click at [432, 214] on input "b." at bounding box center [432, 212] width 1 height 6
radio input "true"
click at [471, 346] on button "Next" at bounding box center [432, 344] width 146 height 36
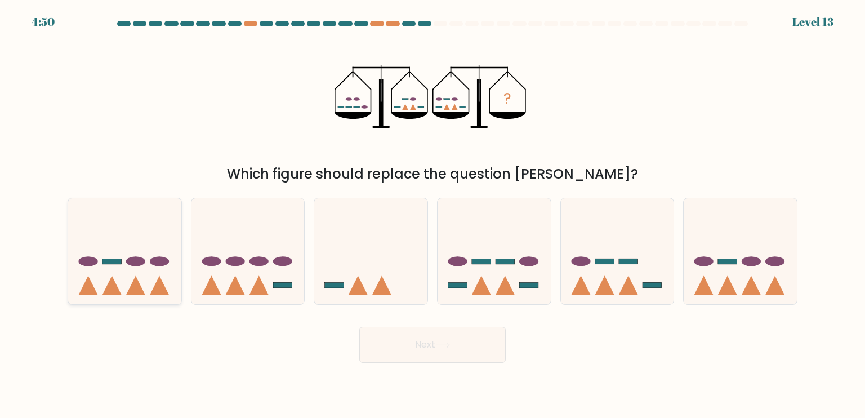
click at [151, 213] on icon at bounding box center [124, 250] width 113 height 93
click at [432, 213] on input "a." at bounding box center [432, 212] width 1 height 6
radio input "true"
click at [450, 334] on button "Next" at bounding box center [432, 344] width 146 height 36
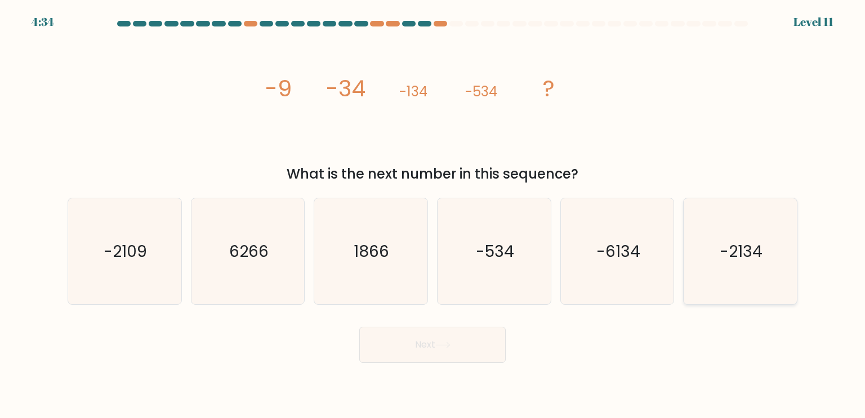
click at [764, 257] on icon "-2134" at bounding box center [740, 251] width 106 height 106
click at [433, 214] on input "f. -2134" at bounding box center [432, 212] width 1 height 6
radio input "true"
click at [475, 345] on button "Next" at bounding box center [432, 344] width 146 height 36
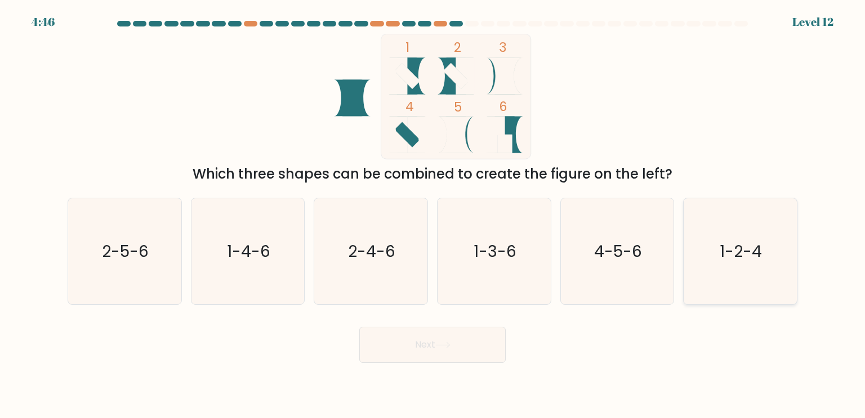
click at [757, 230] on icon "1-2-4" at bounding box center [740, 251] width 106 height 106
click at [433, 214] on input "f. 1-2-4" at bounding box center [432, 212] width 1 height 6
radio input "true"
click at [451, 351] on button "Next" at bounding box center [432, 344] width 146 height 36
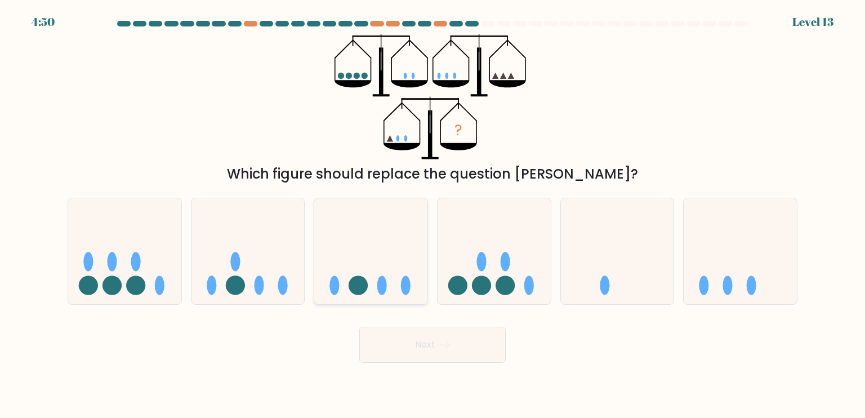
click at [418, 286] on icon at bounding box center [370, 250] width 113 height 93
click at [432, 214] on input "c." at bounding box center [432, 212] width 1 height 6
radio input "true"
click at [439, 334] on button "Next" at bounding box center [432, 344] width 146 height 36
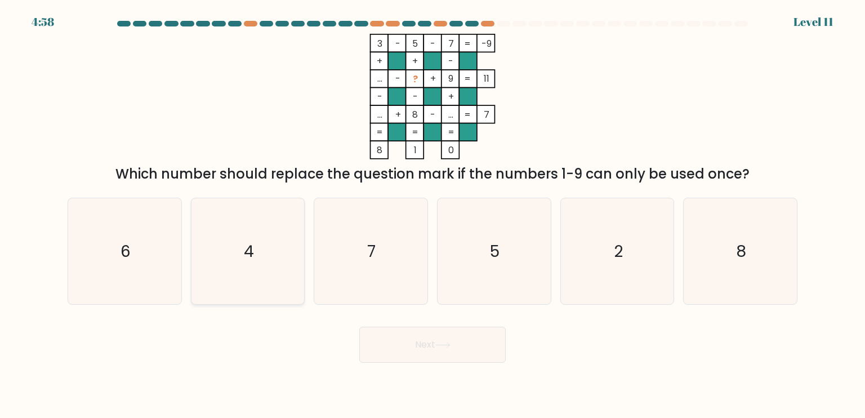
click at [294, 237] on icon "4" at bounding box center [248, 251] width 106 height 106
click at [432, 214] on input "b. 4" at bounding box center [432, 212] width 1 height 6
radio input "true"
click at [468, 336] on button "Next" at bounding box center [432, 344] width 146 height 36
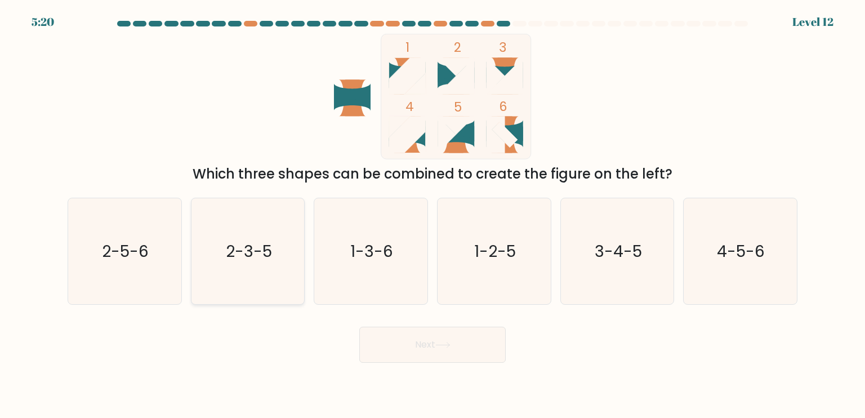
click at [238, 269] on icon "2-3-5" at bounding box center [248, 251] width 106 height 106
click at [432, 214] on input "b. 2-3-5" at bounding box center [432, 212] width 1 height 6
radio input "true"
click at [429, 352] on button "Next" at bounding box center [432, 344] width 146 height 36
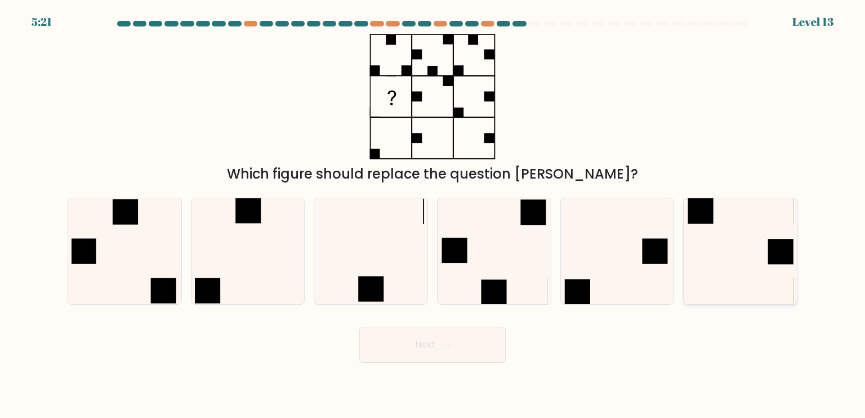
click at [716, 219] on icon at bounding box center [740, 251] width 106 height 106
click at [433, 214] on input "f." at bounding box center [432, 212] width 1 height 6
radio input "true"
click at [494, 354] on button "Next" at bounding box center [432, 344] width 146 height 36
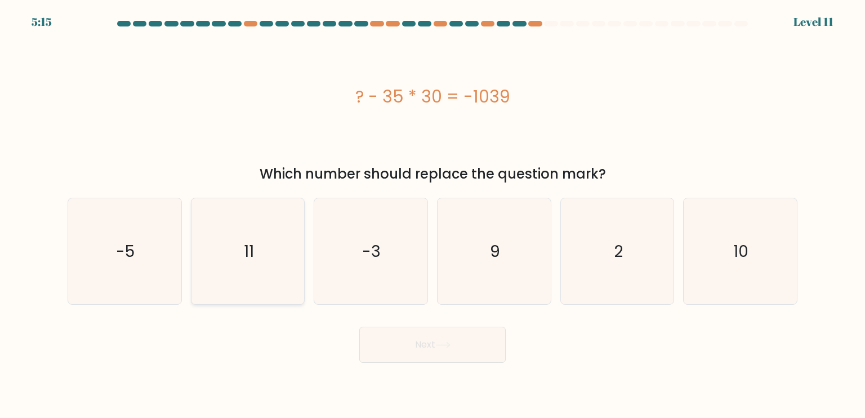
click at [245, 232] on icon "11" at bounding box center [248, 251] width 106 height 106
click at [432, 214] on input "b. 11" at bounding box center [432, 212] width 1 height 6
radio input "true"
click at [433, 358] on button "Next" at bounding box center [432, 344] width 146 height 36
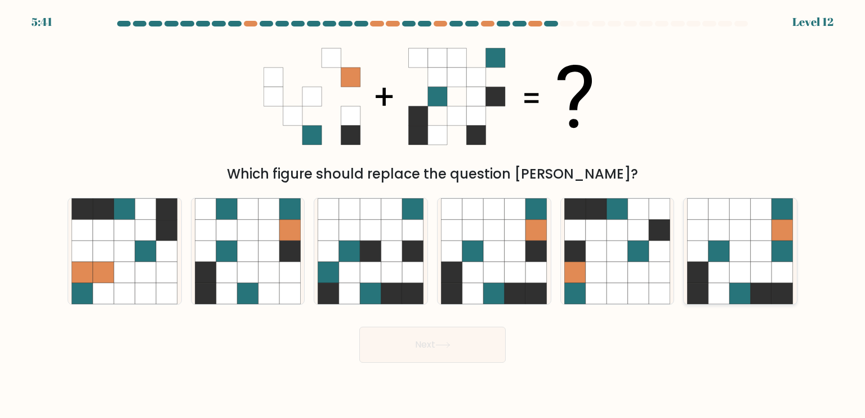
click at [722, 285] on icon at bounding box center [718, 293] width 21 height 21
click at [433, 214] on input "f." at bounding box center [432, 212] width 1 height 6
radio input "true"
click at [514, 288] on icon at bounding box center [514, 293] width 21 height 21
click at [433, 214] on input "d." at bounding box center [432, 212] width 1 height 6
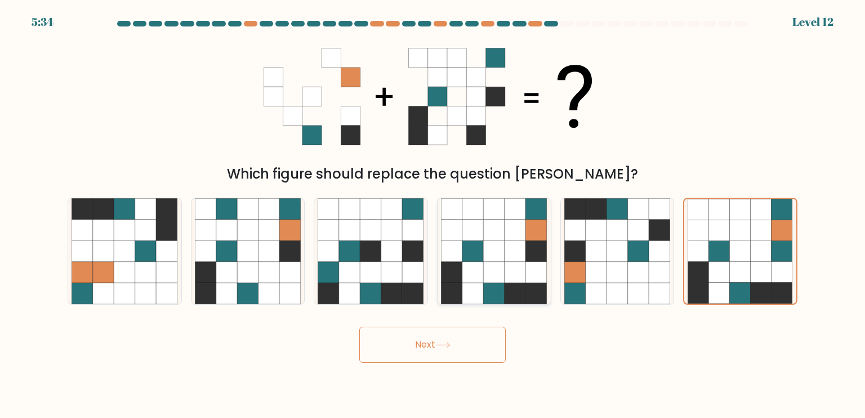
radio input "true"
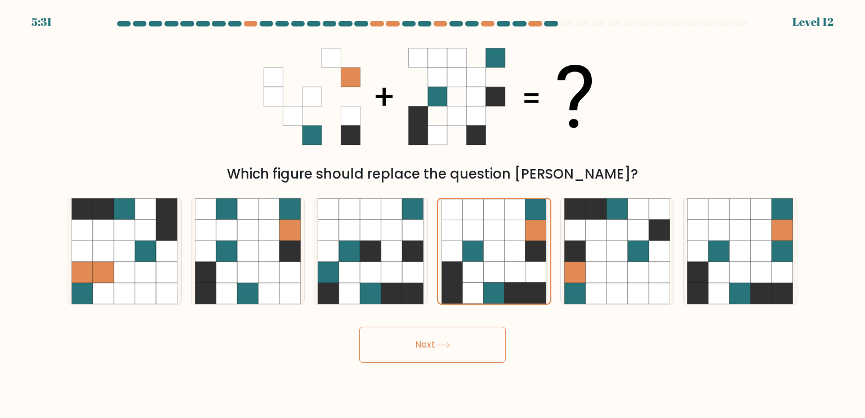
click at [440, 339] on button "Next" at bounding box center [432, 344] width 146 height 36
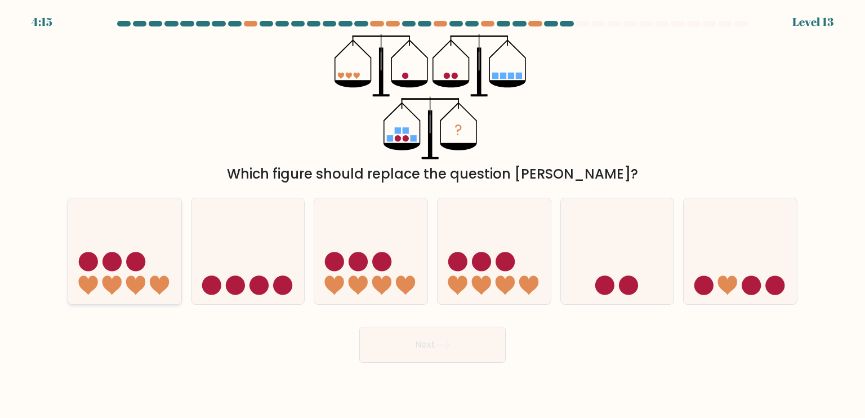
click at [175, 232] on icon at bounding box center [124, 250] width 113 height 93
click at [432, 214] on input "a." at bounding box center [432, 212] width 1 height 6
radio input "true"
click at [440, 345] on icon at bounding box center [443, 344] width 14 height 5
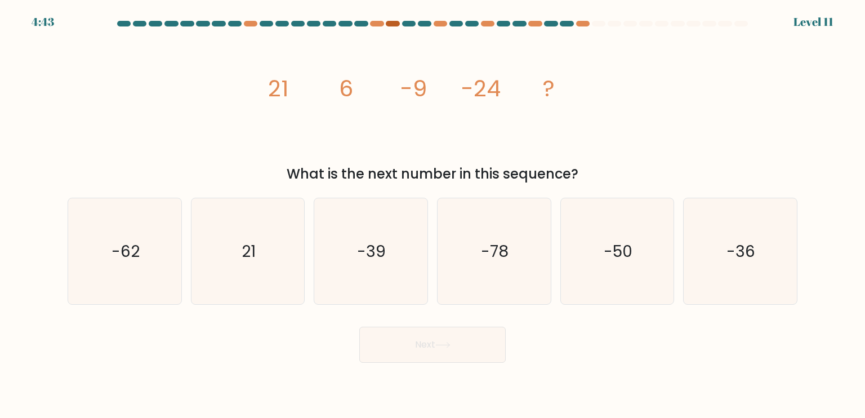
click at [395, 23] on div at bounding box center [393, 24] width 14 height 6
click at [396, 240] on icon "-39" at bounding box center [370, 251] width 106 height 106
click at [432, 214] on input "c. -39" at bounding box center [432, 212] width 1 height 6
radio input "true"
click at [455, 342] on button "Next" at bounding box center [432, 344] width 146 height 36
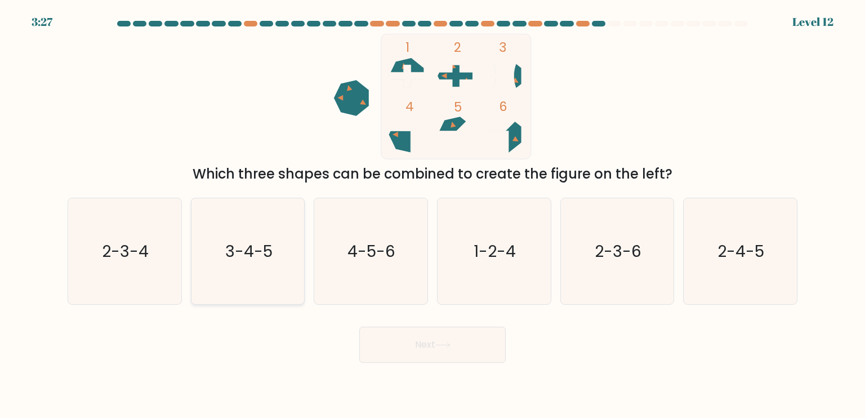
click at [259, 267] on icon "3-4-5" at bounding box center [248, 251] width 106 height 106
click at [432, 214] on input "b. 3-4-5" at bounding box center [432, 212] width 1 height 6
radio input "true"
click at [378, 267] on icon "4-5-6" at bounding box center [370, 251] width 106 height 106
click at [432, 214] on input "c. 4-5-6" at bounding box center [432, 212] width 1 height 6
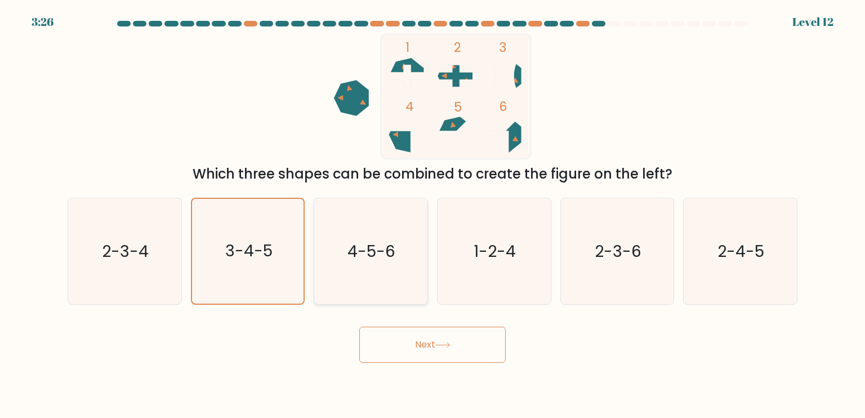
radio input "true"
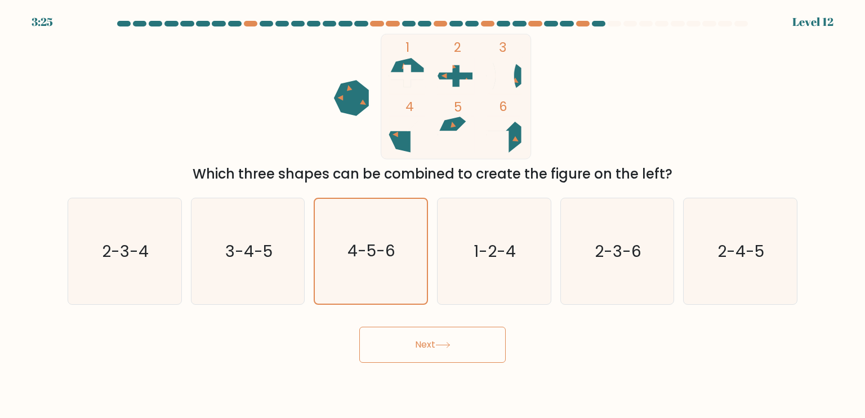
click at [453, 341] on button "Next" at bounding box center [432, 344] width 146 height 36
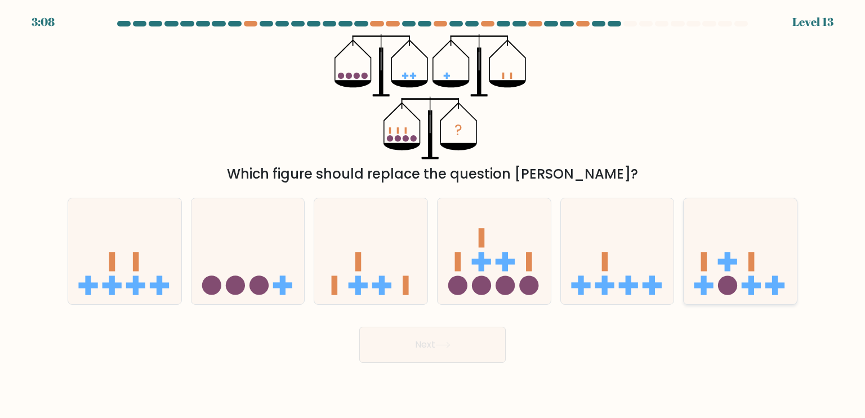
click at [764, 237] on icon at bounding box center [739, 250] width 113 height 93
click at [433, 214] on input "f." at bounding box center [432, 212] width 1 height 6
radio input "true"
click at [448, 339] on button "Next" at bounding box center [432, 344] width 146 height 36
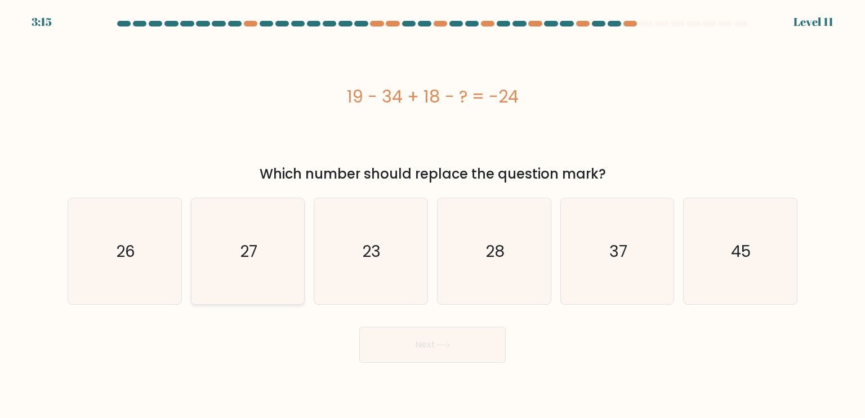
click at [242, 265] on icon "27" at bounding box center [248, 251] width 106 height 106
click at [432, 214] on input "b. 27" at bounding box center [432, 212] width 1 height 6
radio input "true"
click at [424, 334] on button "Next" at bounding box center [432, 344] width 146 height 36
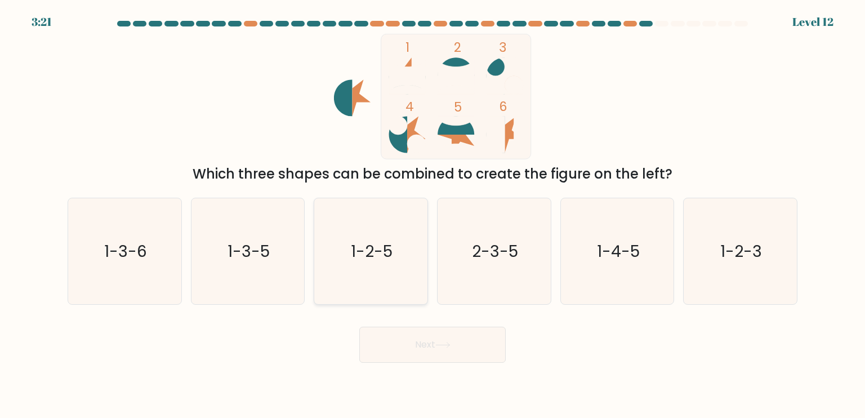
click at [358, 252] on text "1-2-5" at bounding box center [372, 250] width 42 height 23
click at [432, 214] on input "c. 1-2-5" at bounding box center [432, 212] width 1 height 6
radio input "true"
click at [470, 346] on button "Next" at bounding box center [432, 344] width 146 height 36
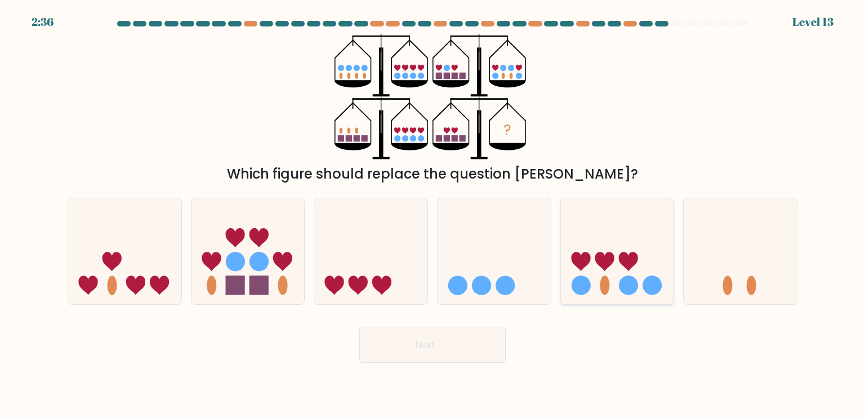
click at [639, 216] on icon at bounding box center [617, 250] width 113 height 93
click at [433, 214] on input "e." at bounding box center [432, 212] width 1 height 6
radio input "true"
click at [463, 340] on button "Next" at bounding box center [432, 344] width 146 height 36
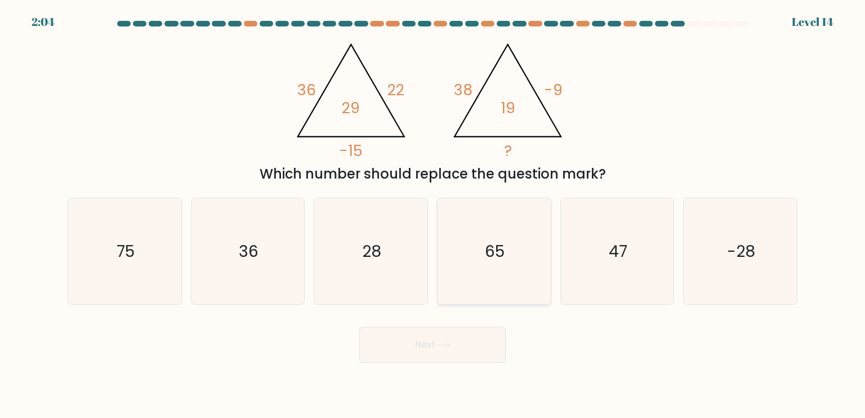
click at [501, 250] on text "65" at bounding box center [495, 250] width 20 height 23
click at [433, 214] on input "d. 65" at bounding box center [432, 212] width 1 height 6
radio input "true"
click at [449, 348] on icon at bounding box center [442, 345] width 15 height 6
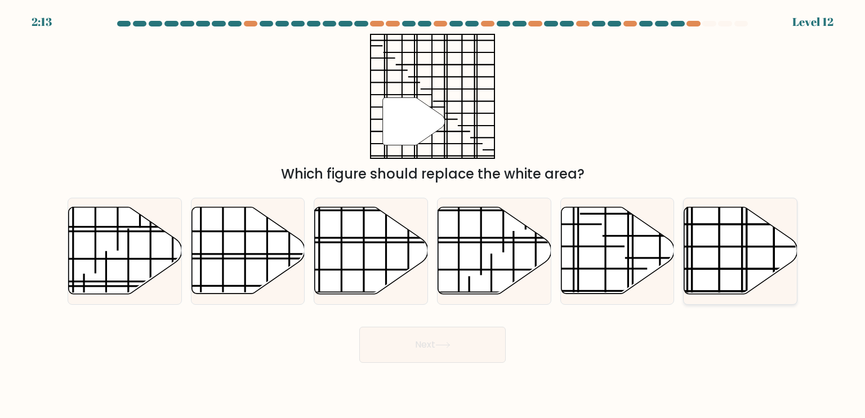
click at [763, 240] on icon at bounding box center [740, 250] width 113 height 87
click at [433, 214] on input "f." at bounding box center [432, 212] width 1 height 6
radio input "true"
click at [457, 346] on button "Next" at bounding box center [432, 344] width 146 height 36
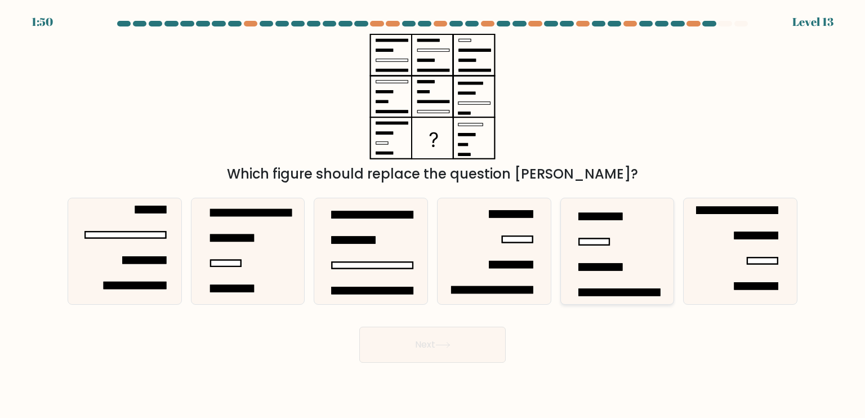
click at [621, 283] on icon at bounding box center [617, 251] width 106 height 106
click at [433, 214] on input "e." at bounding box center [432, 212] width 1 height 6
radio input "true"
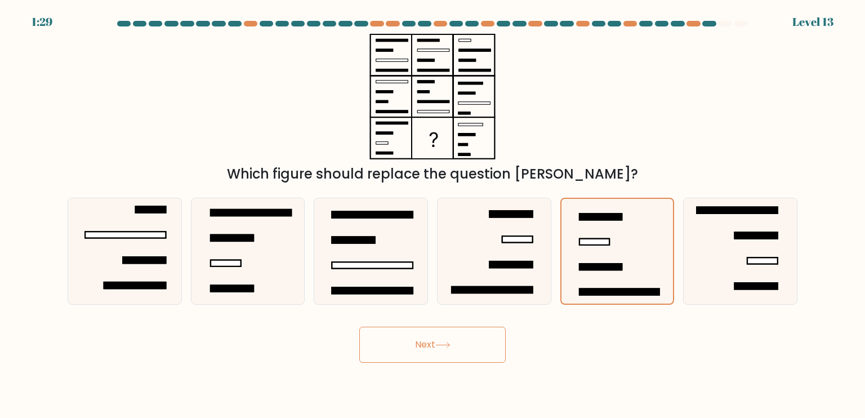
click at [417, 338] on button "Next" at bounding box center [432, 344] width 146 height 36
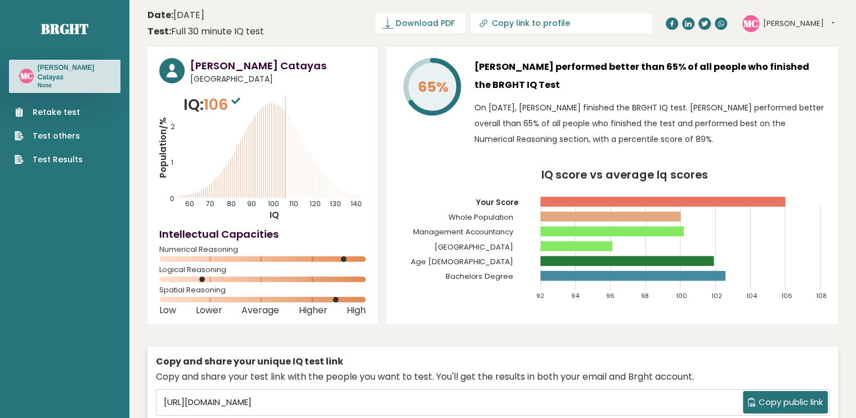
click at [759, 393] on button "Copy public link" at bounding box center [785, 402] width 85 height 23
click at [382, 38] on header "Date: [DATE] Test: Full 30 minute IQ test Download PDF Downloading... Downloadi…" at bounding box center [492, 23] width 691 height 35
drag, startPoint x: 390, startPoint y: 147, endPoint x: 359, endPoint y: 132, distance: 34.5
click at [388, 147] on div "65% [PERSON_NAME] performed better than 65% of all people who finished the BRGH…" at bounding box center [612, 185] width 452 height 277
